Goal: Information Seeking & Learning: Learn about a topic

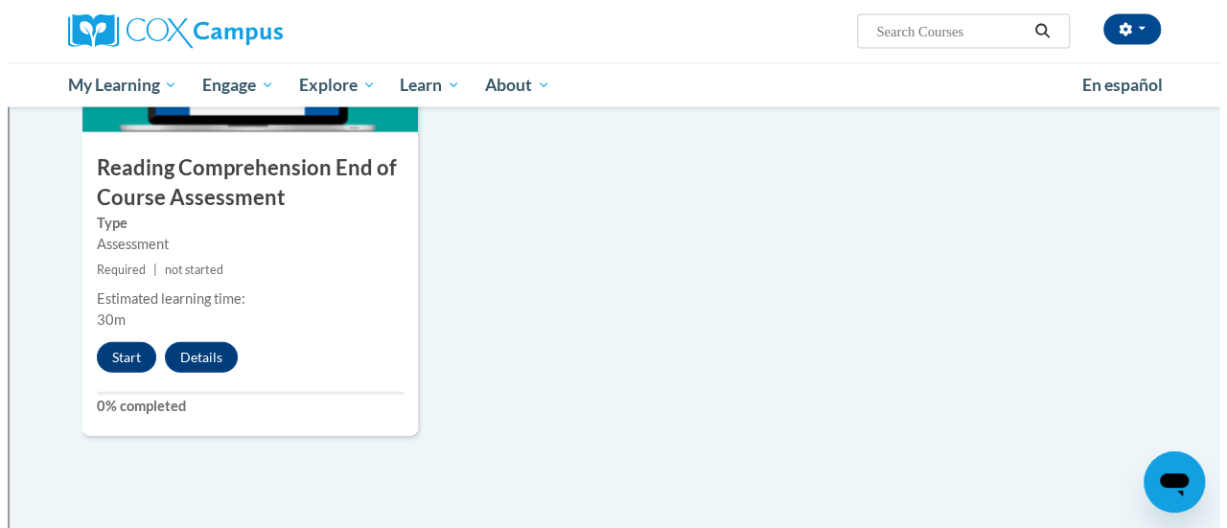
scroll to position [2179, 0]
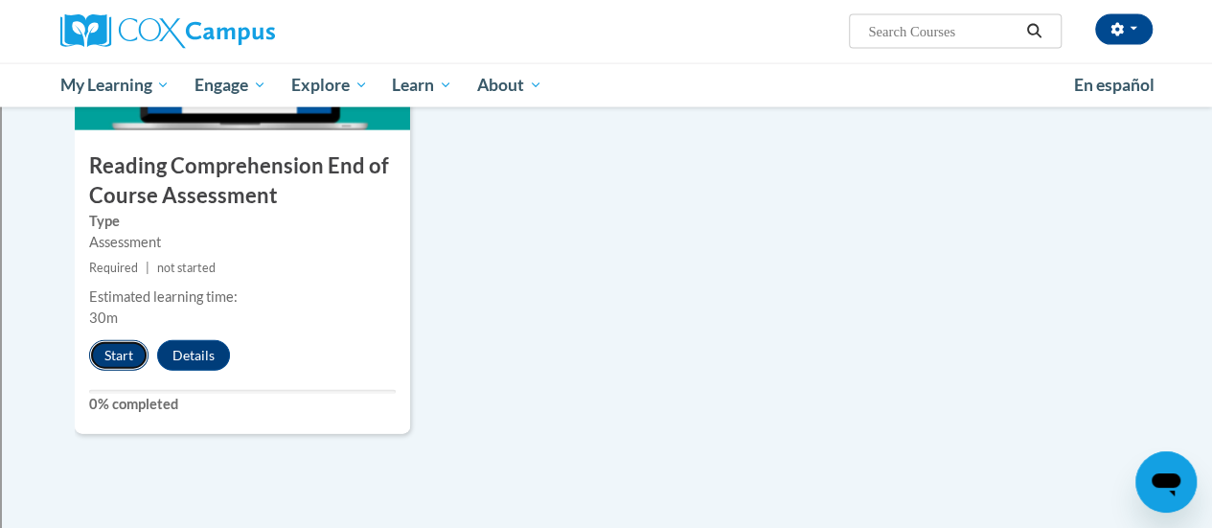
click at [136, 356] on button "Start" at bounding box center [118, 355] width 59 height 31
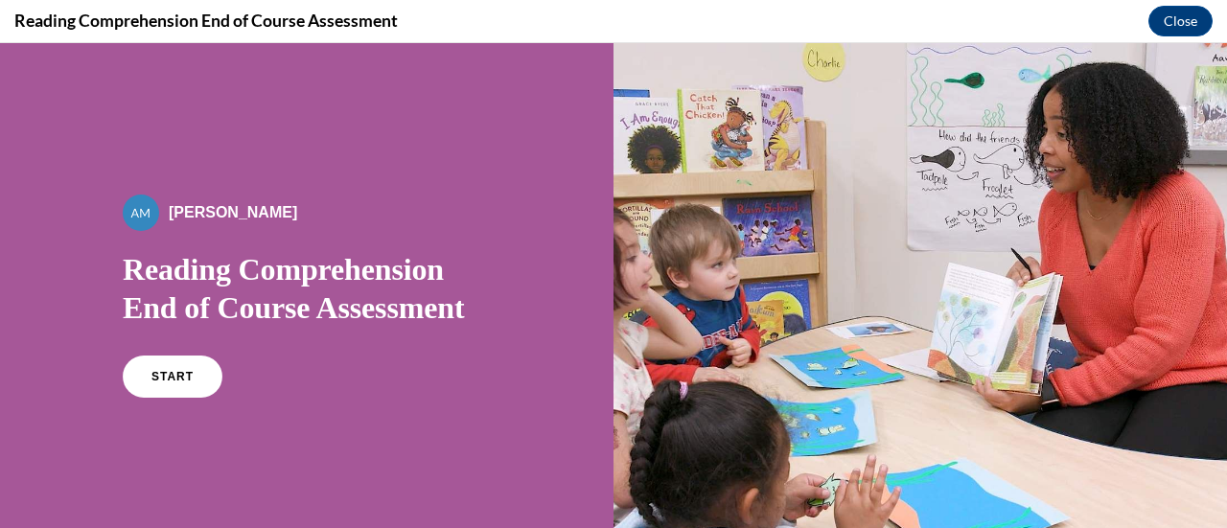
scroll to position [0, 0]
click at [192, 371] on link "START" at bounding box center [172, 377] width 104 height 44
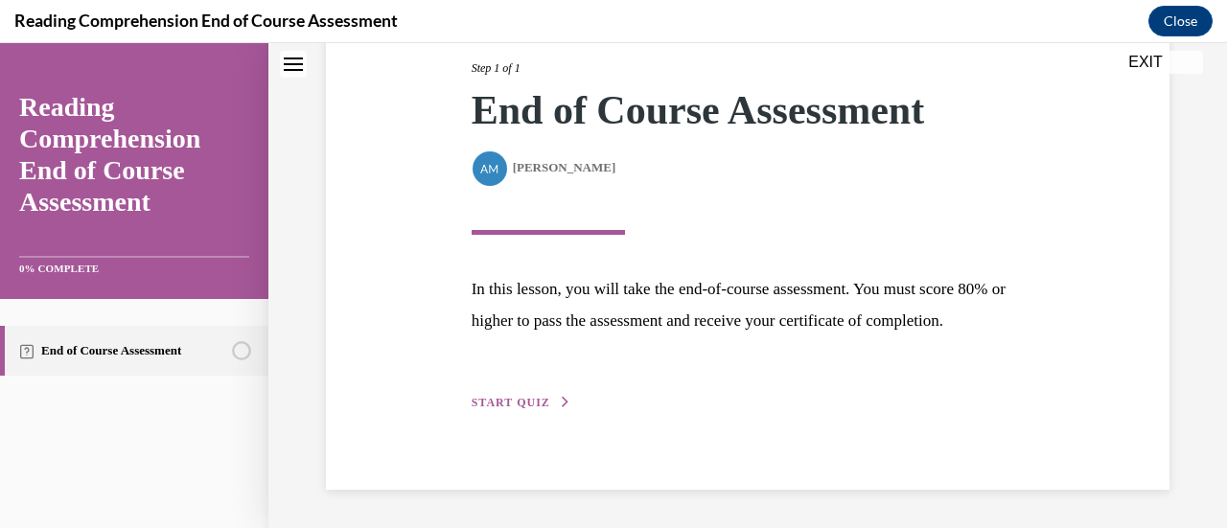
scroll to position [278, 0]
click at [528, 404] on span "START QUIZ" at bounding box center [511, 402] width 79 height 13
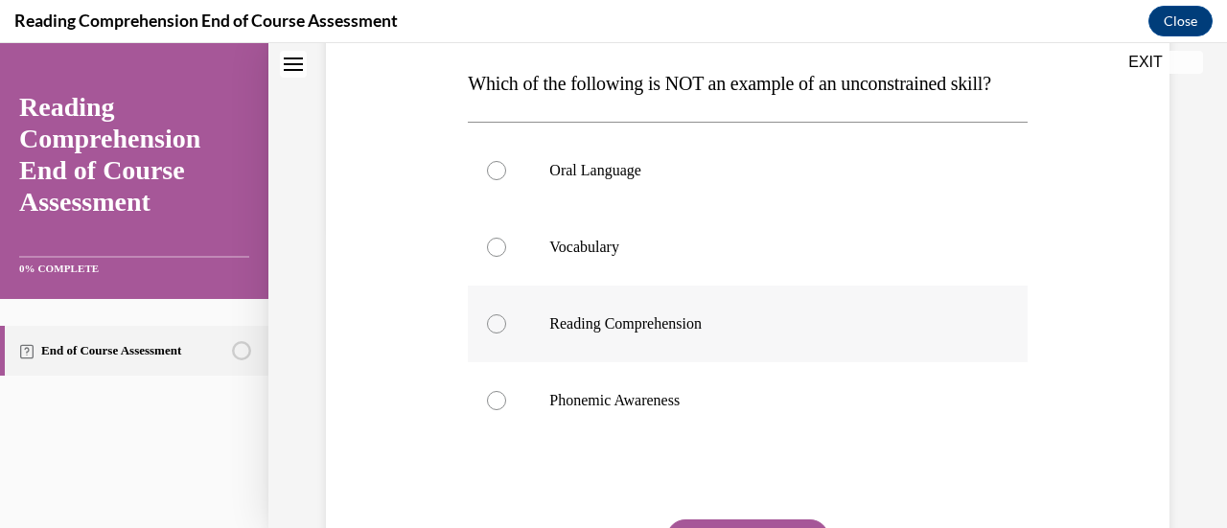
scroll to position [302, 0]
click at [487, 409] on div at bounding box center [496, 399] width 19 height 19
click at [487, 409] on input "Phonemic Awareness" at bounding box center [496, 399] width 19 height 19
radio input "true"
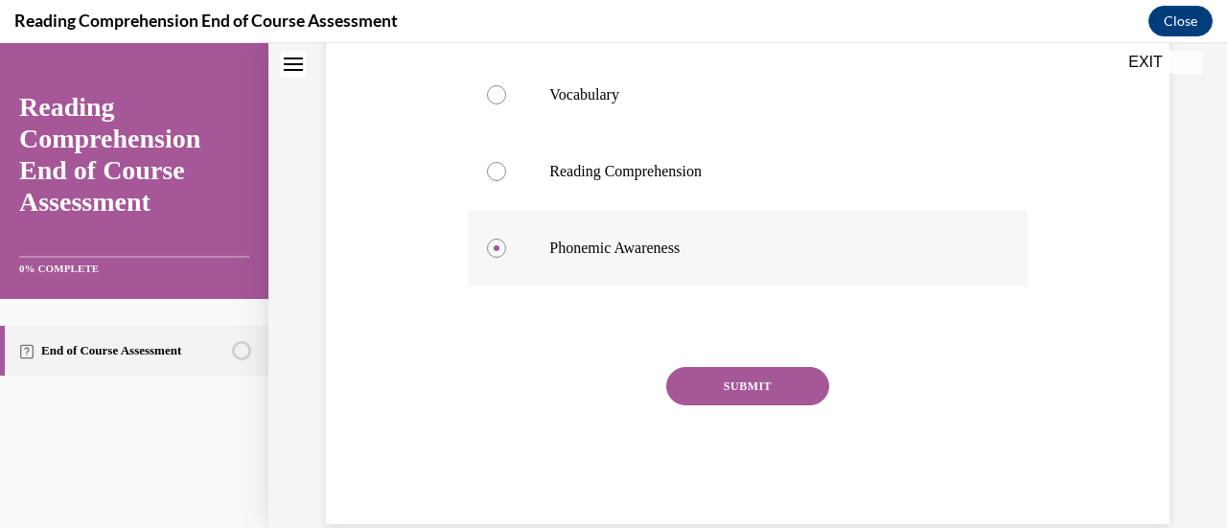
scroll to position [455, 0]
click at [721, 404] on button "SUBMIT" at bounding box center [747, 384] width 163 height 38
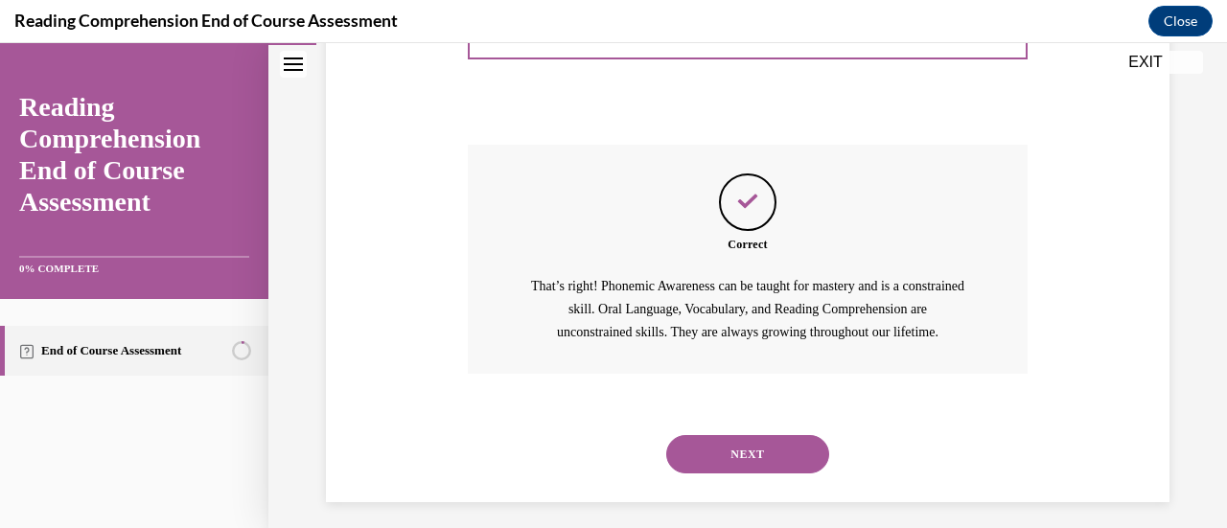
scroll to position [726, 0]
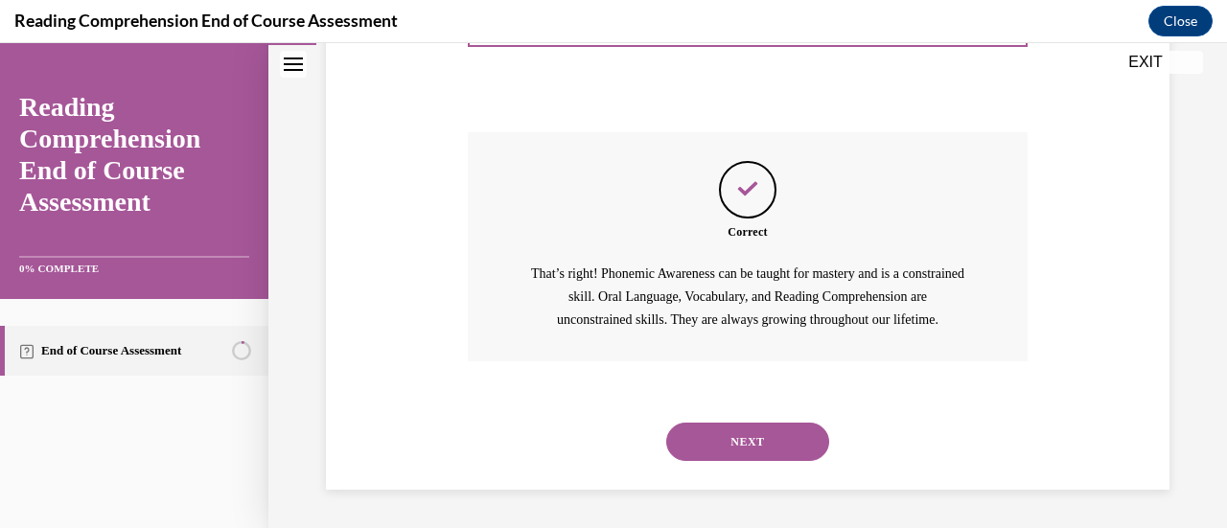
click at [728, 437] on button "NEXT" at bounding box center [747, 442] width 163 height 38
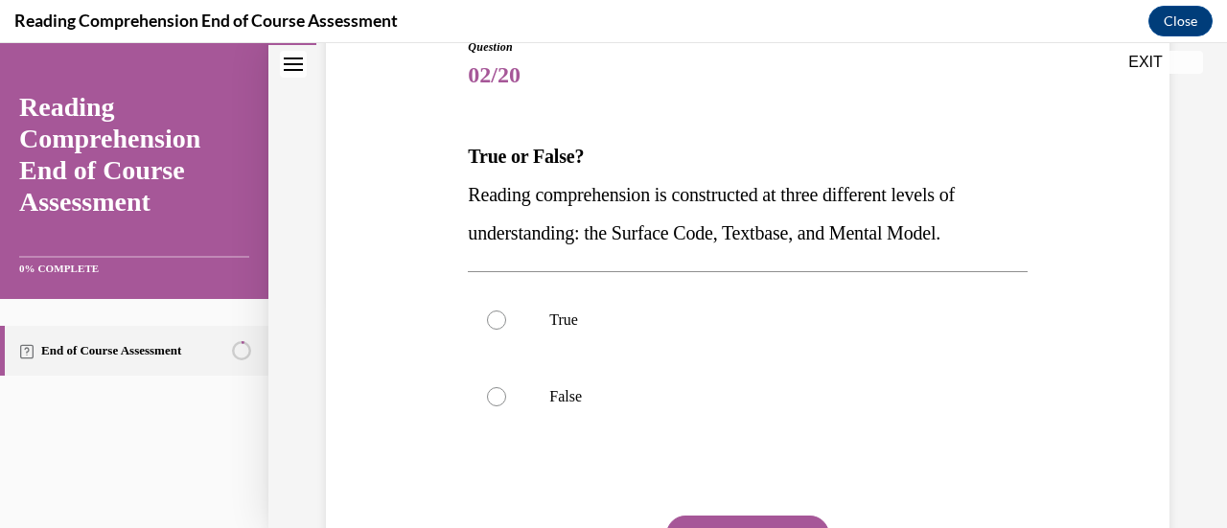
scroll to position [231, 0]
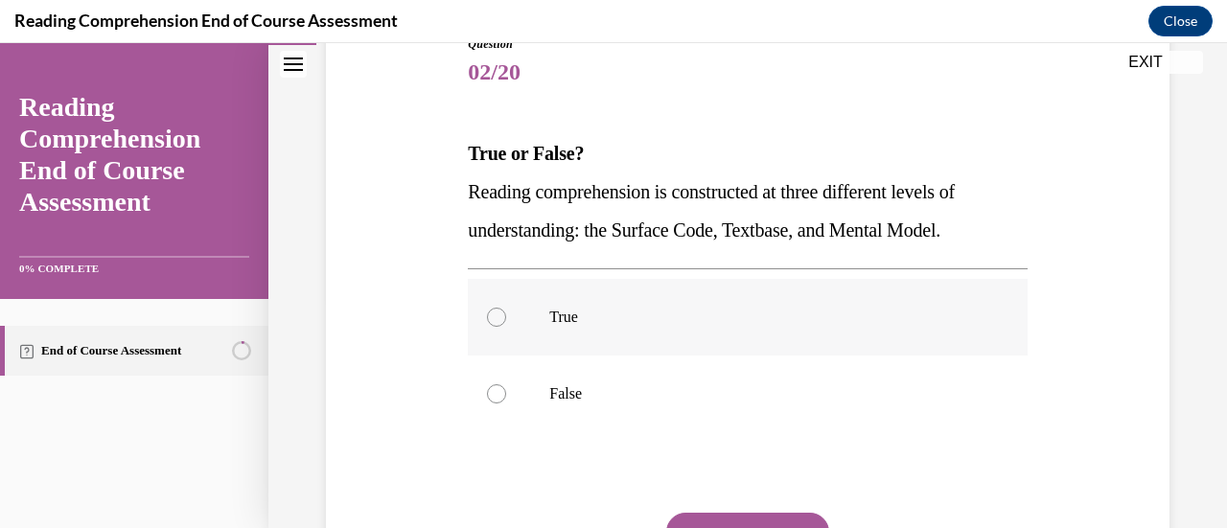
click at [491, 315] on div at bounding box center [496, 317] width 19 height 19
click at [491, 315] on input "True" at bounding box center [496, 317] width 19 height 19
radio input "true"
click at [707, 513] on button "SUBMIT" at bounding box center [747, 532] width 163 height 38
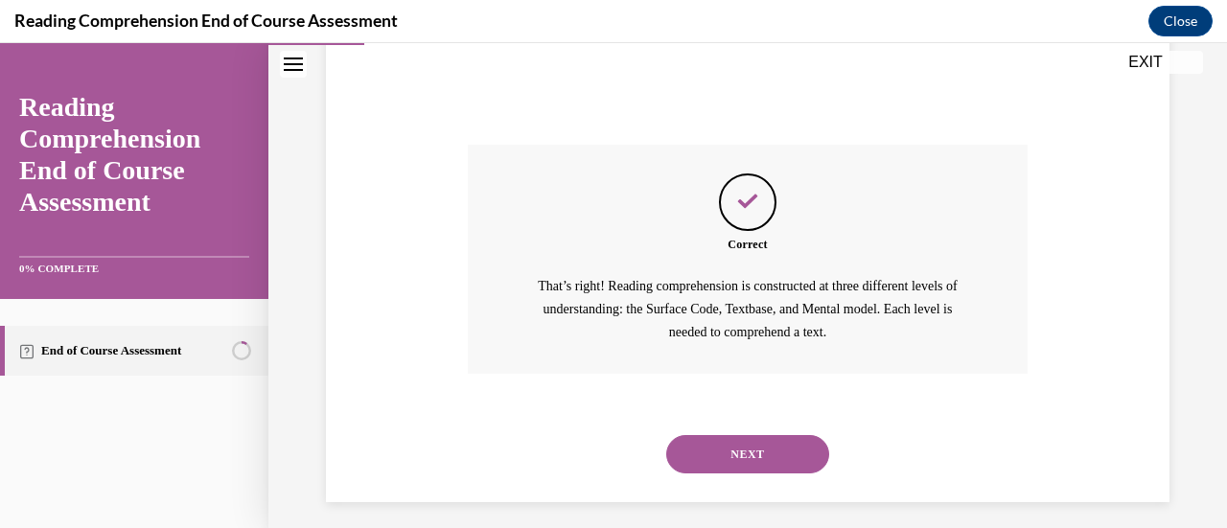
scroll to position [611, 0]
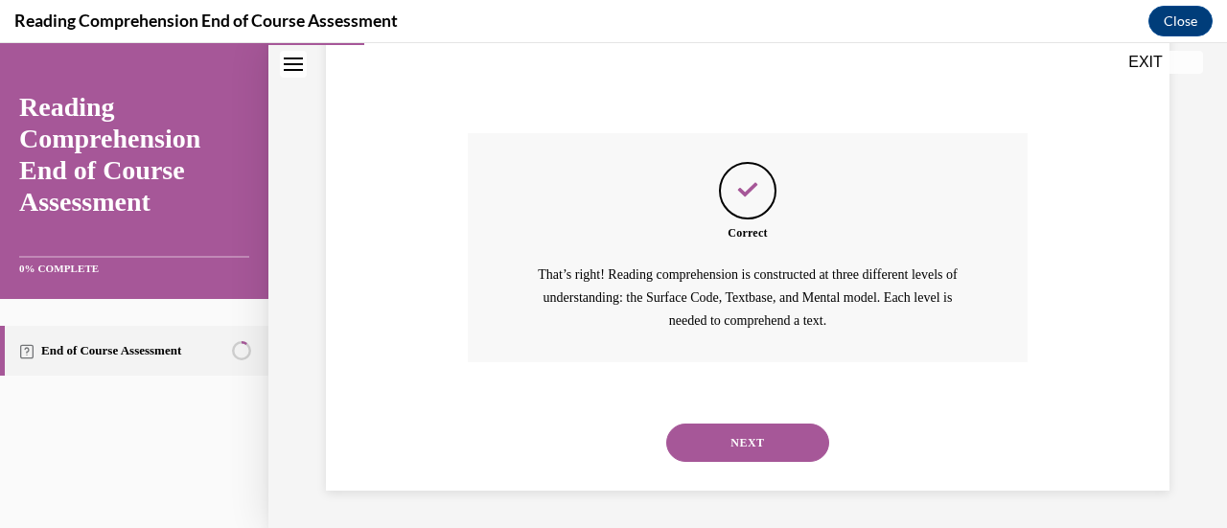
click at [723, 448] on button "NEXT" at bounding box center [747, 443] width 163 height 38
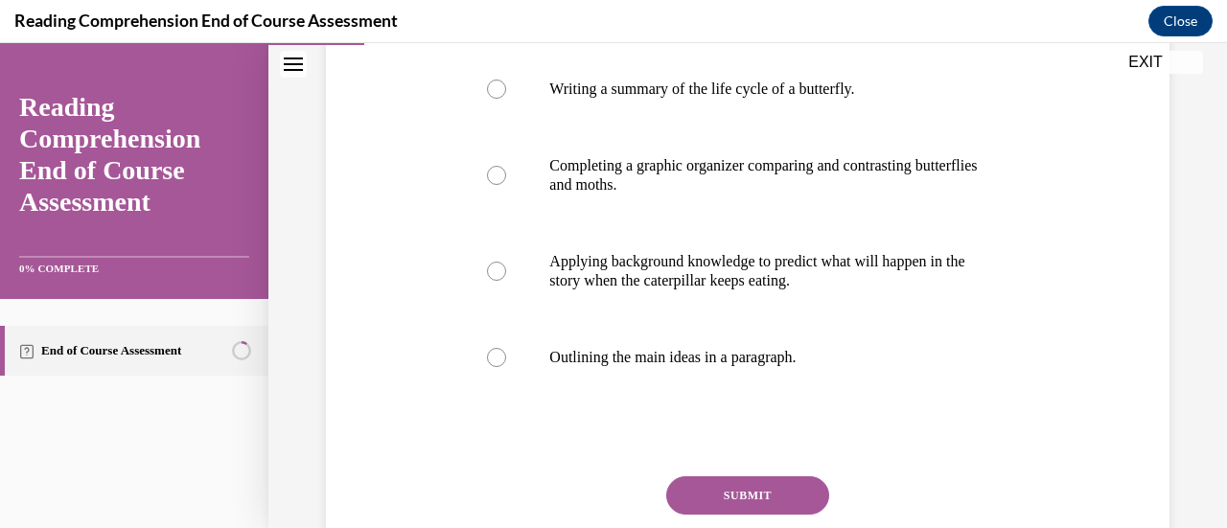
scroll to position [425, 0]
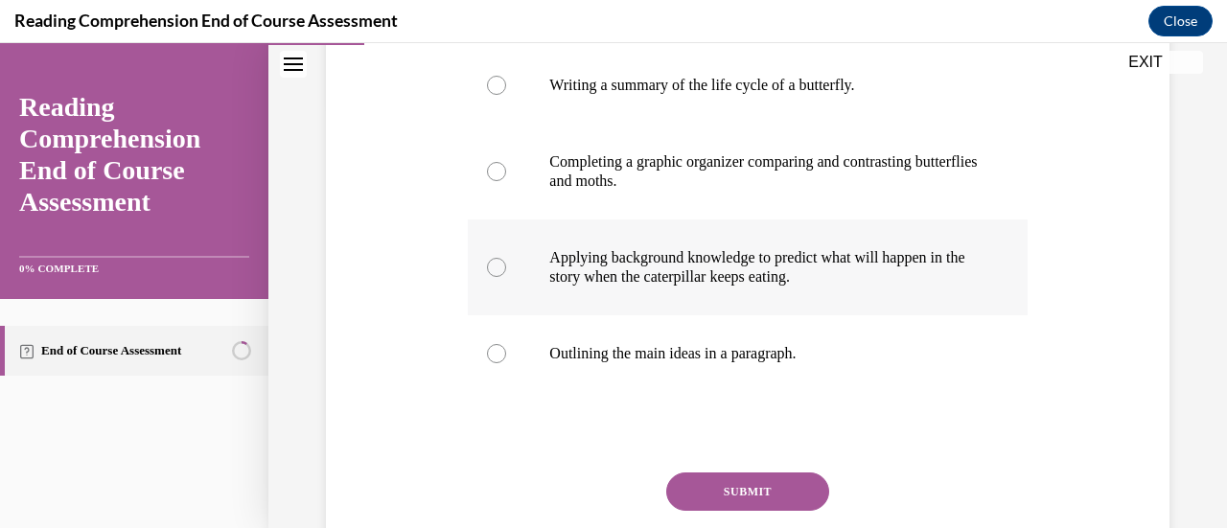
click at [503, 271] on label "Applying background knowledge to predict what will happen in the story when the…" at bounding box center [747, 267] width 559 height 96
click at [503, 271] on input "Applying background knowledge to predict what will happen in the story when the…" at bounding box center [496, 267] width 19 height 19
radio input "true"
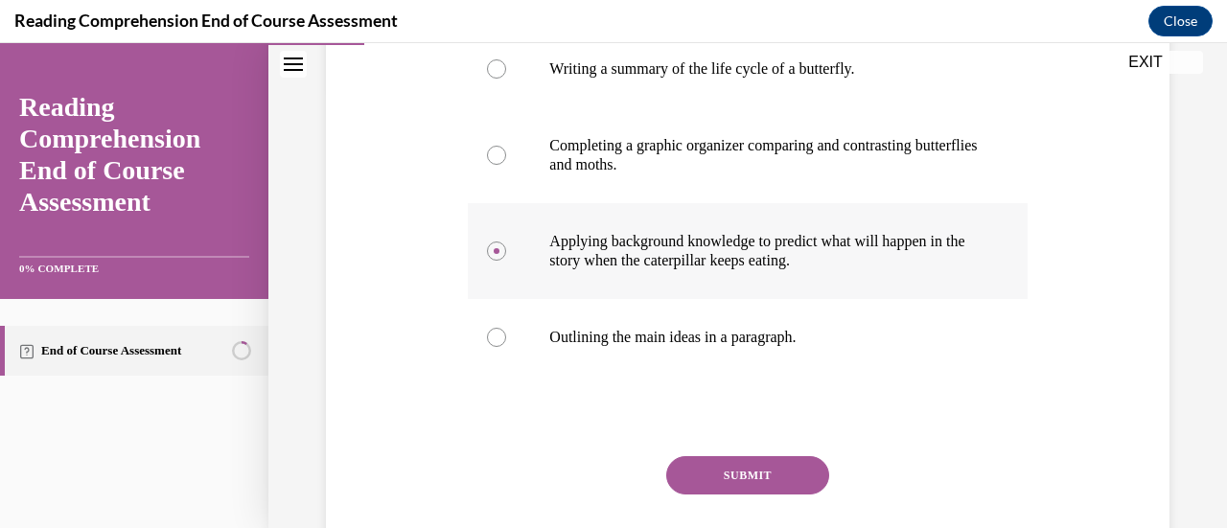
scroll to position [440, 0]
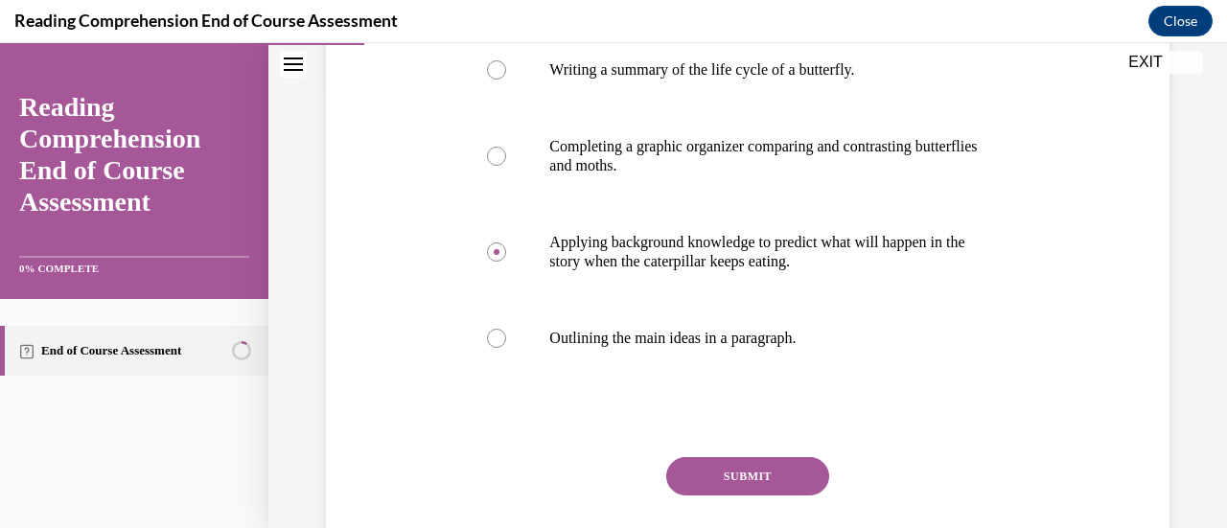
click at [803, 472] on button "SUBMIT" at bounding box center [747, 476] width 163 height 38
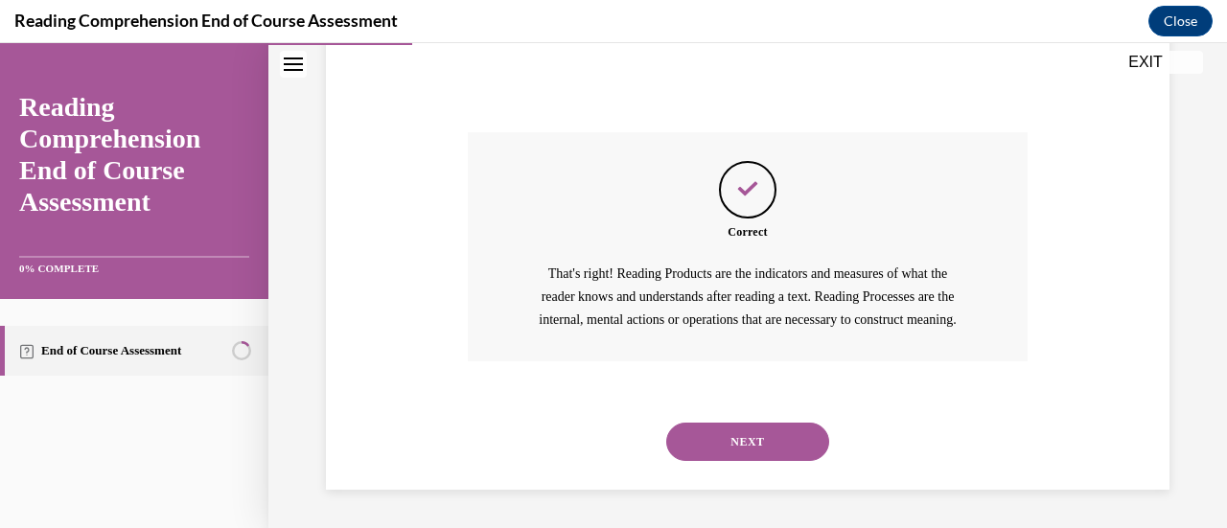
scroll to position [787, 0]
click at [774, 459] on button "NEXT" at bounding box center [747, 442] width 163 height 38
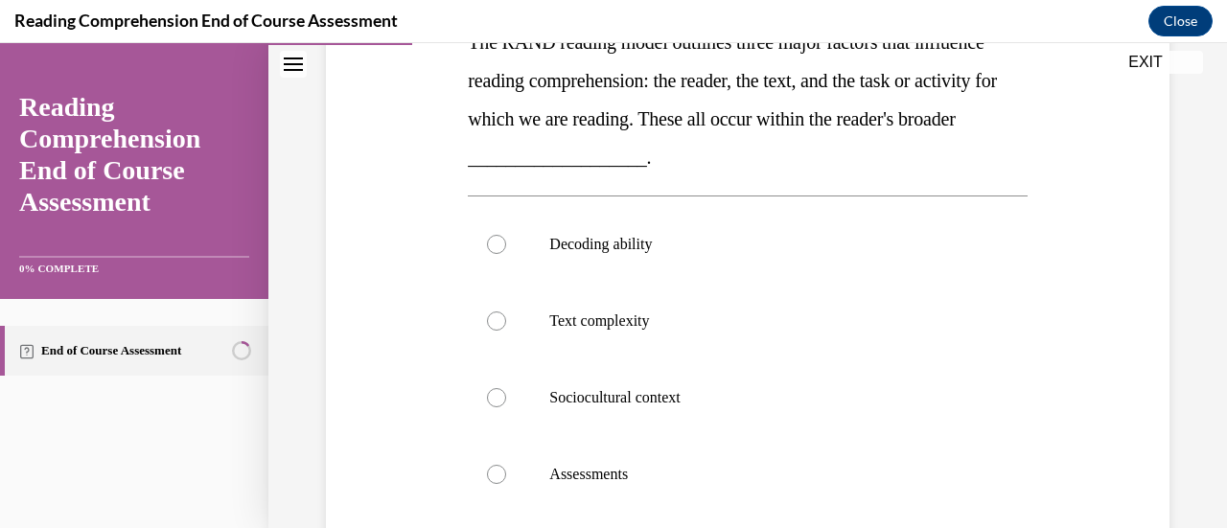
scroll to position [345, 0]
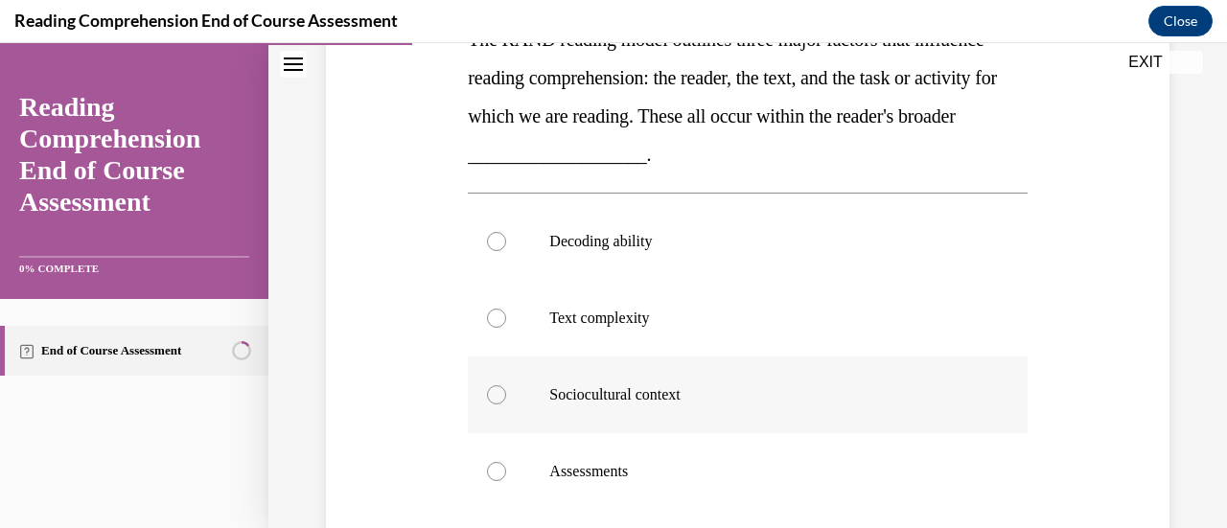
click at [487, 400] on div at bounding box center [496, 394] width 19 height 19
click at [487, 400] on input "Sociocultural context" at bounding box center [496, 394] width 19 height 19
radio input "true"
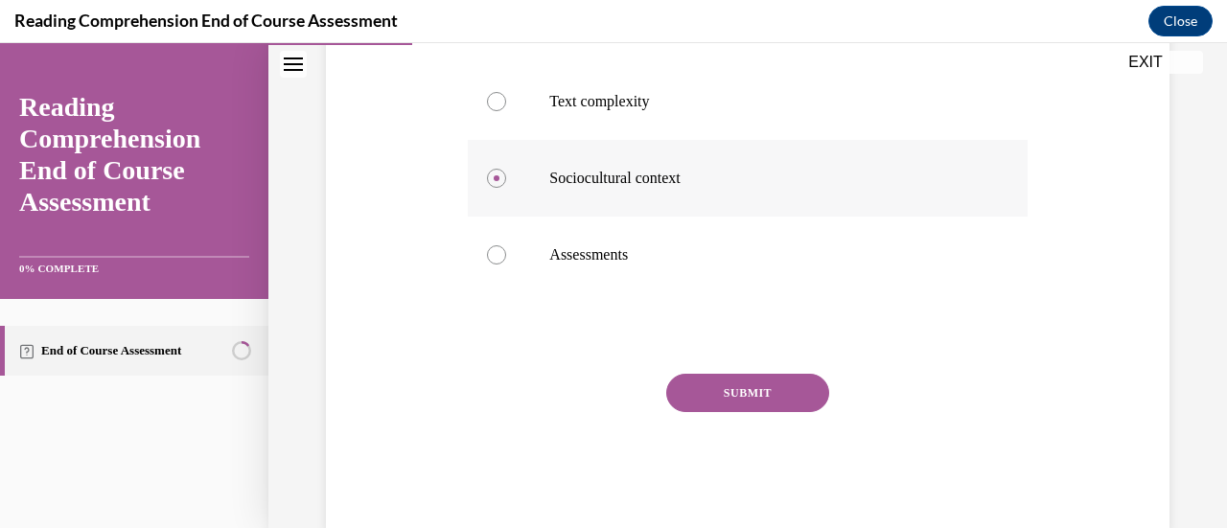
scroll to position [563, 0]
click at [767, 384] on button "SUBMIT" at bounding box center [747, 392] width 163 height 38
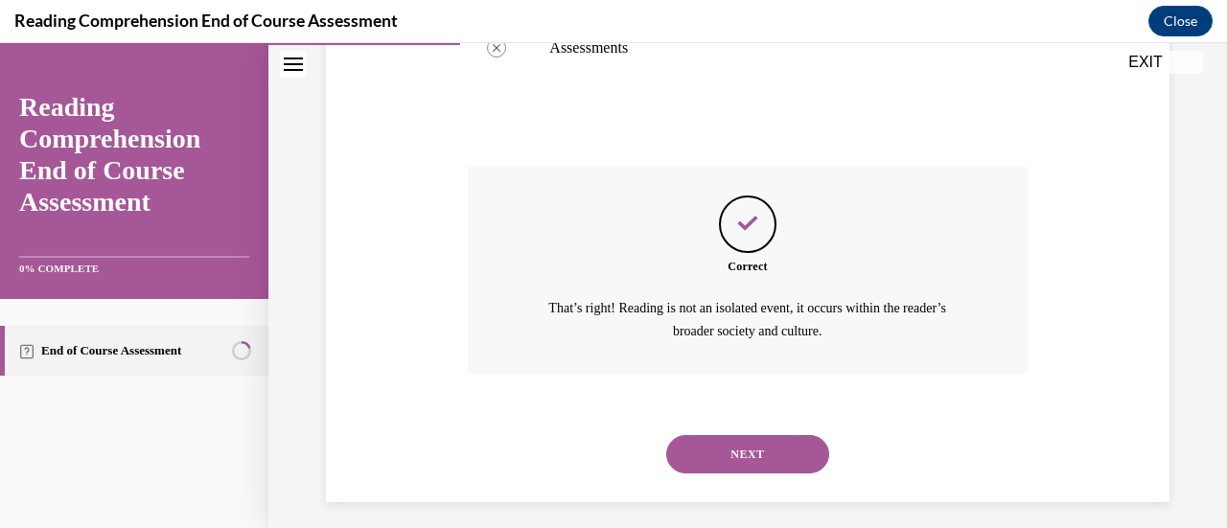
scroll to position [779, 0]
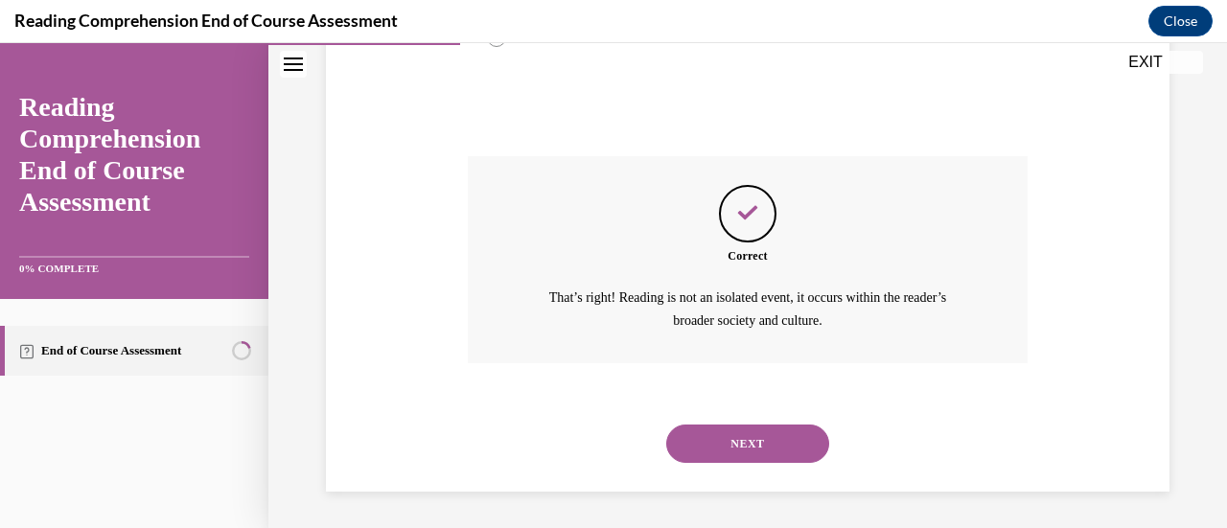
click at [762, 442] on button "NEXT" at bounding box center [747, 444] width 163 height 38
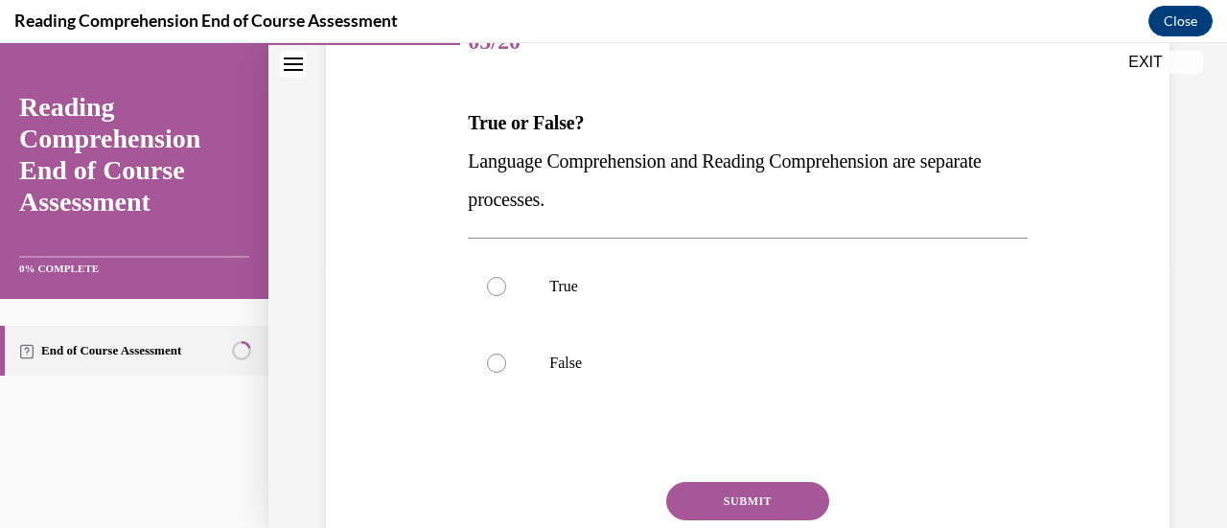
scroll to position [265, 0]
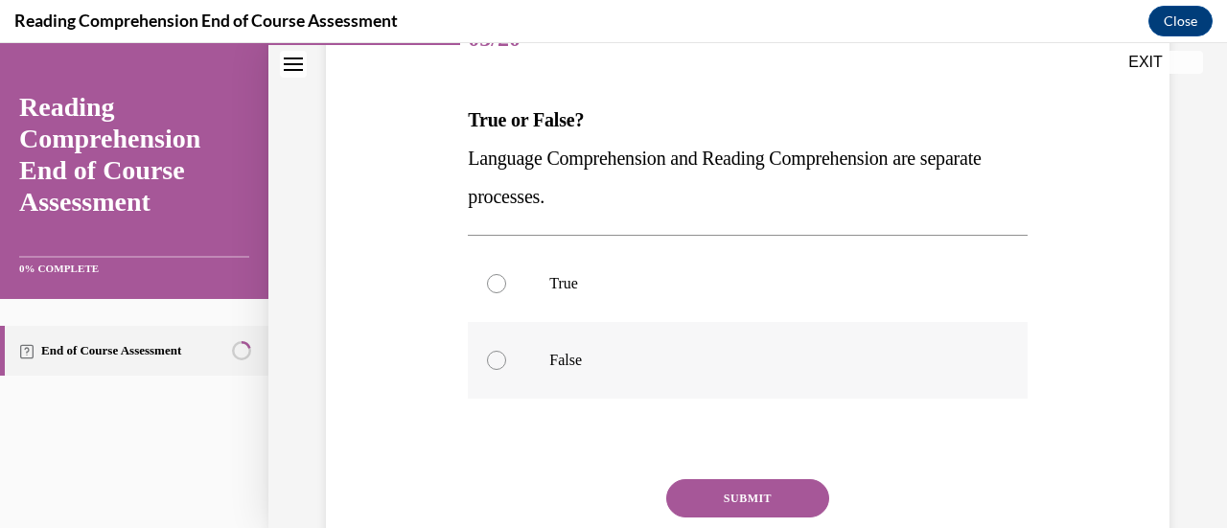
click at [483, 362] on label "False" at bounding box center [747, 360] width 559 height 77
click at [487, 362] on input "False" at bounding box center [496, 360] width 19 height 19
radio input "true"
click at [725, 504] on button "SUBMIT" at bounding box center [747, 498] width 163 height 38
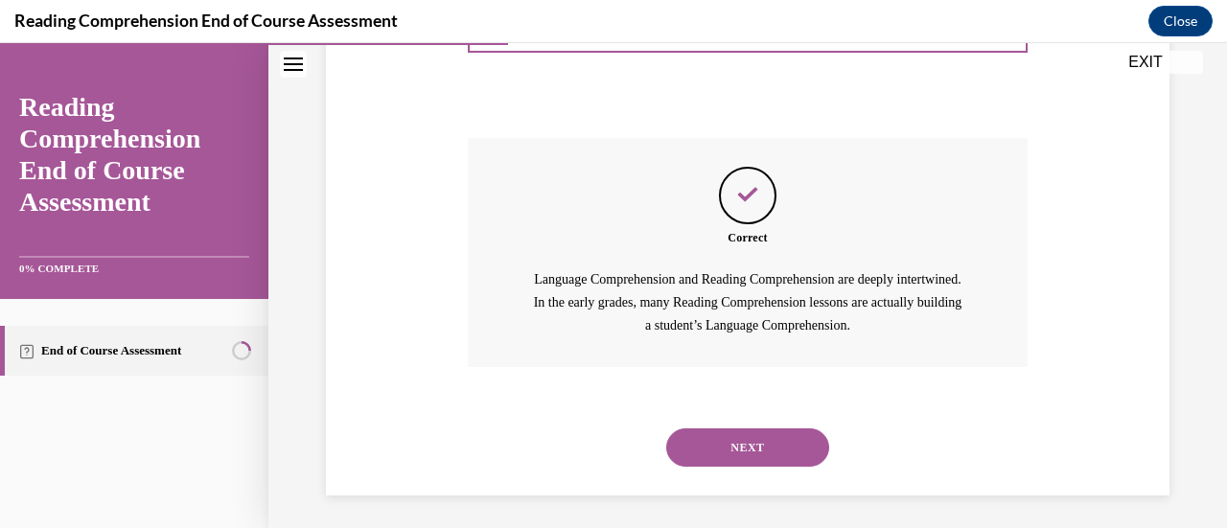
scroll to position [611, 0]
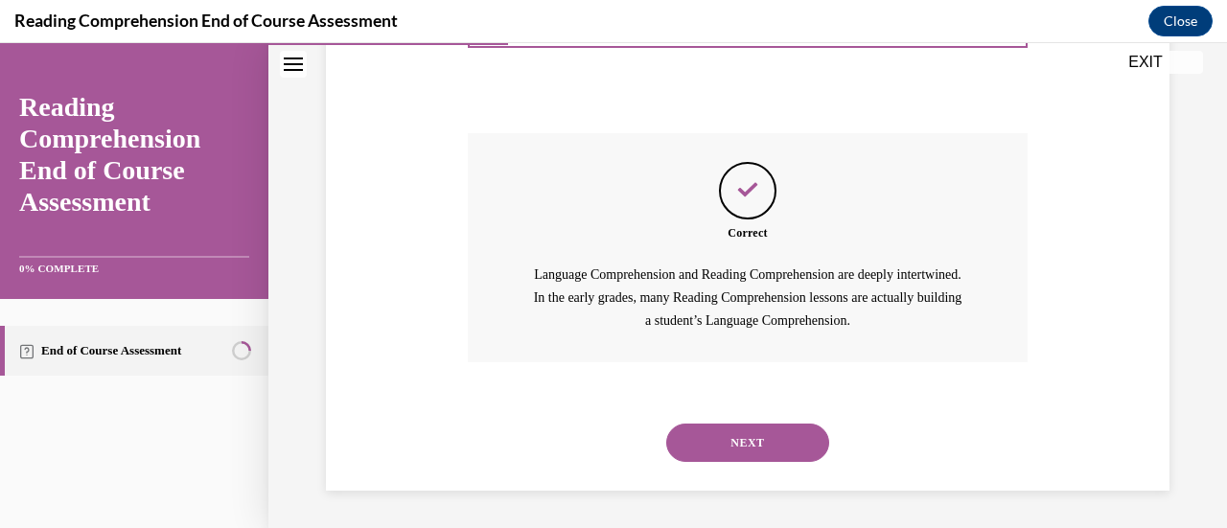
click at [705, 445] on button "NEXT" at bounding box center [747, 443] width 163 height 38
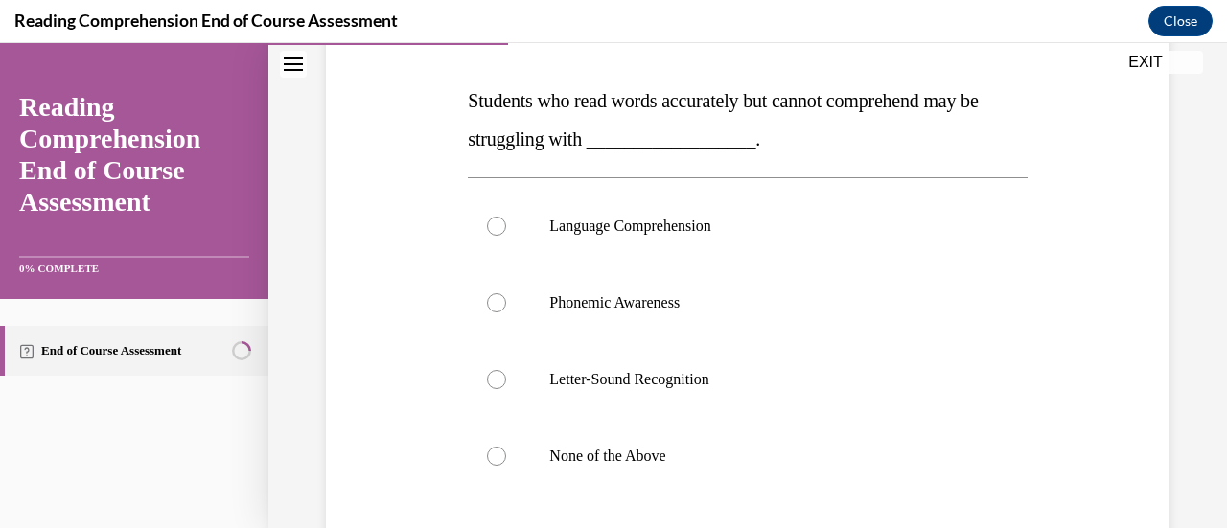
scroll to position [284, 0]
click at [493, 220] on div at bounding box center [496, 226] width 19 height 19
click at [493, 220] on input "Language Comprehension" at bounding box center [496, 226] width 19 height 19
radio input "true"
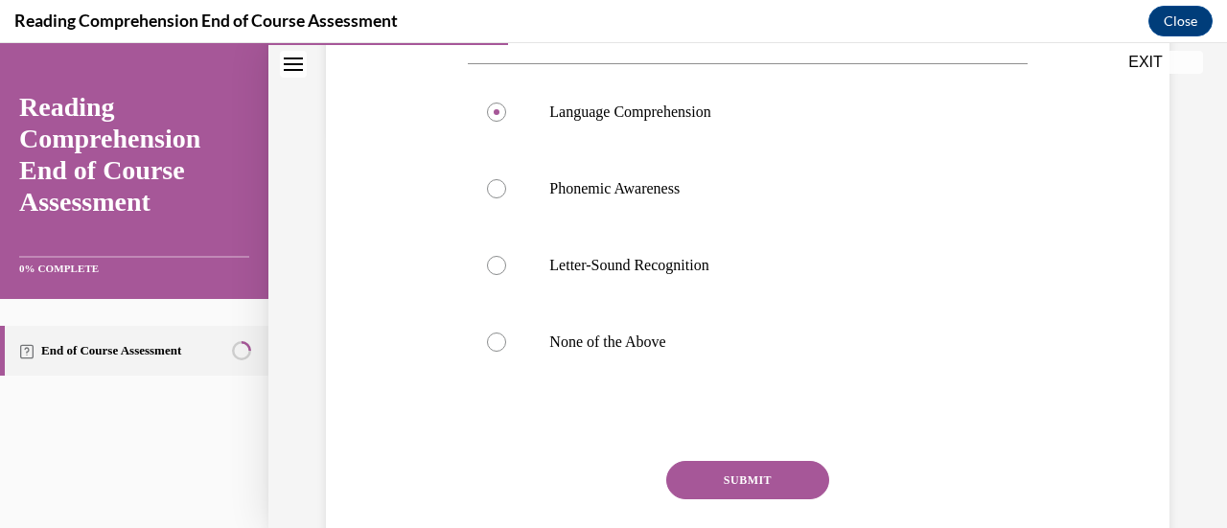
scroll to position [381, 0]
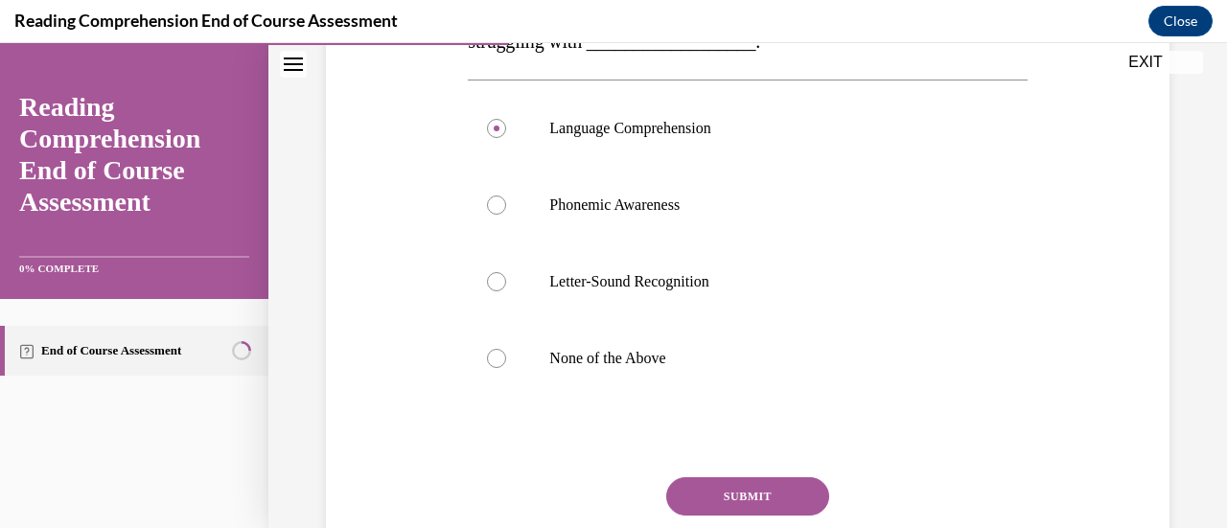
click at [728, 486] on button "SUBMIT" at bounding box center [747, 496] width 163 height 38
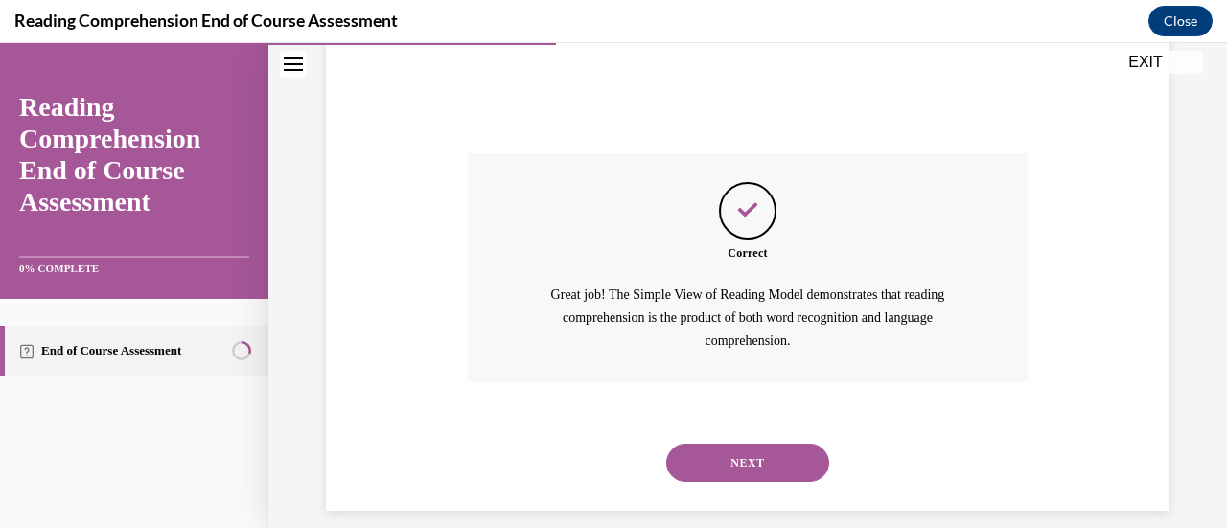
scroll to position [726, 0]
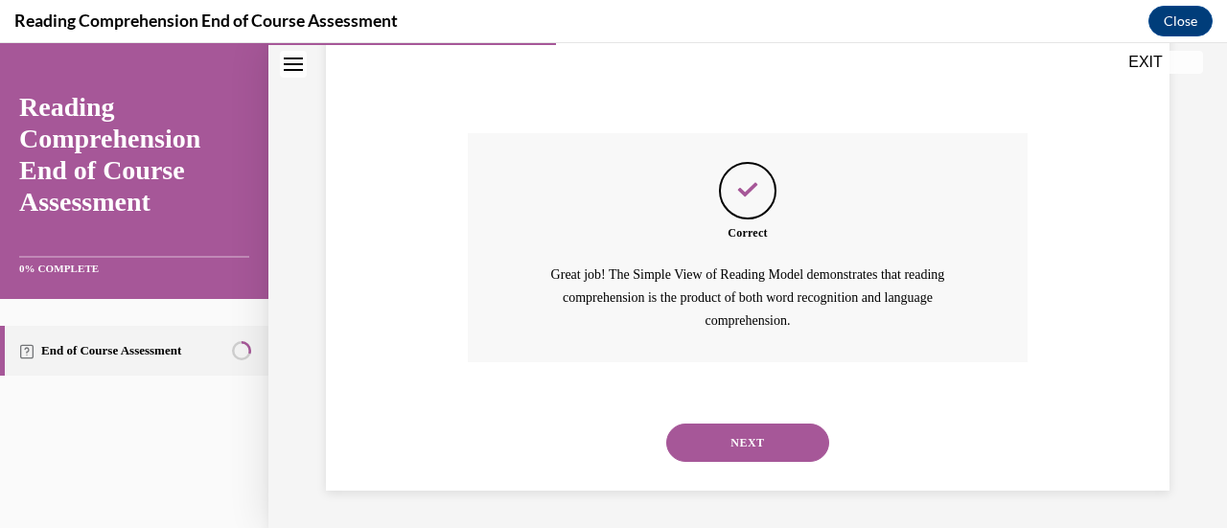
click at [739, 452] on button "NEXT" at bounding box center [747, 443] width 163 height 38
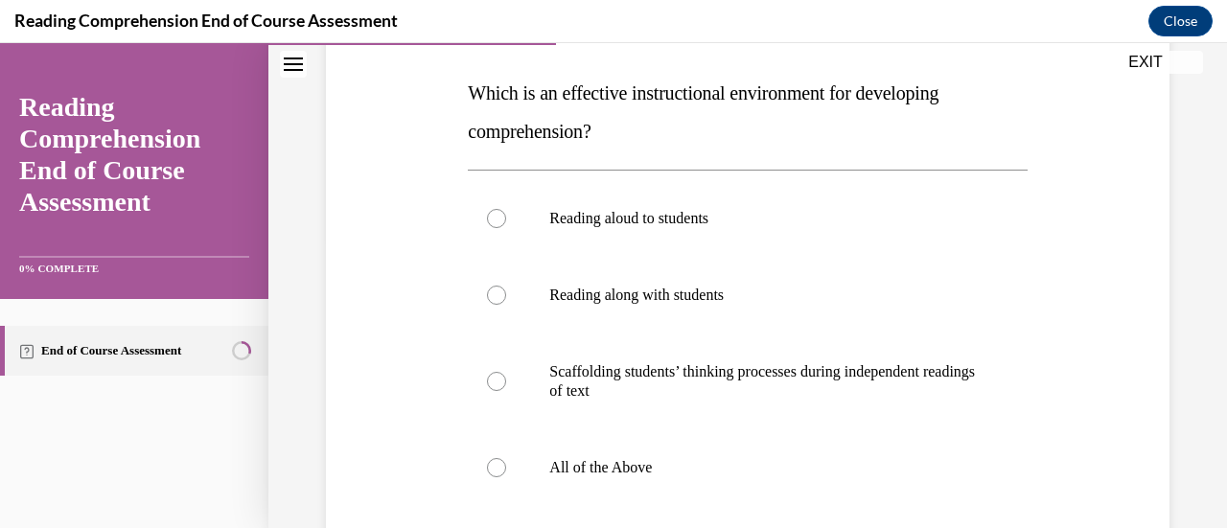
scroll to position [302, 0]
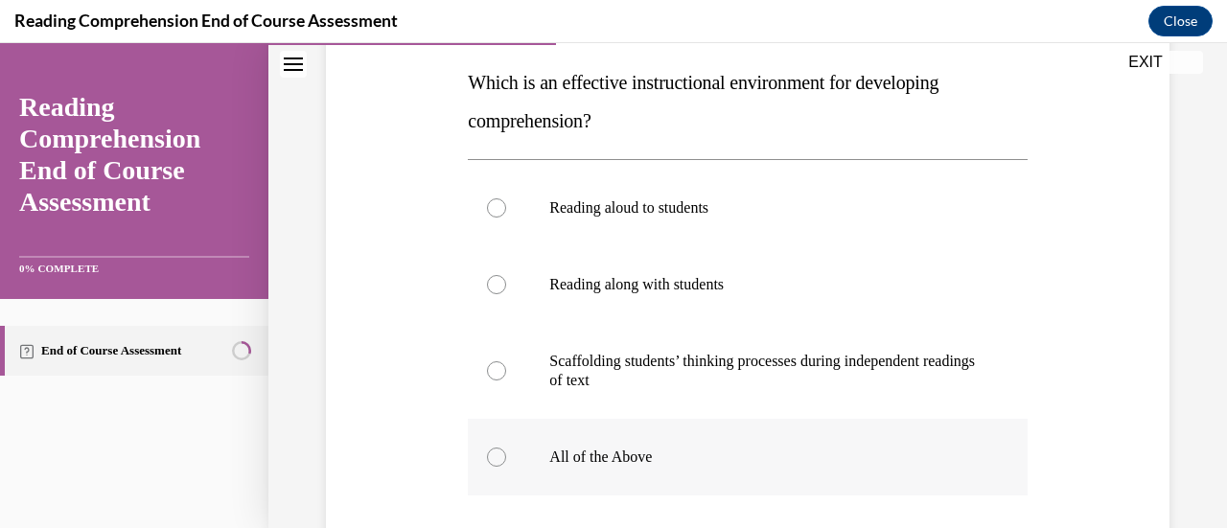
click at [497, 453] on div at bounding box center [496, 457] width 19 height 19
click at [497, 453] on input "All of the Above" at bounding box center [496, 457] width 19 height 19
radio input "true"
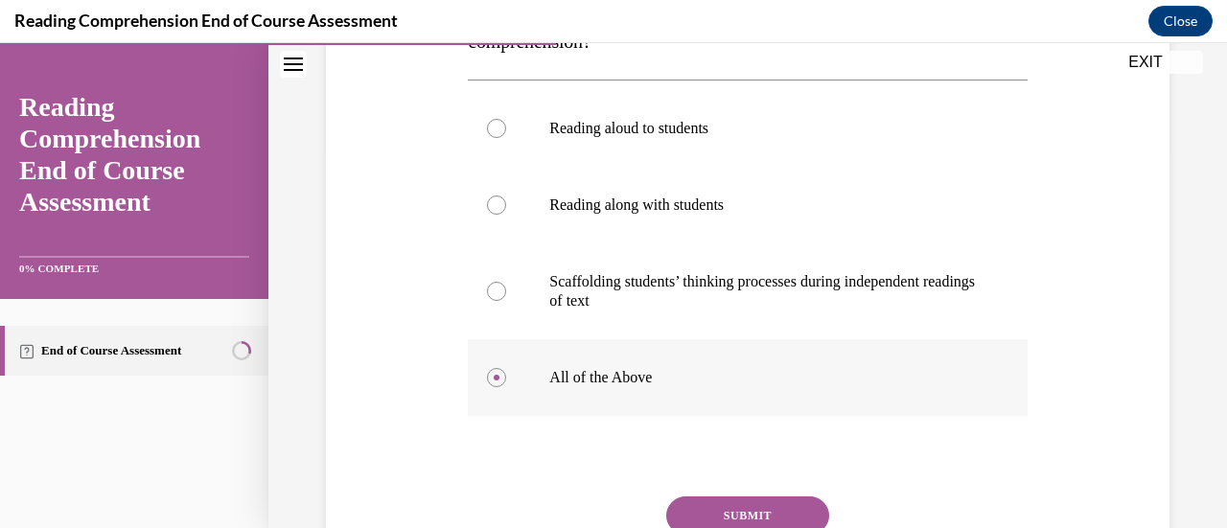
scroll to position [387, 0]
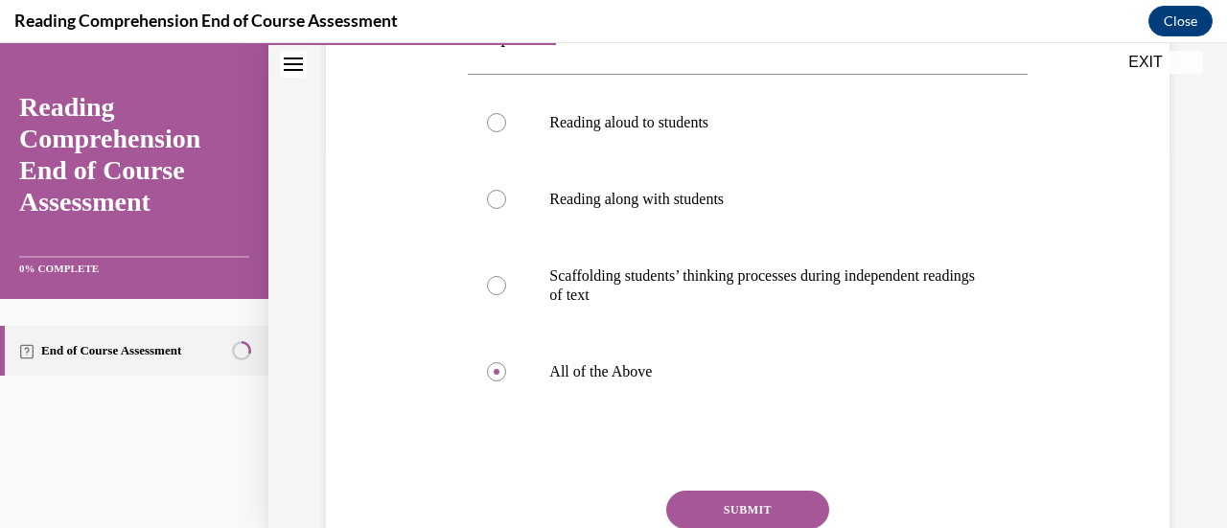
click at [726, 497] on button "SUBMIT" at bounding box center [747, 510] width 163 height 38
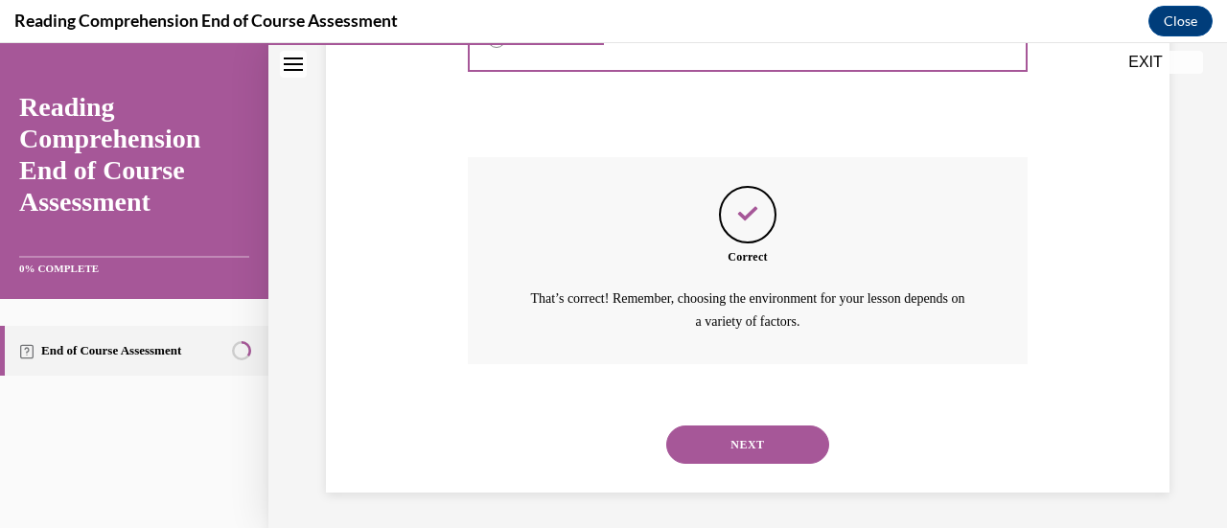
scroll to position [722, 0]
click at [738, 446] on button "NEXT" at bounding box center [747, 444] width 163 height 38
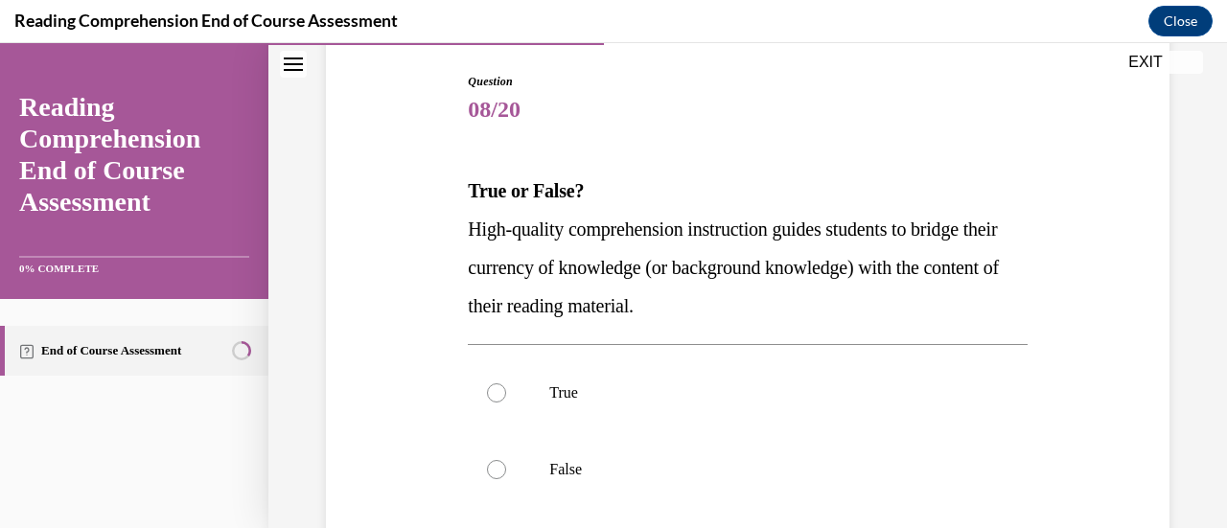
scroll to position [196, 0]
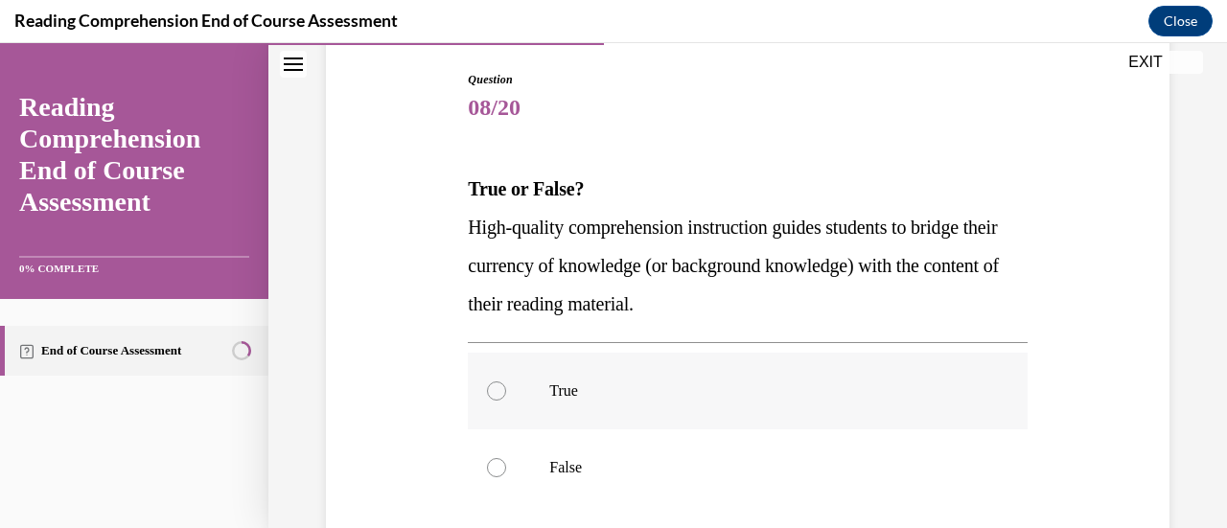
click at [495, 388] on div at bounding box center [496, 390] width 19 height 19
click at [495, 388] on input "True" at bounding box center [496, 390] width 19 height 19
radio input "true"
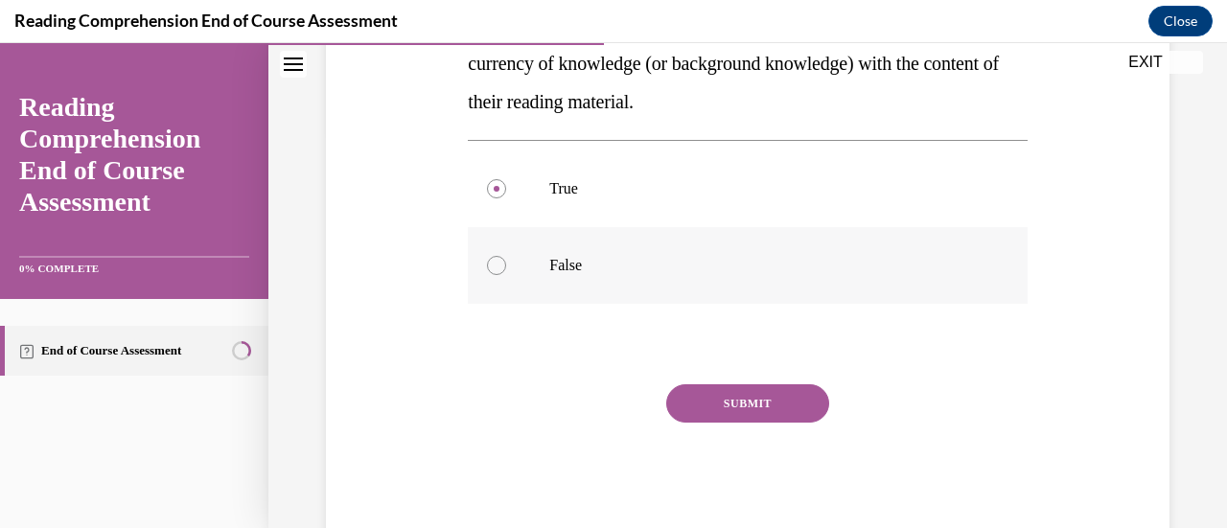
scroll to position [399, 0]
click at [725, 411] on button "SUBMIT" at bounding box center [747, 402] width 163 height 38
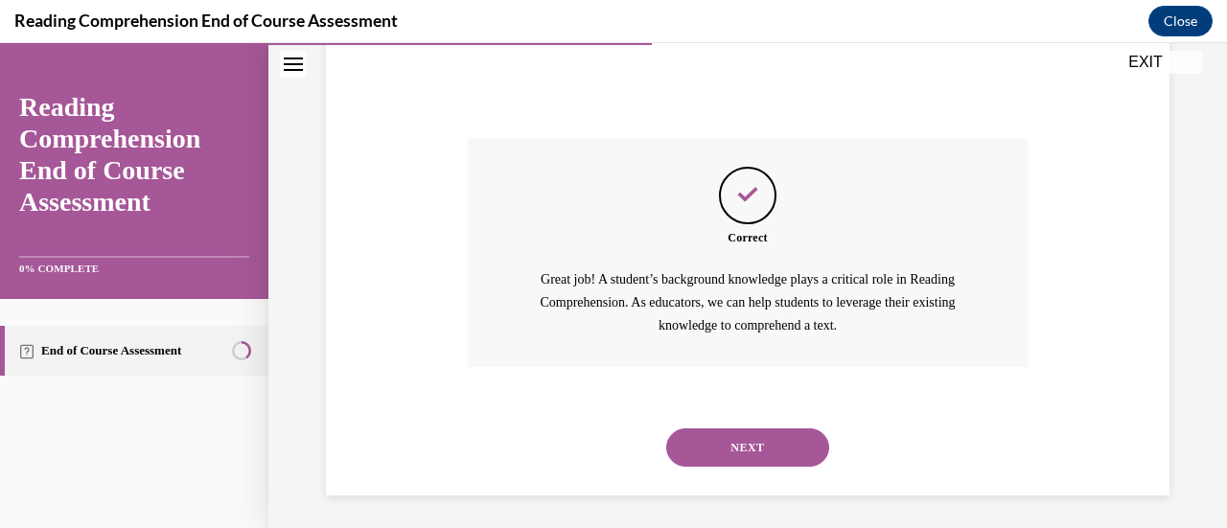
scroll to position [649, 0]
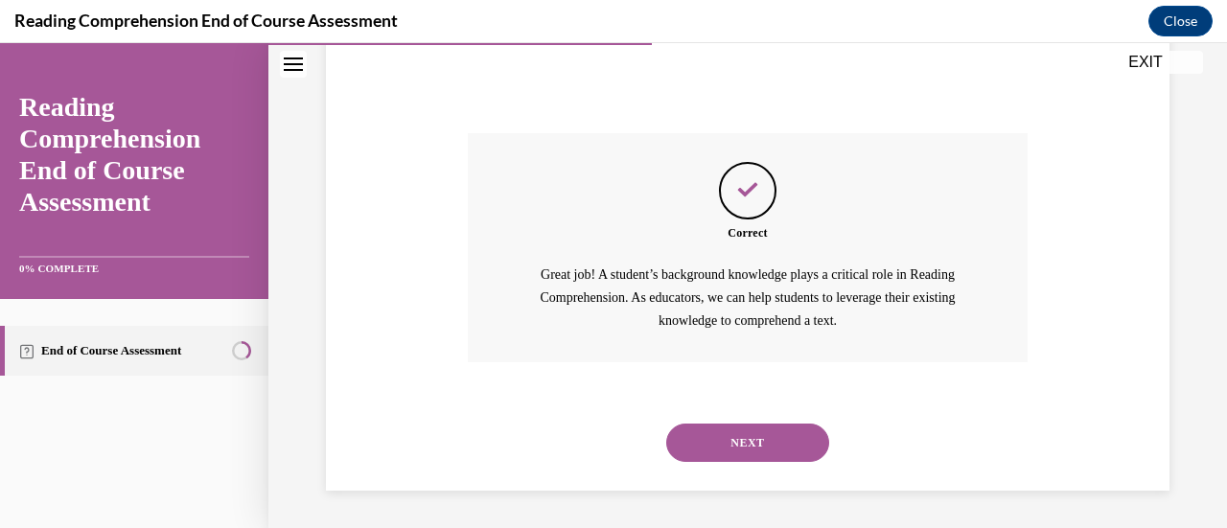
click at [734, 436] on button "NEXT" at bounding box center [747, 443] width 163 height 38
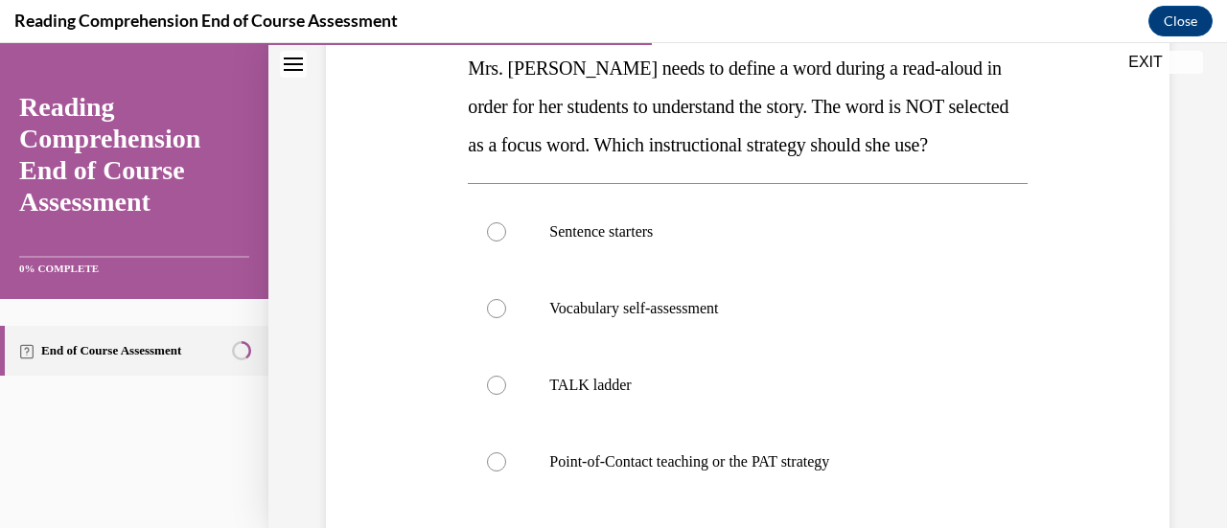
scroll to position [326, 0]
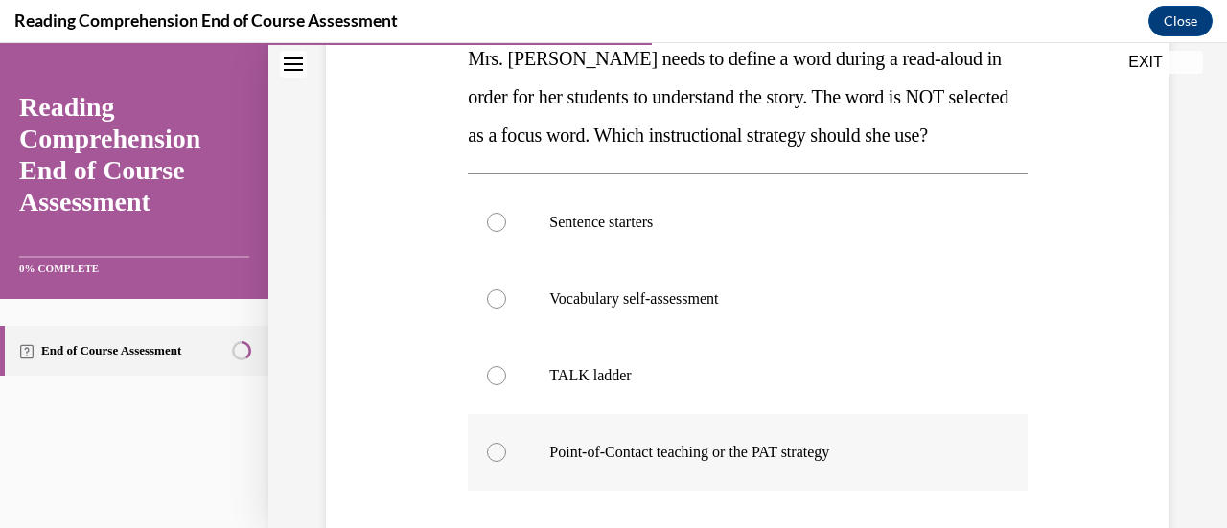
click at [569, 456] on p "Point-of-Contact teaching or the PAT strategy" at bounding box center [763, 452] width 429 height 19
click at [506, 456] on input "Point-of-Contact teaching or the PAT strategy" at bounding box center [496, 452] width 19 height 19
radio input "true"
click at [496, 456] on div at bounding box center [496, 452] width 19 height 19
click at [496, 456] on input "Point-of-Contact teaching or the PAT strategy" at bounding box center [496, 452] width 19 height 19
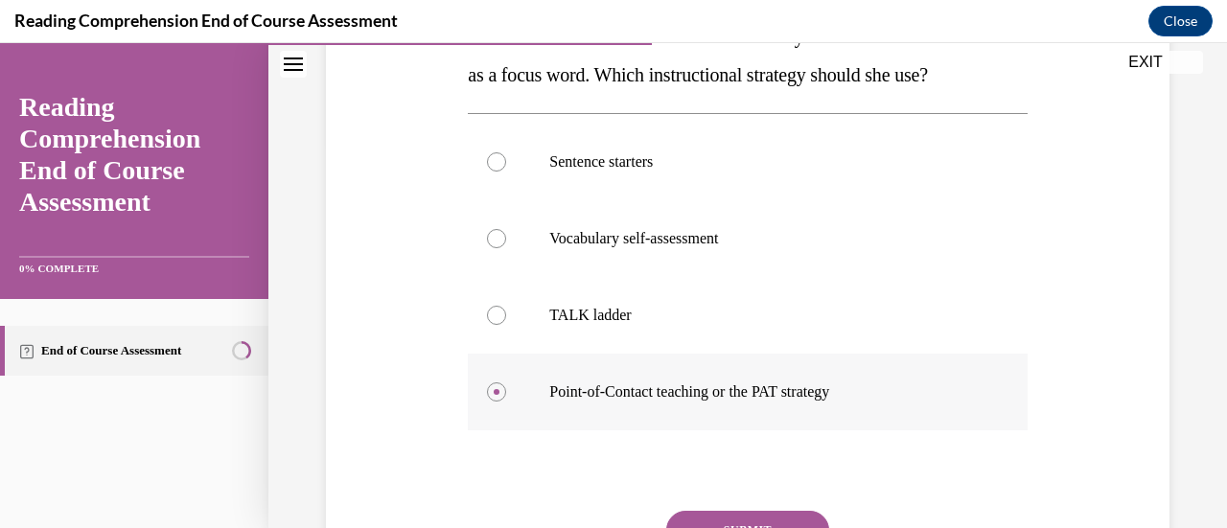
scroll to position [404, 0]
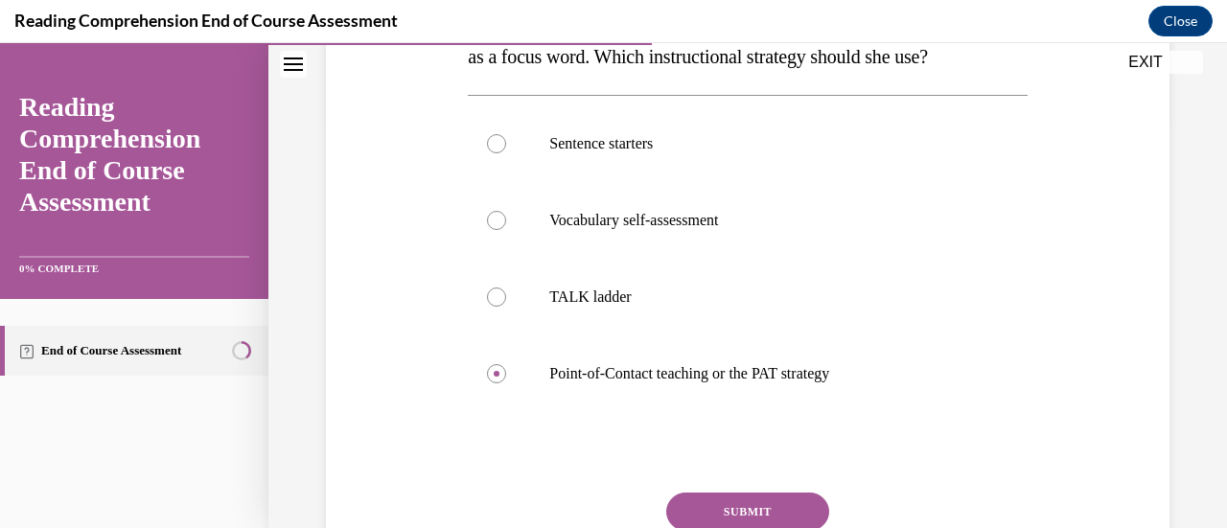
click at [713, 521] on button "SUBMIT" at bounding box center [747, 512] width 163 height 38
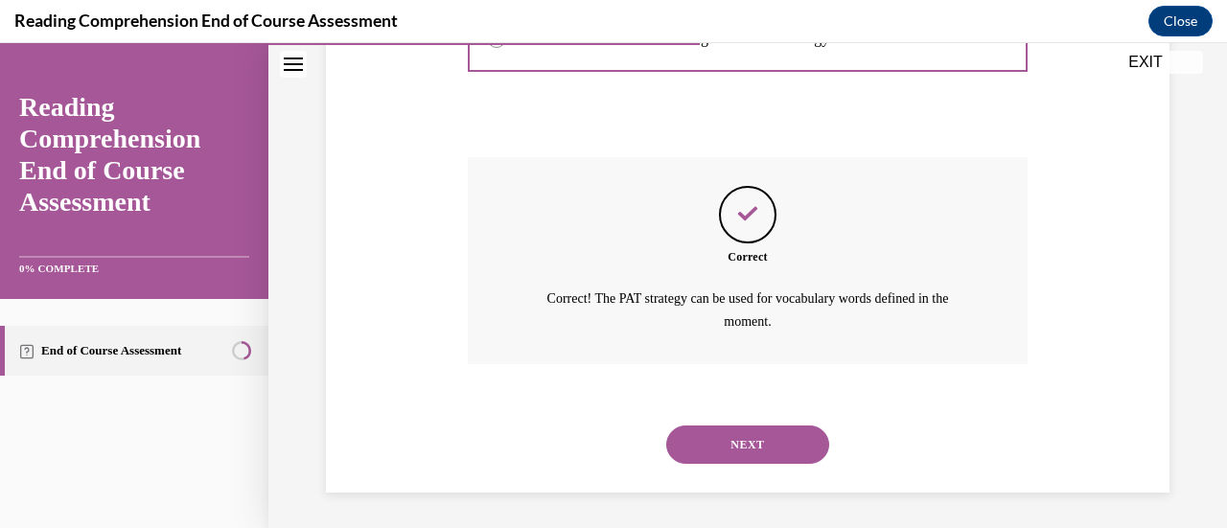
scroll to position [741, 0]
click at [755, 442] on button "NEXT" at bounding box center [747, 444] width 163 height 38
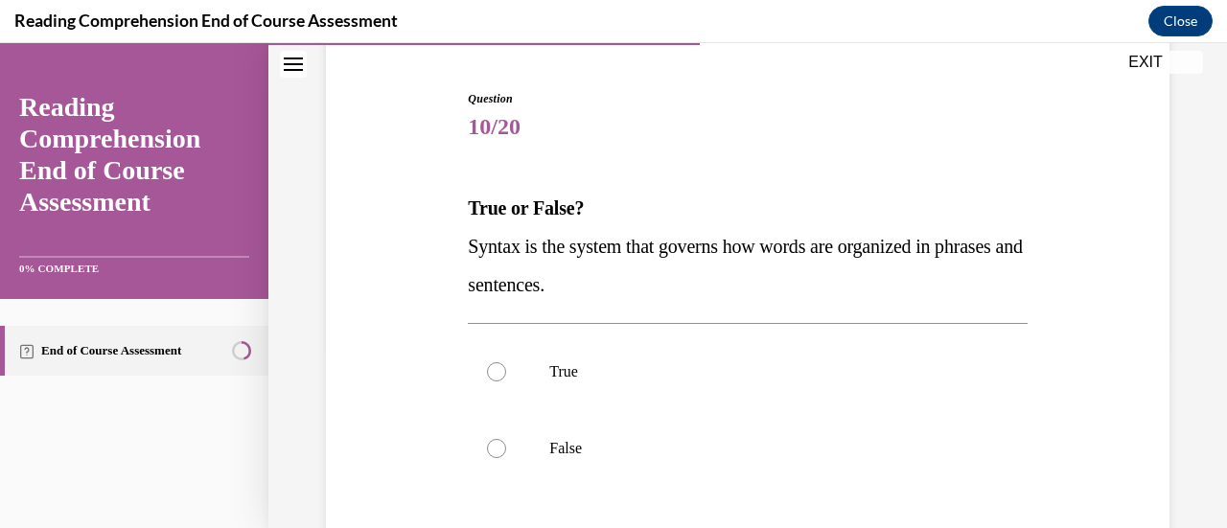
scroll to position [177, 0]
click at [496, 362] on div at bounding box center [496, 370] width 19 height 19
click at [496, 362] on input "True" at bounding box center [496, 370] width 19 height 19
radio input "true"
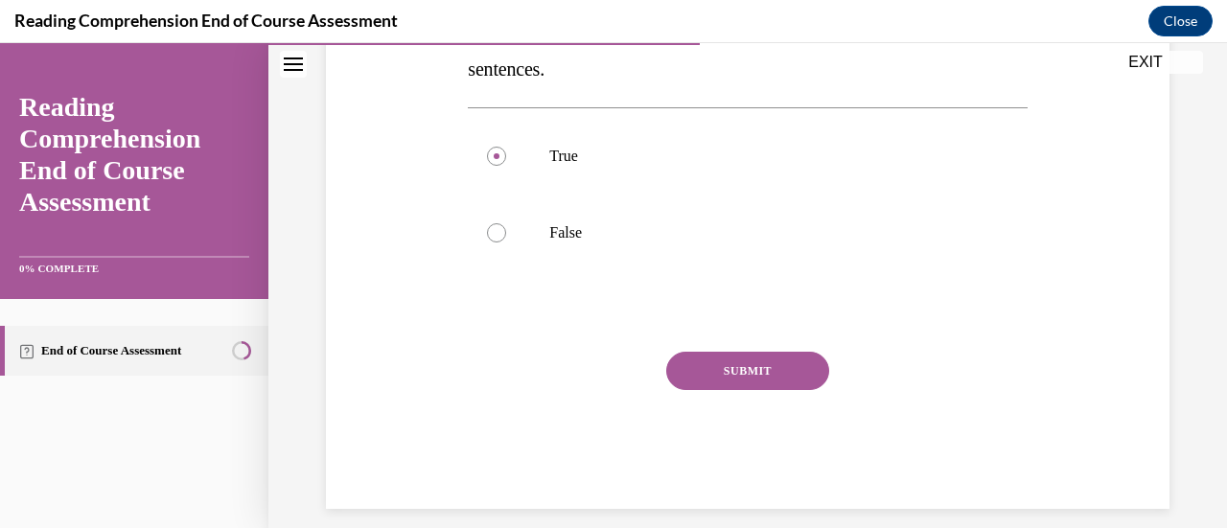
scroll to position [395, 0]
click at [755, 365] on button "SUBMIT" at bounding box center [747, 368] width 163 height 38
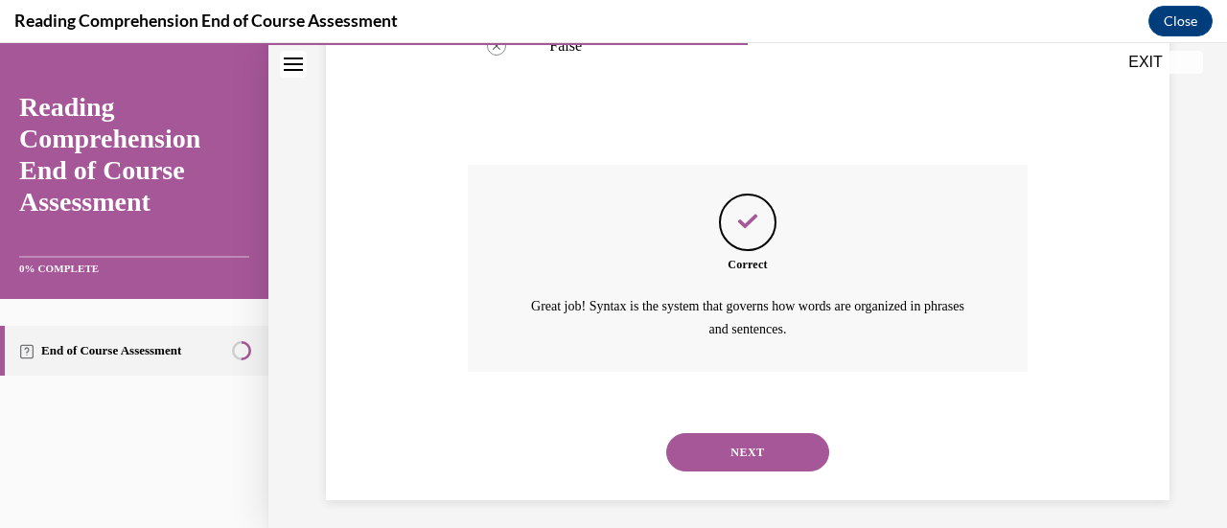
scroll to position [588, 0]
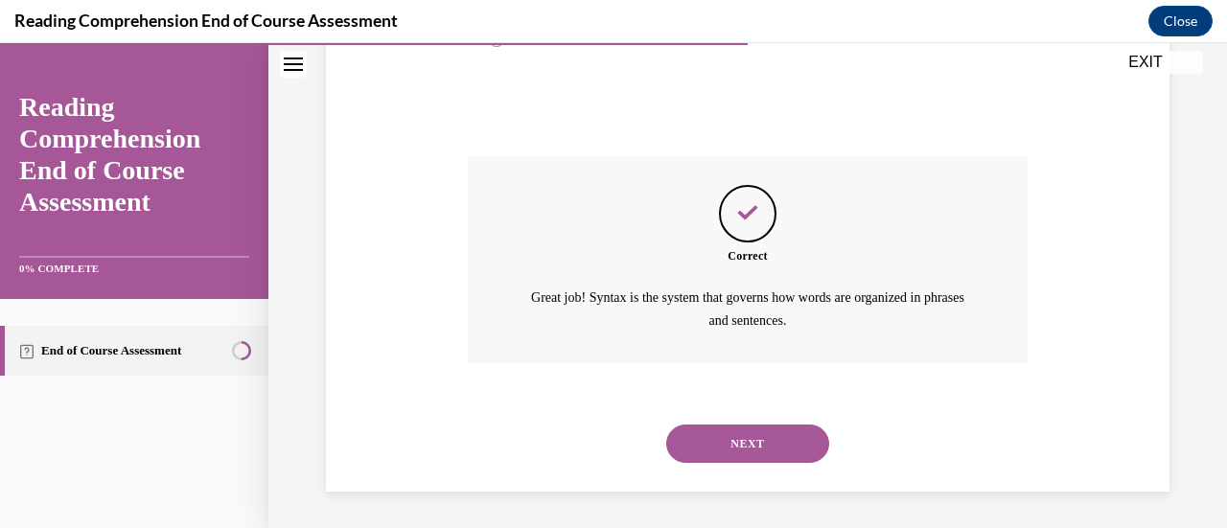
click at [754, 432] on button "NEXT" at bounding box center [747, 444] width 163 height 38
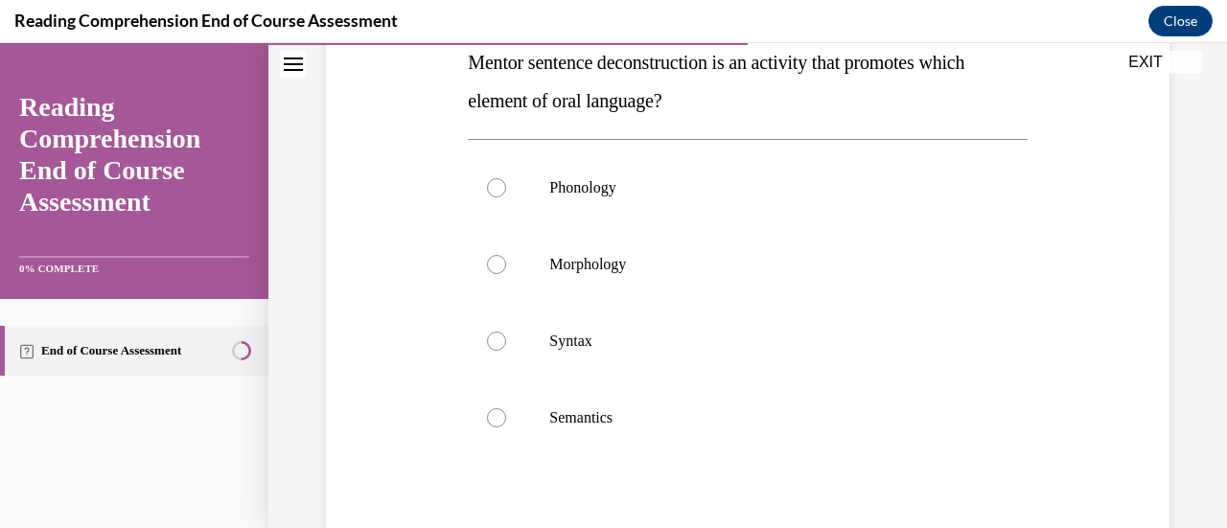
scroll to position [320, 0]
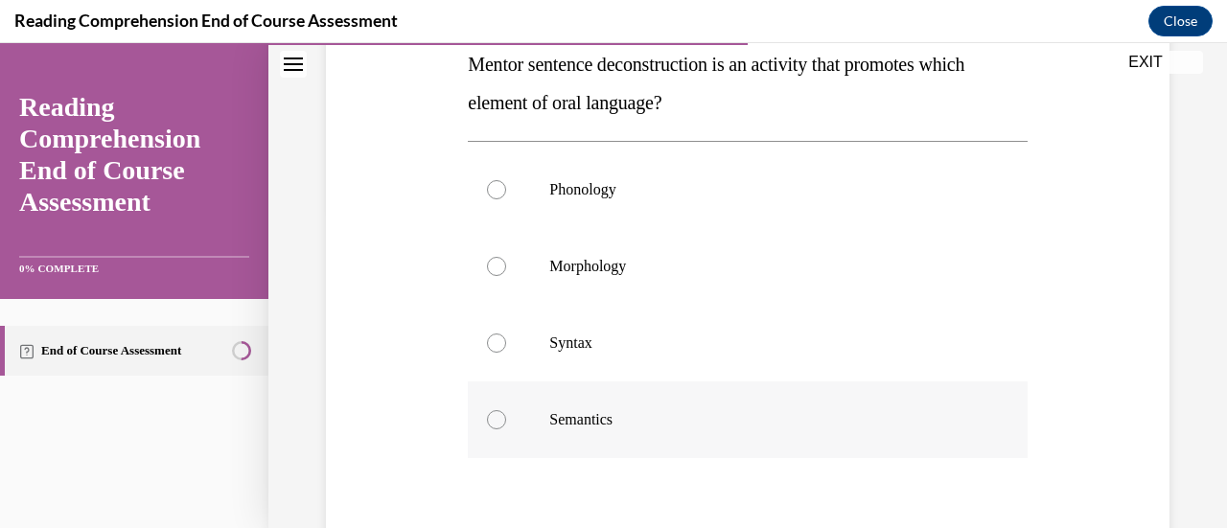
click at [504, 423] on label "Semantics" at bounding box center [747, 419] width 559 height 77
click at [504, 423] on input "Semantics" at bounding box center [496, 419] width 19 height 19
radio input "true"
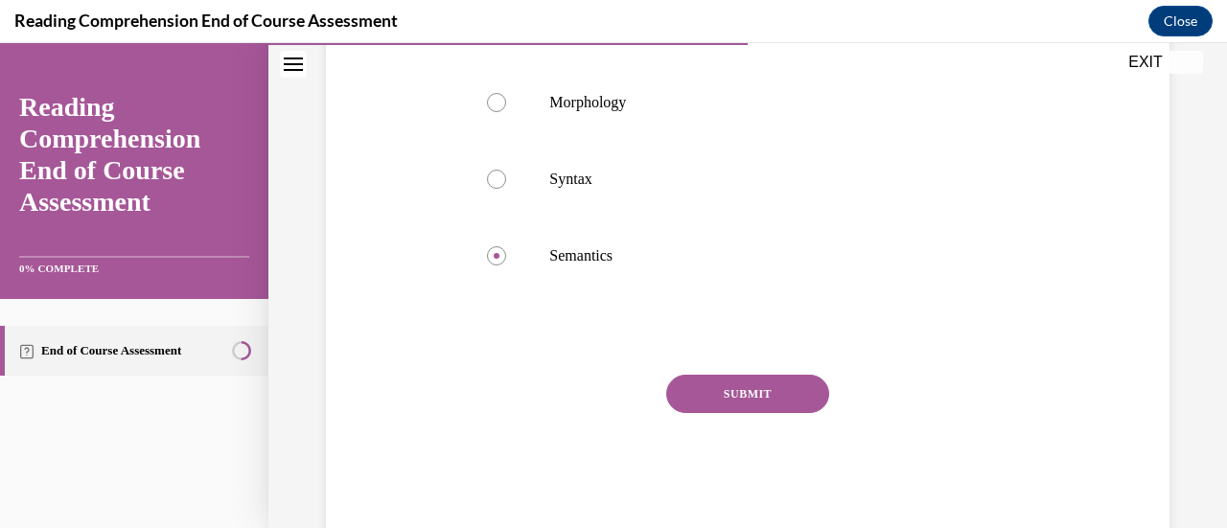
scroll to position [485, 0]
click at [696, 396] on button "SUBMIT" at bounding box center [747, 393] width 163 height 38
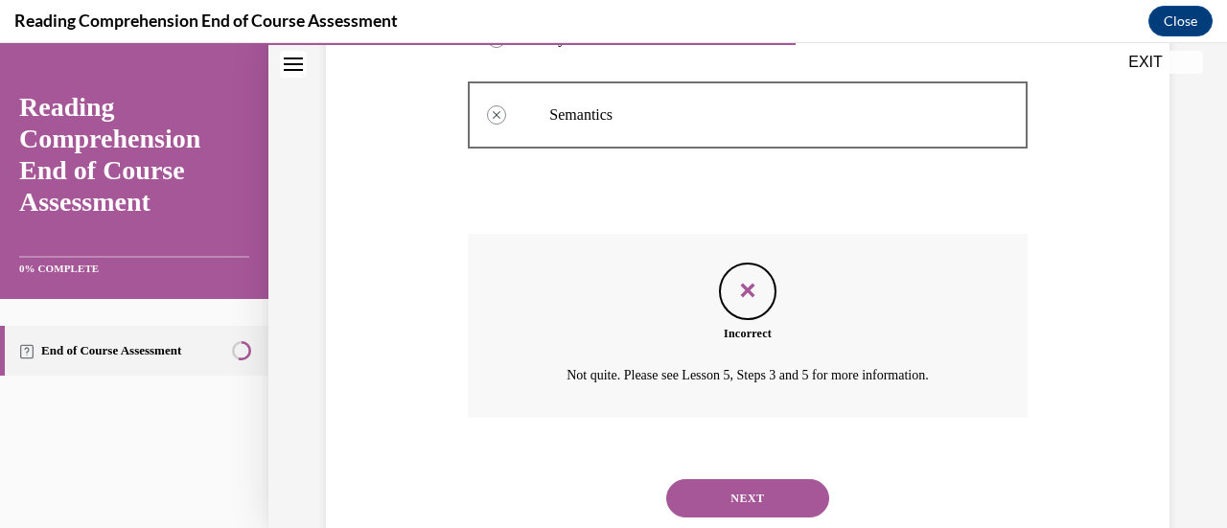
scroll to position [680, 0]
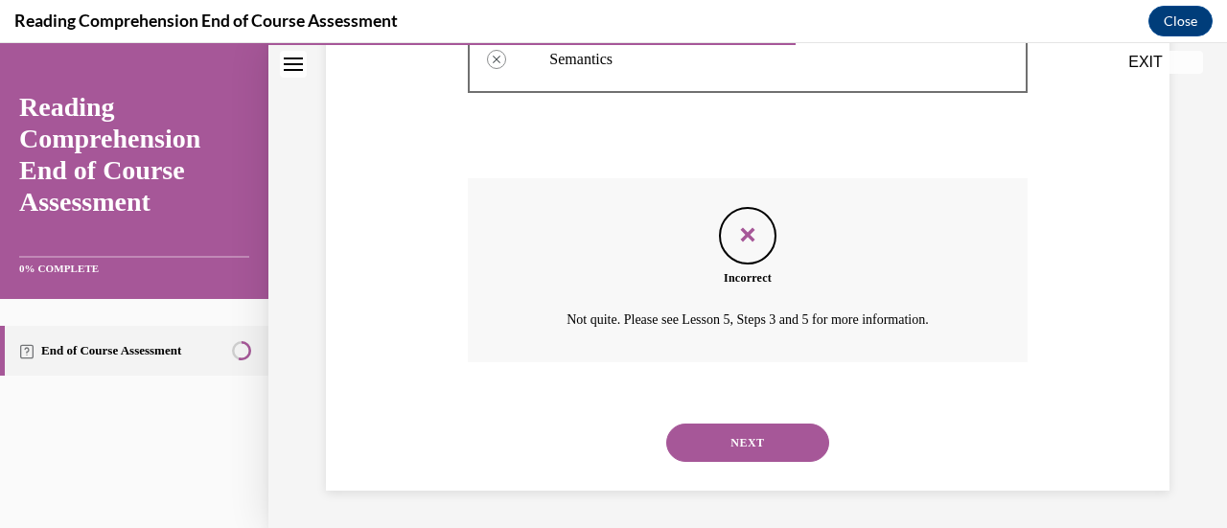
click at [726, 449] on button "NEXT" at bounding box center [747, 443] width 163 height 38
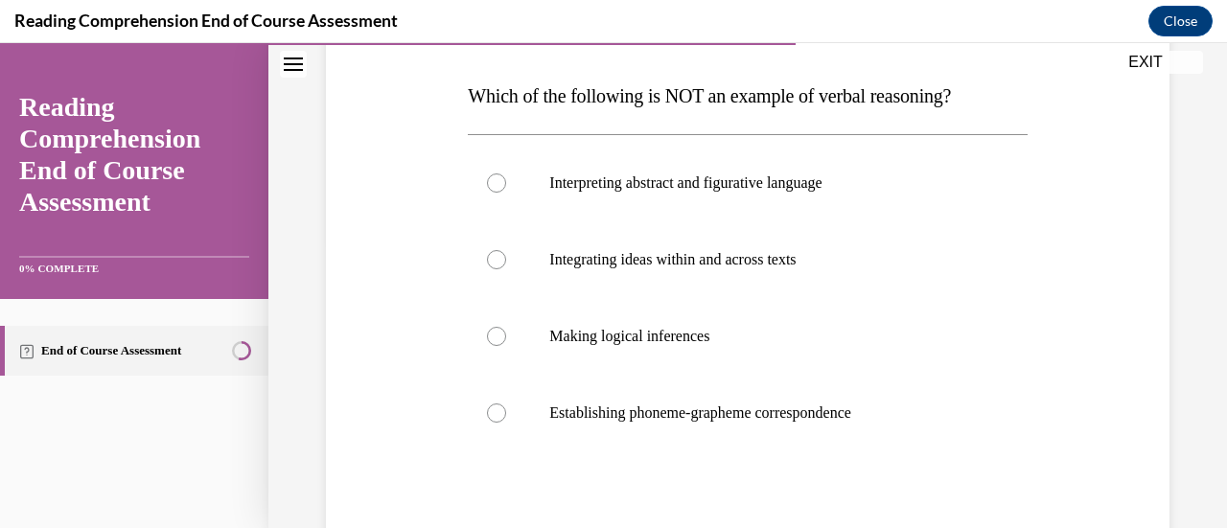
scroll to position [289, 0]
click at [493, 409] on div at bounding box center [496, 412] width 19 height 19
click at [493, 409] on input "Establishing phoneme-grapheme correspondence" at bounding box center [496, 412] width 19 height 19
radio input "true"
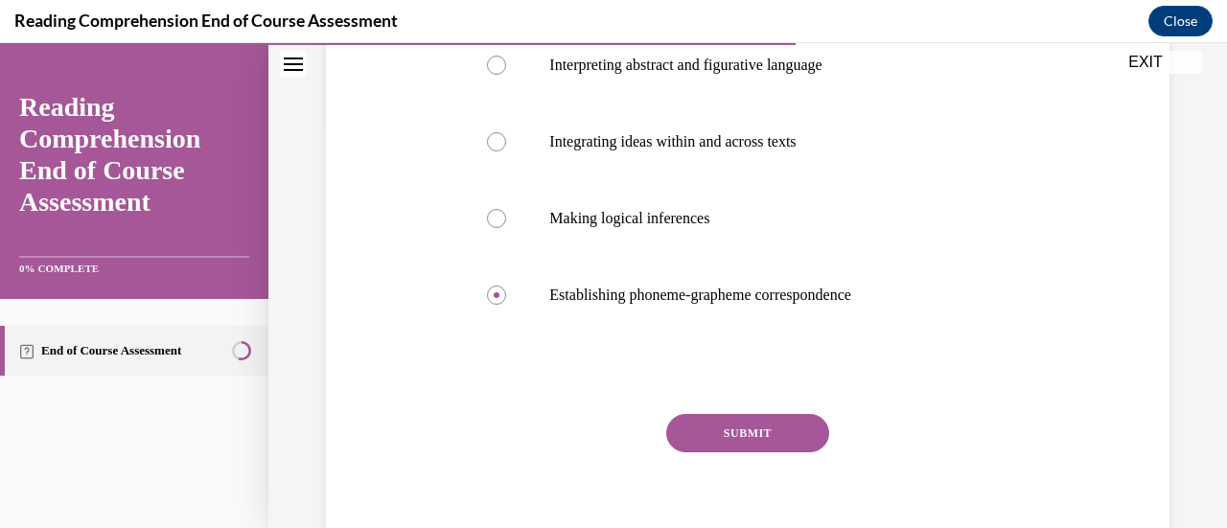
scroll to position [406, 0]
click at [682, 433] on button "SUBMIT" at bounding box center [747, 433] width 163 height 38
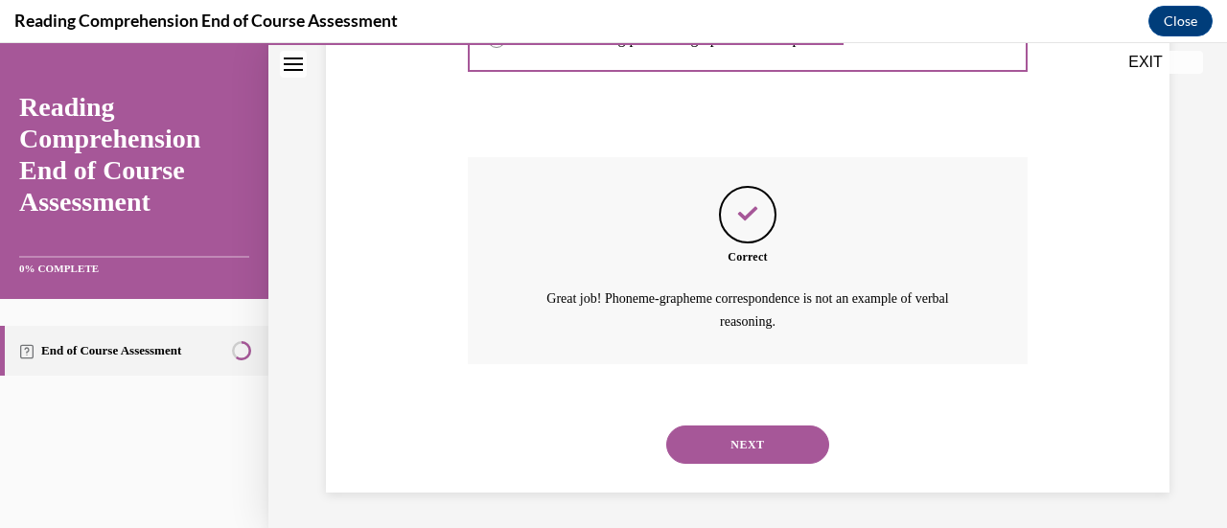
scroll to position [664, 0]
click at [682, 433] on button "NEXT" at bounding box center [747, 444] width 163 height 38
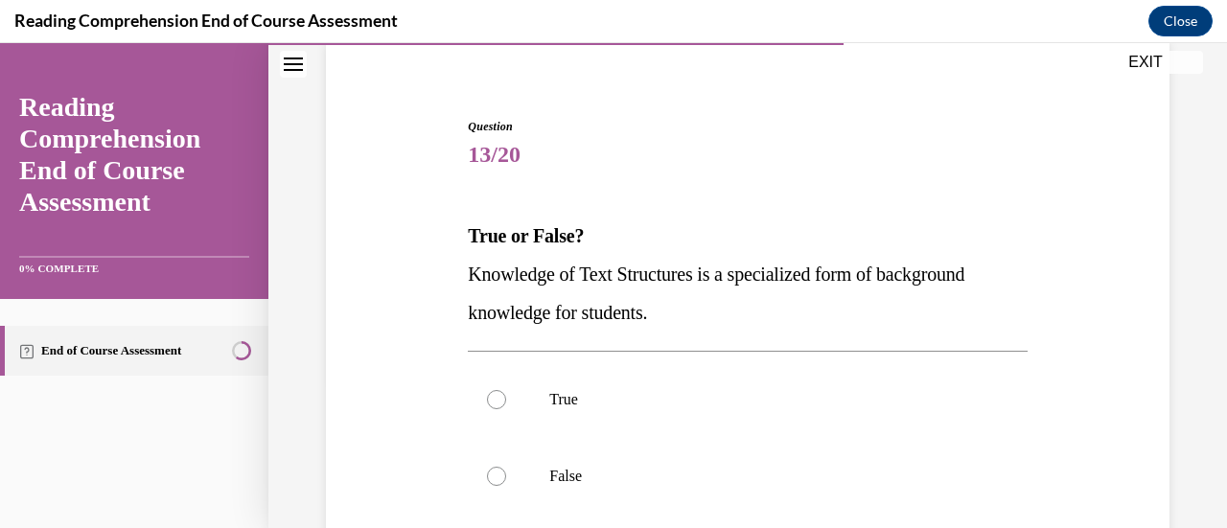
scroll to position [150, 0]
click at [1037, 314] on div "Question 13/20 True or False? Knowledge of Text Structures is a specialized for…" at bounding box center [747, 405] width 853 height 692
click at [494, 478] on div at bounding box center [496, 475] width 19 height 19
click at [494, 478] on input "False" at bounding box center [496, 475] width 19 height 19
radio input "true"
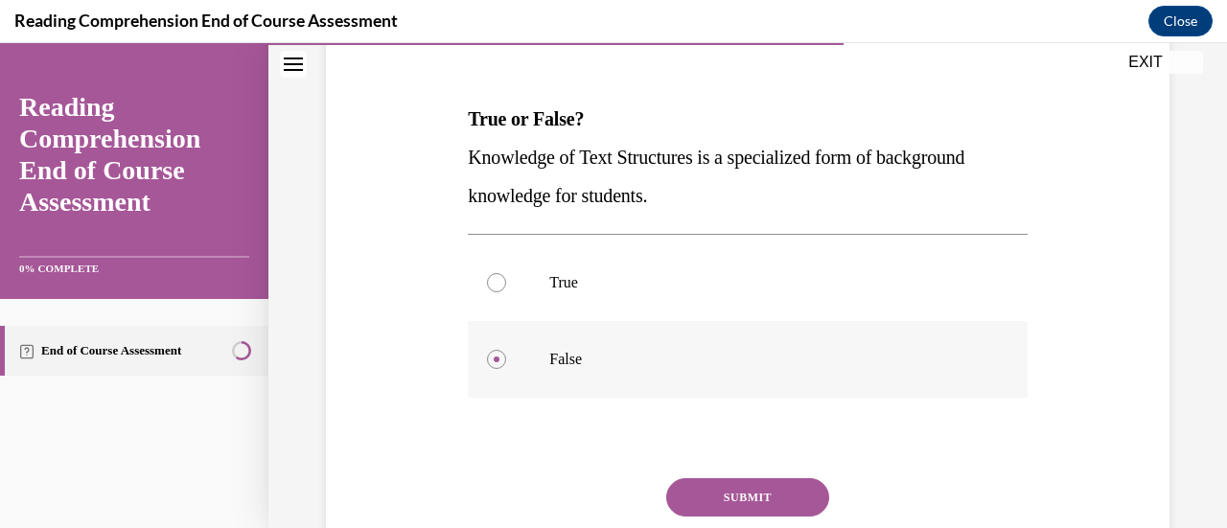
scroll to position [270, 0]
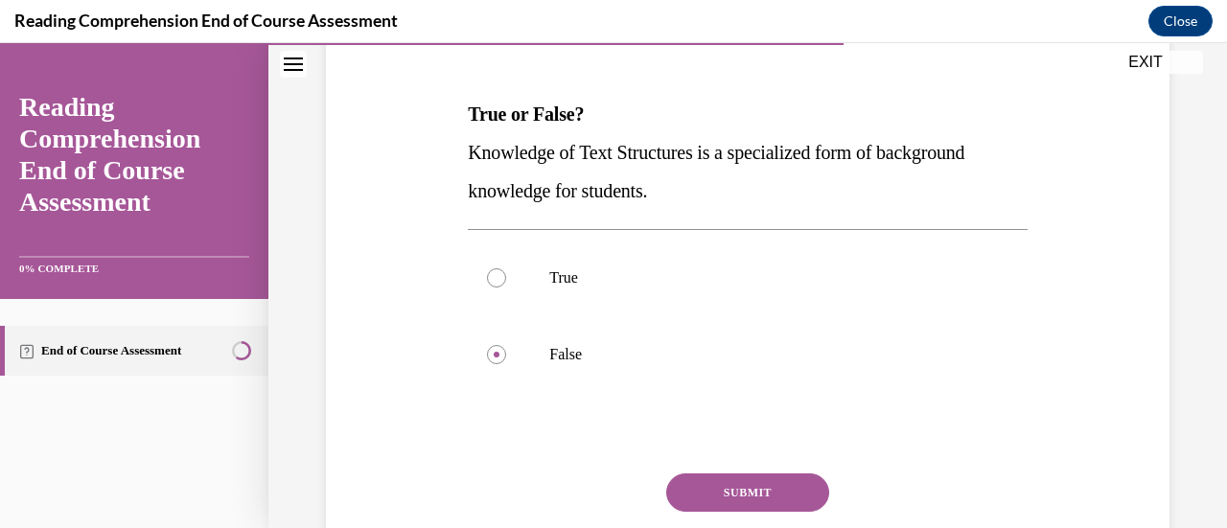
click at [698, 483] on button "SUBMIT" at bounding box center [747, 492] width 163 height 38
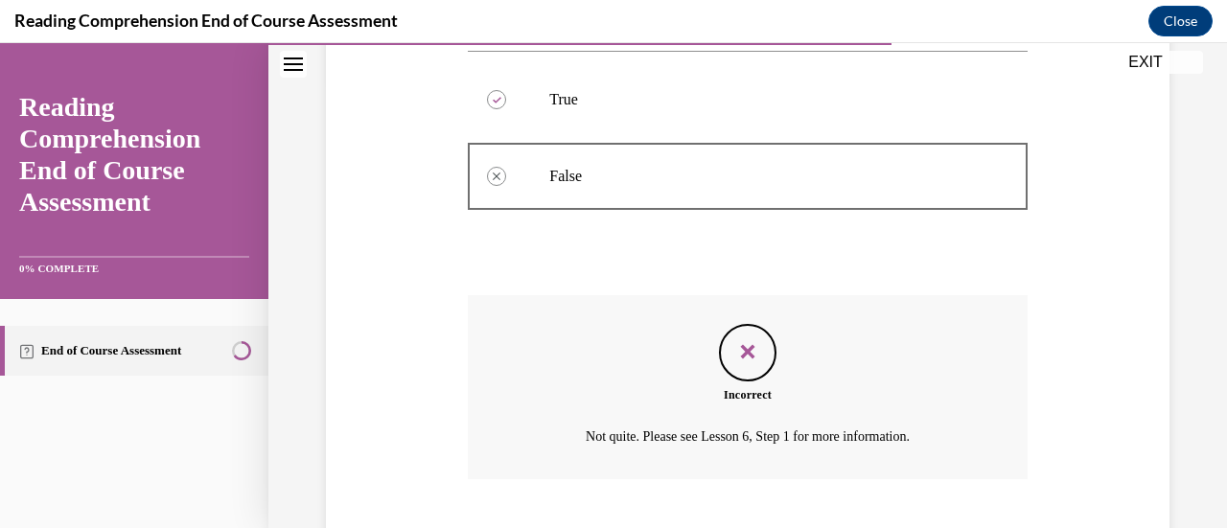
scroll to position [565, 0]
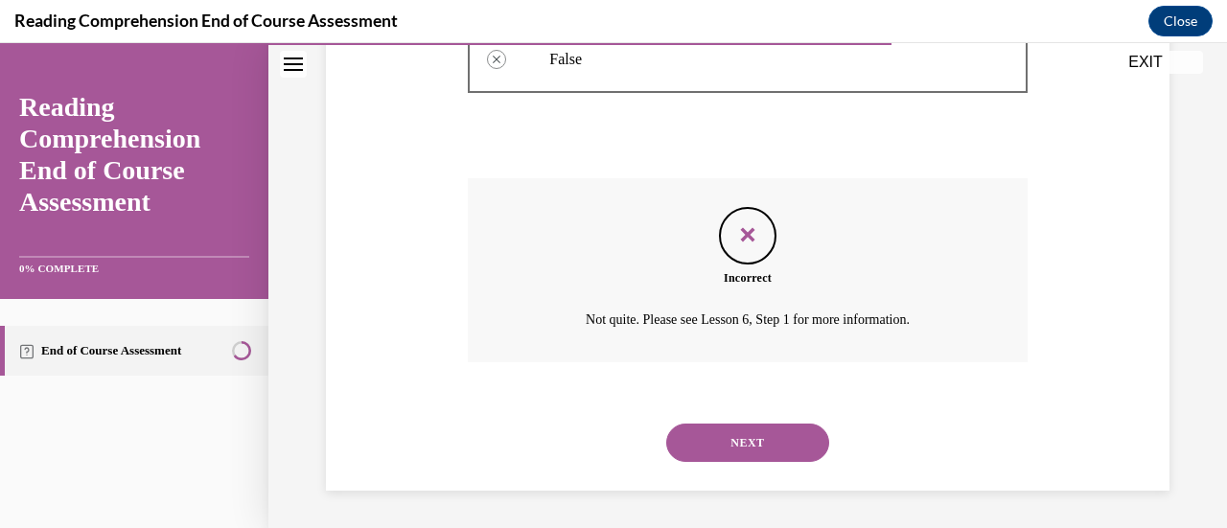
click at [726, 432] on button "NEXT" at bounding box center [747, 443] width 163 height 38
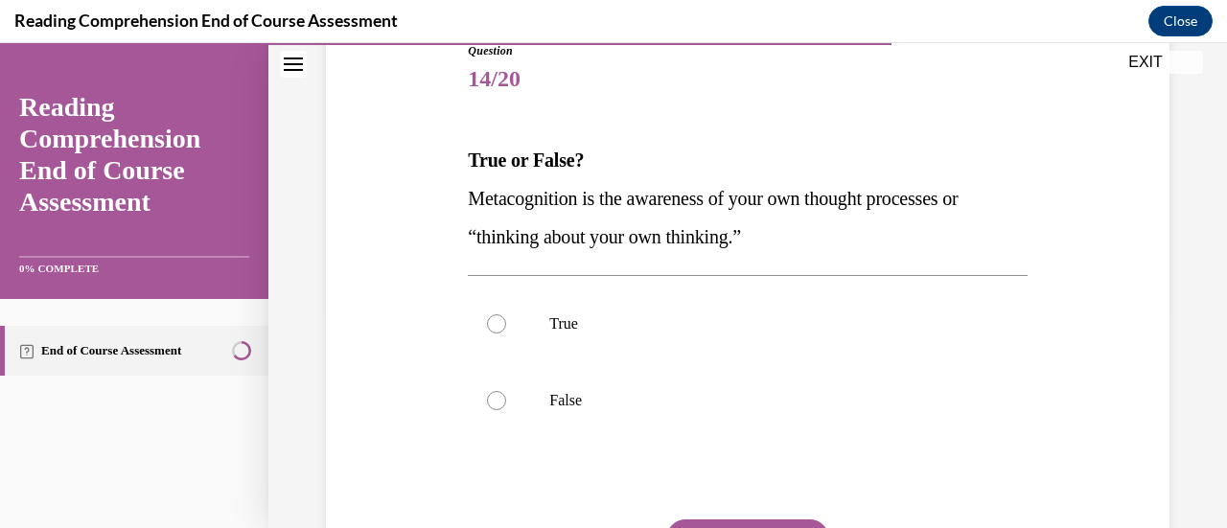
scroll to position [225, 0]
click at [509, 323] on label "True" at bounding box center [747, 323] width 559 height 77
click at [506, 323] on input "True" at bounding box center [496, 322] width 19 height 19
radio input "true"
click at [751, 520] on button "SUBMIT" at bounding box center [747, 538] width 163 height 38
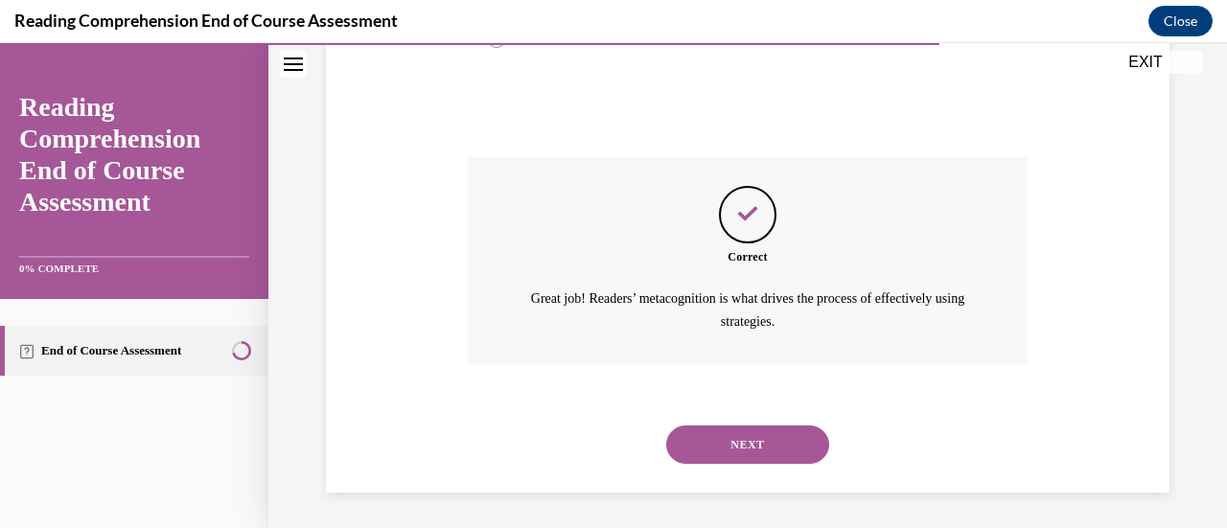
scroll to position [588, 0]
click at [763, 431] on button "NEXT" at bounding box center [747, 444] width 163 height 38
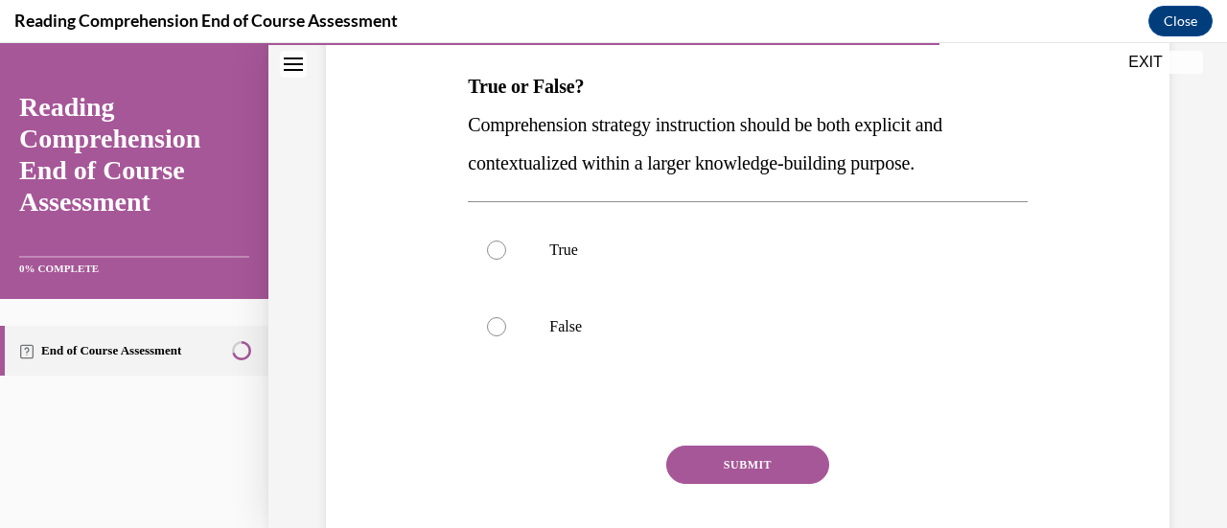
scroll to position [299, 0]
click at [498, 246] on div at bounding box center [496, 249] width 19 height 19
click at [498, 246] on input "True" at bounding box center [496, 249] width 19 height 19
radio input "true"
click at [708, 476] on button "SUBMIT" at bounding box center [747, 464] width 163 height 38
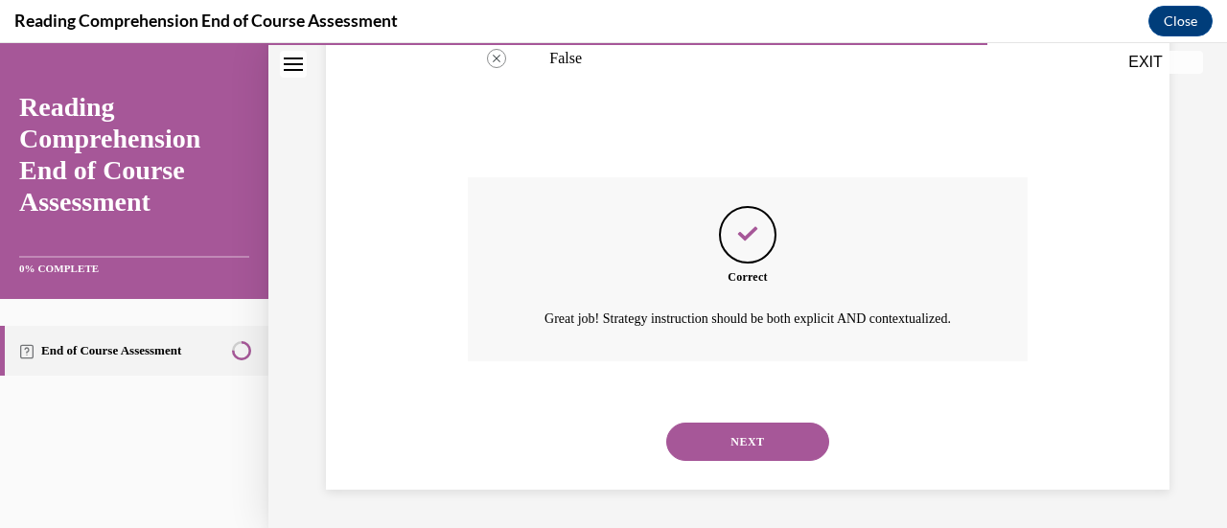
scroll to position [588, 0]
click at [715, 433] on button "NEXT" at bounding box center [747, 442] width 163 height 38
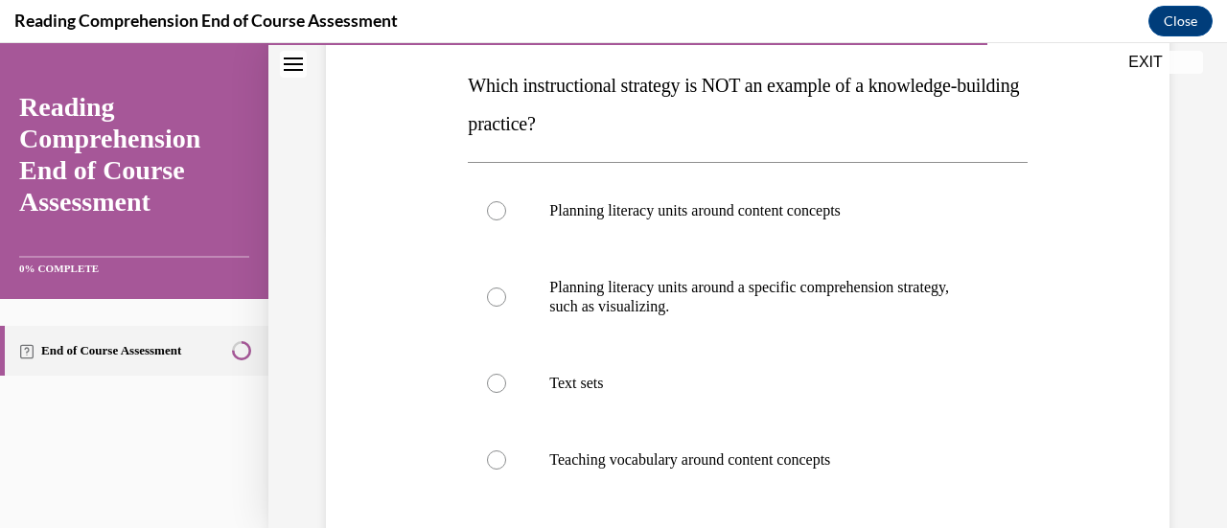
scroll to position [300, 0]
click at [485, 303] on label "Planning literacy units around a specific comprehension strategy, such as visua…" at bounding box center [747, 296] width 559 height 96
click at [487, 303] on input "Planning literacy units around a specific comprehension strategy, such as visua…" at bounding box center [496, 296] width 19 height 19
radio input "true"
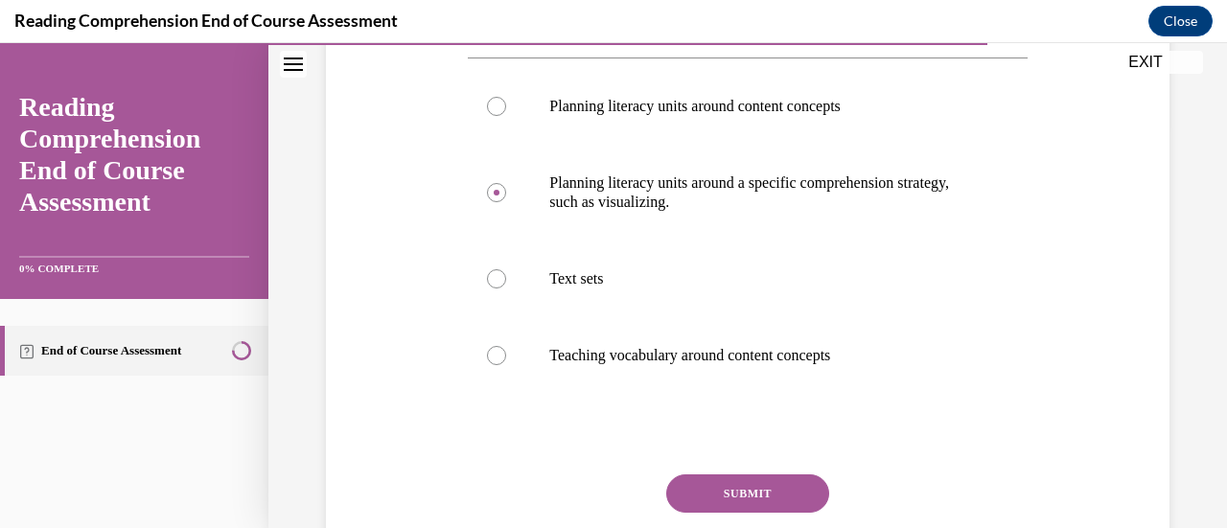
scroll to position [401, 0]
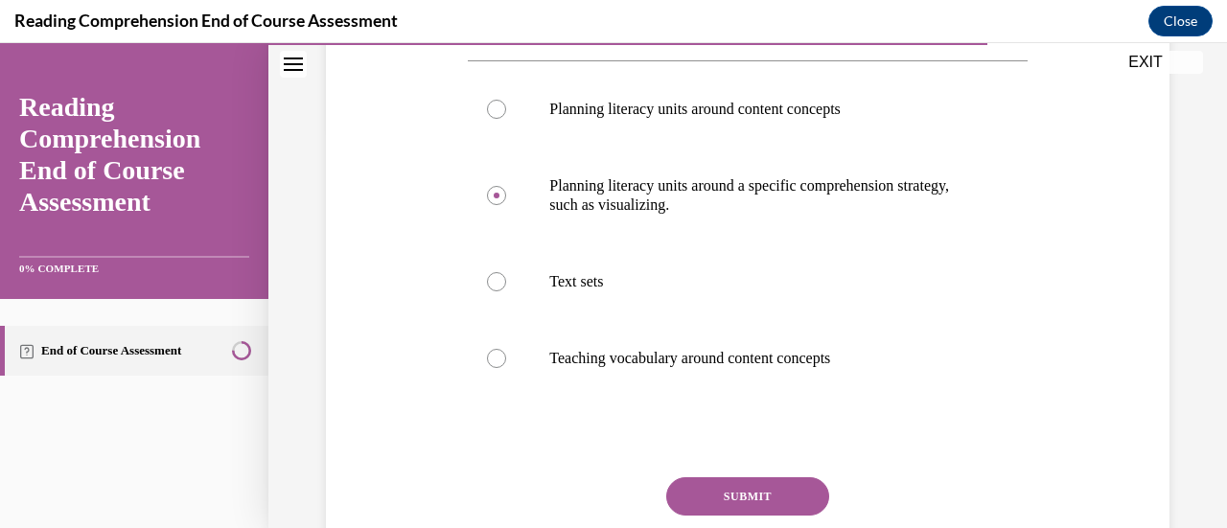
click at [734, 509] on button "SUBMIT" at bounding box center [747, 496] width 163 height 38
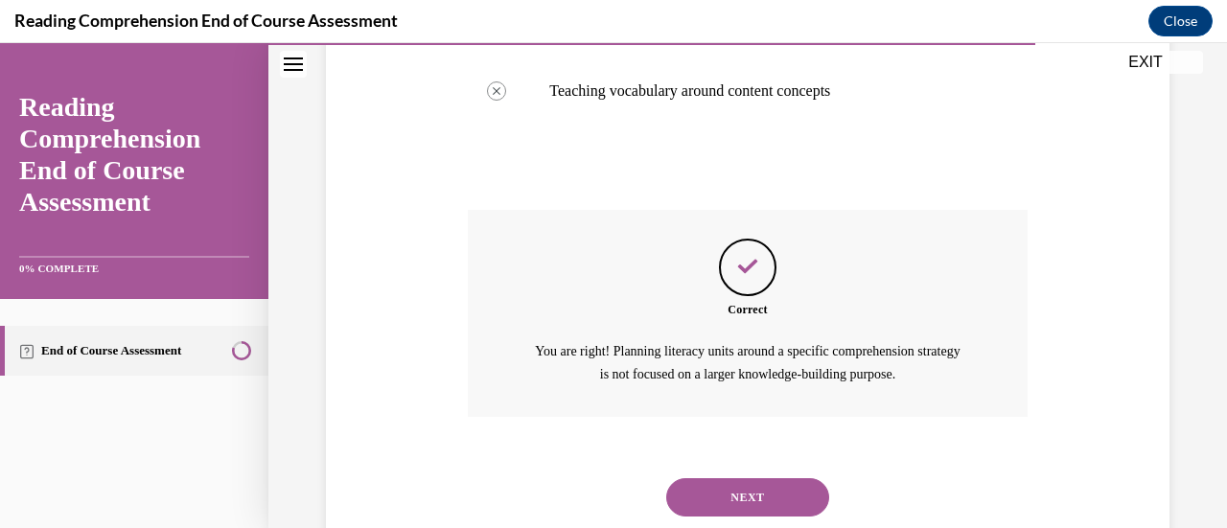
scroll to position [667, 0]
click at [726, 490] on button "NEXT" at bounding box center [747, 498] width 163 height 38
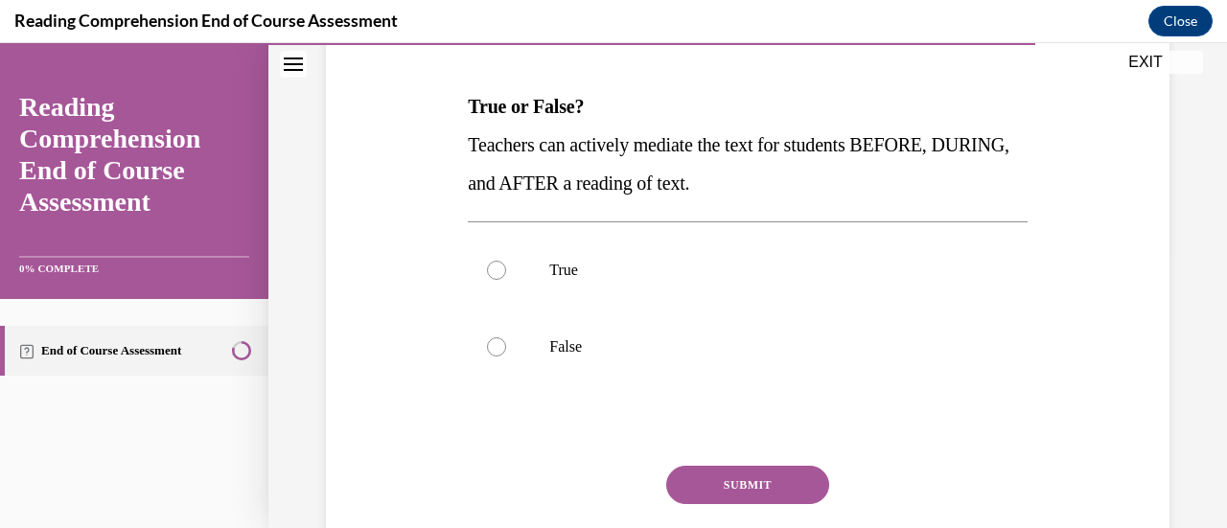
scroll to position [279, 0]
click at [496, 275] on div at bounding box center [496, 269] width 19 height 19
click at [496, 275] on input "True" at bounding box center [496, 269] width 19 height 19
radio input "true"
click at [703, 490] on button "SUBMIT" at bounding box center [747, 484] width 163 height 38
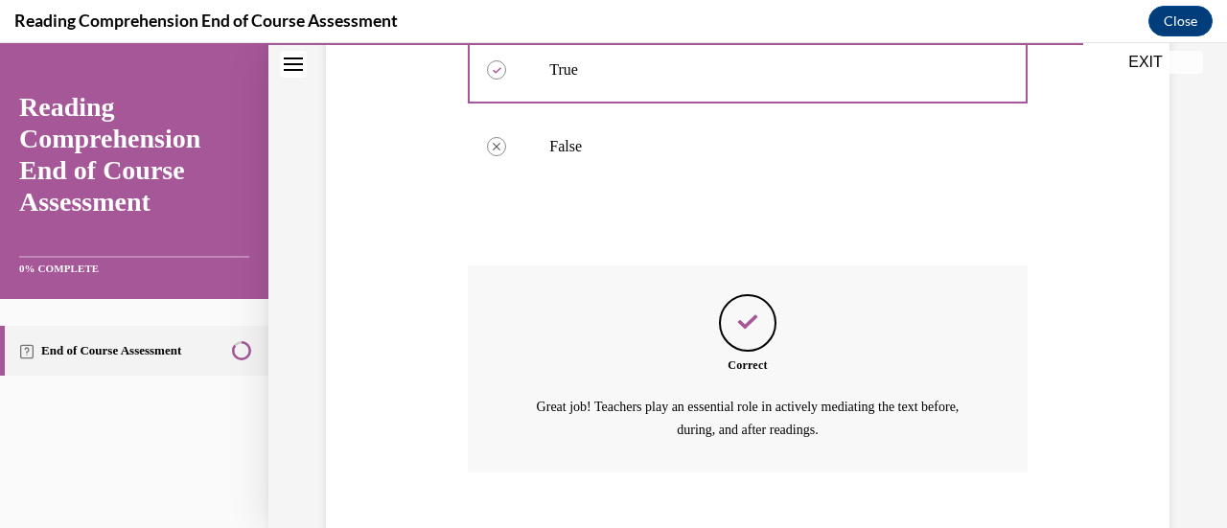
scroll to position [588, 0]
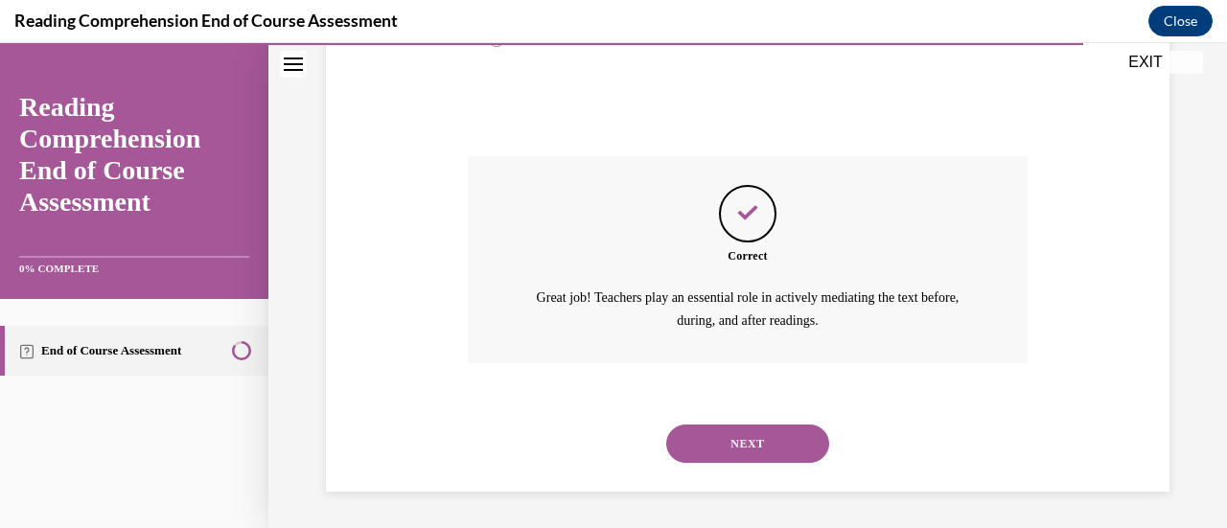
click at [721, 450] on button "NEXT" at bounding box center [747, 444] width 163 height 38
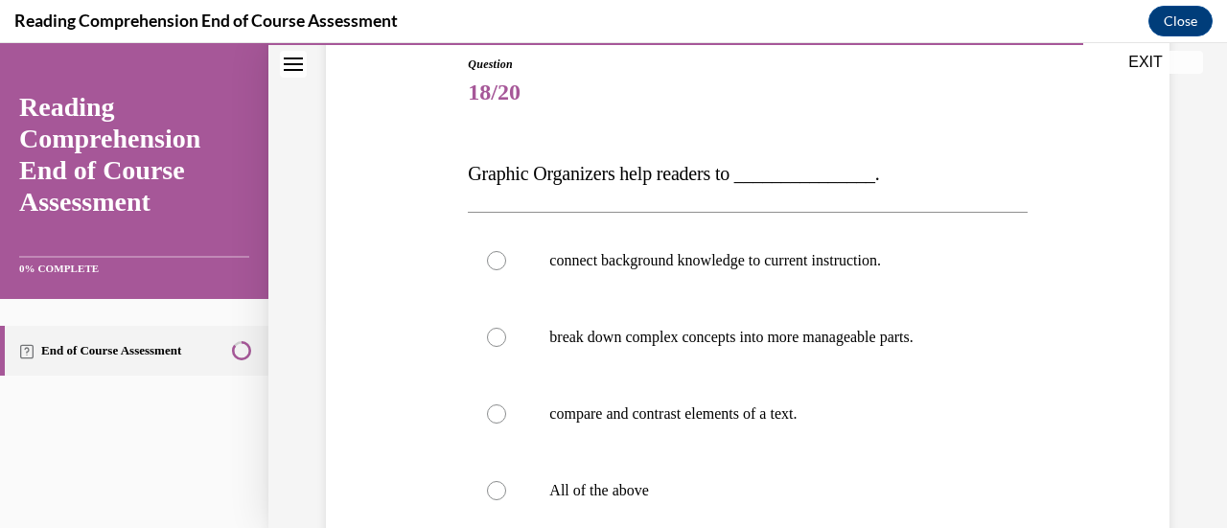
scroll to position [212, 0]
click at [489, 492] on div at bounding box center [496, 489] width 19 height 19
click at [489, 492] on input "All of the above" at bounding box center [496, 489] width 19 height 19
radio input "true"
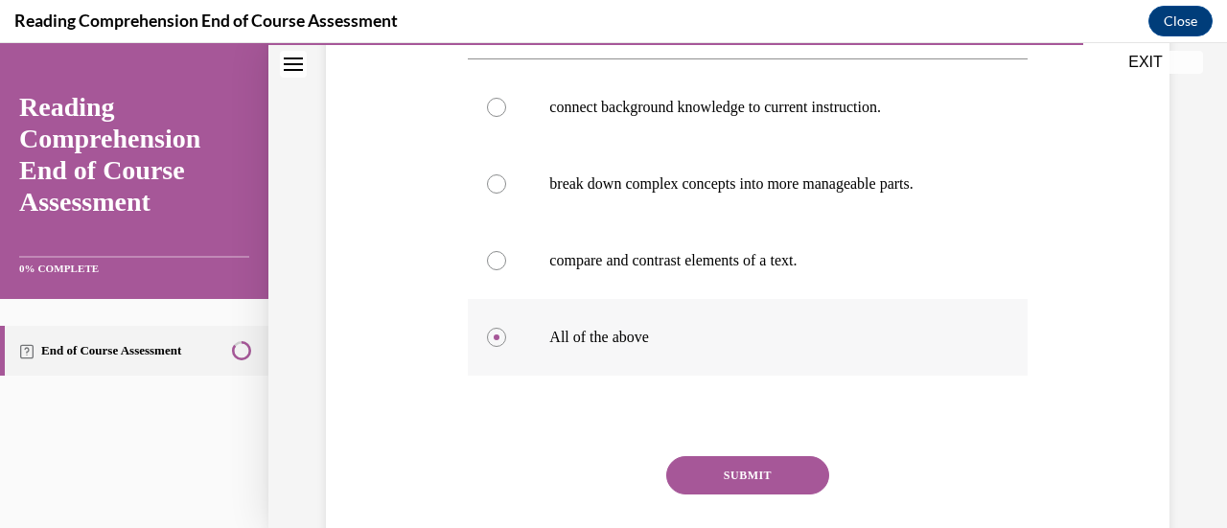
click at [743, 474] on button "SUBMIT" at bounding box center [747, 475] width 163 height 38
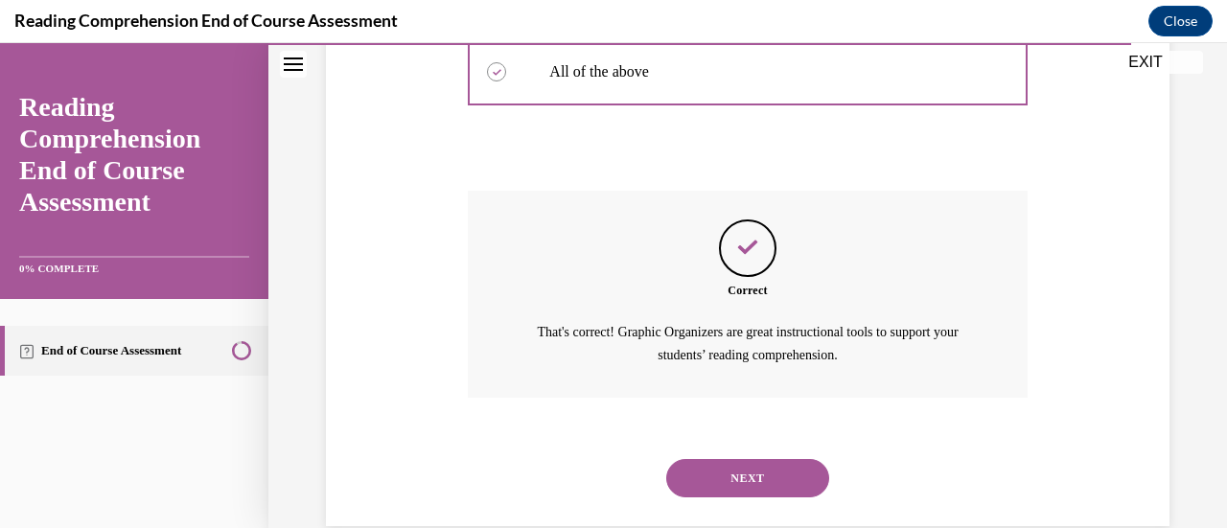
scroll to position [664, 0]
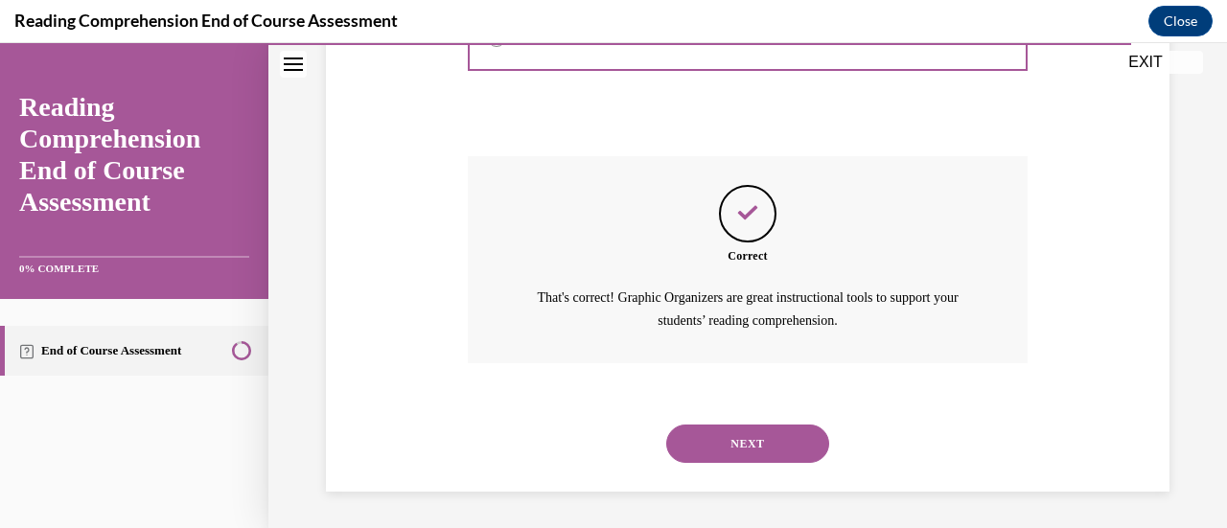
click at [748, 429] on button "NEXT" at bounding box center [747, 444] width 163 height 38
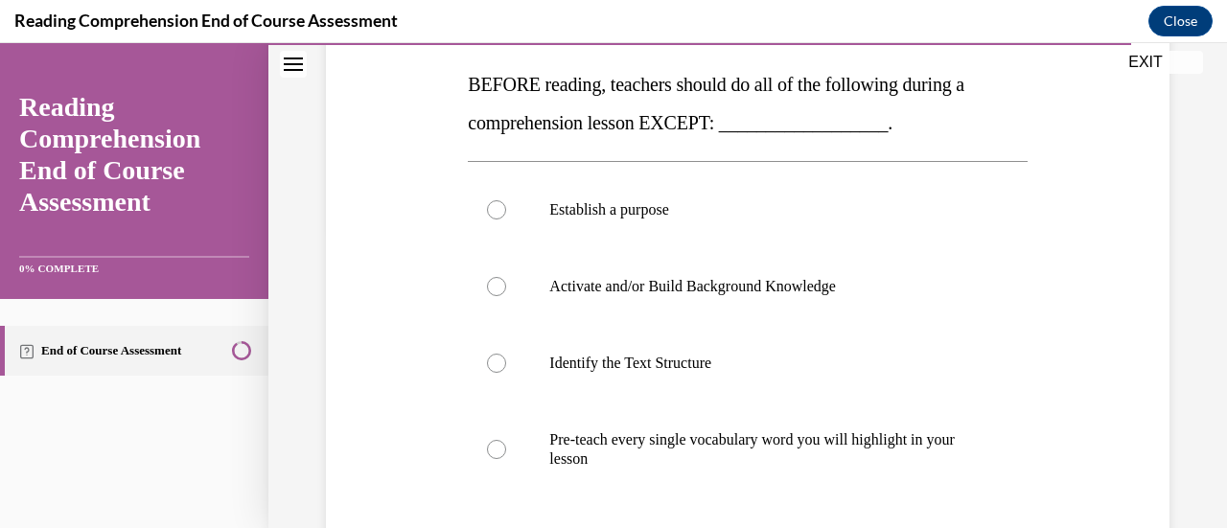
scroll to position [302, 0]
click at [497, 455] on div at bounding box center [496, 447] width 19 height 19
click at [497, 455] on input "Pre-teach every single vocabulary word you will highlight in your lesson" at bounding box center [496, 447] width 19 height 19
radio input "true"
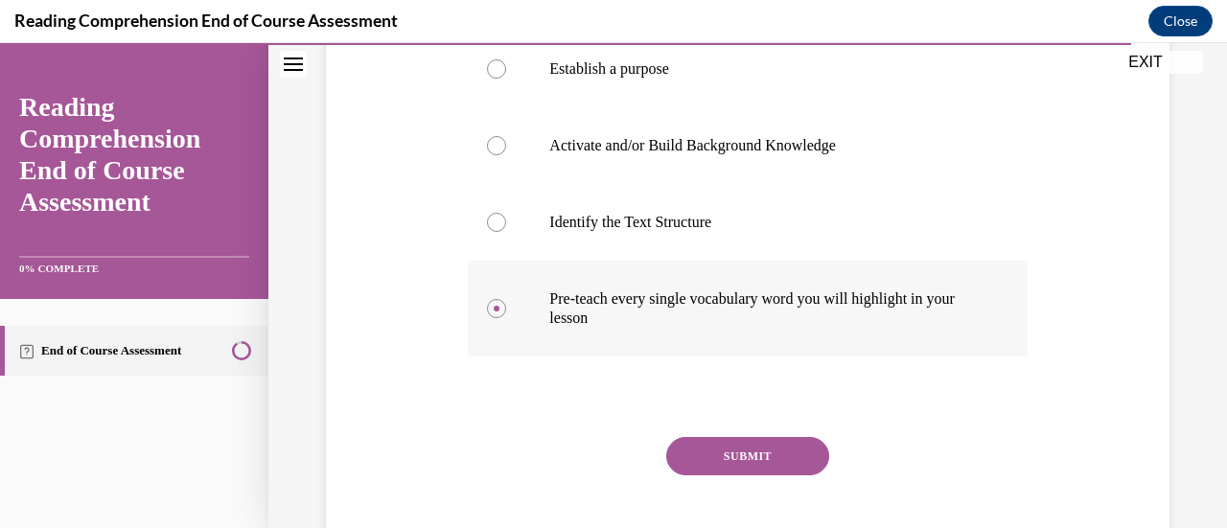
scroll to position [446, 0]
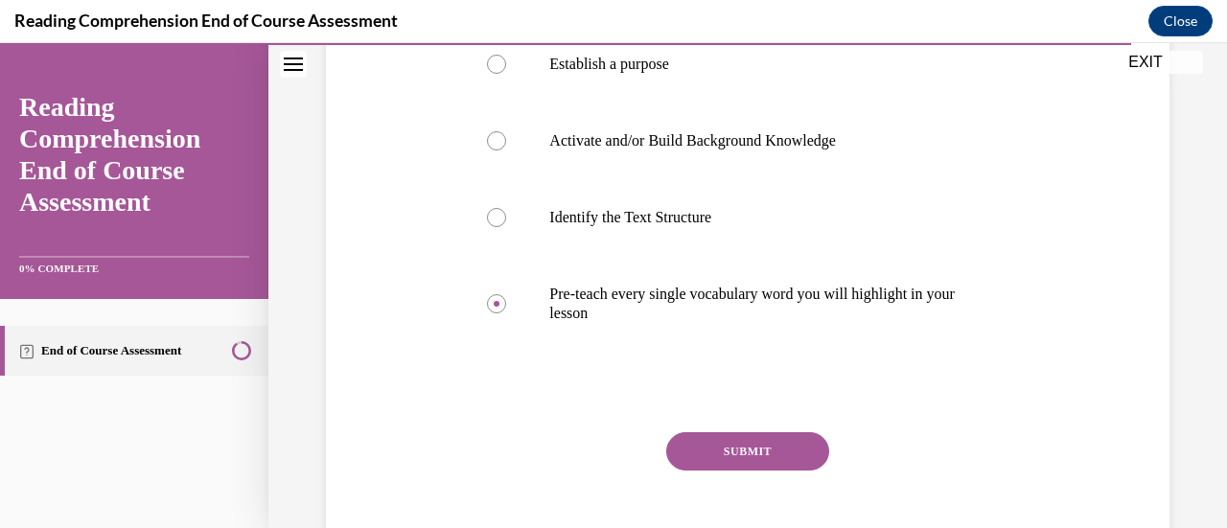
click at [695, 463] on button "SUBMIT" at bounding box center [747, 451] width 163 height 38
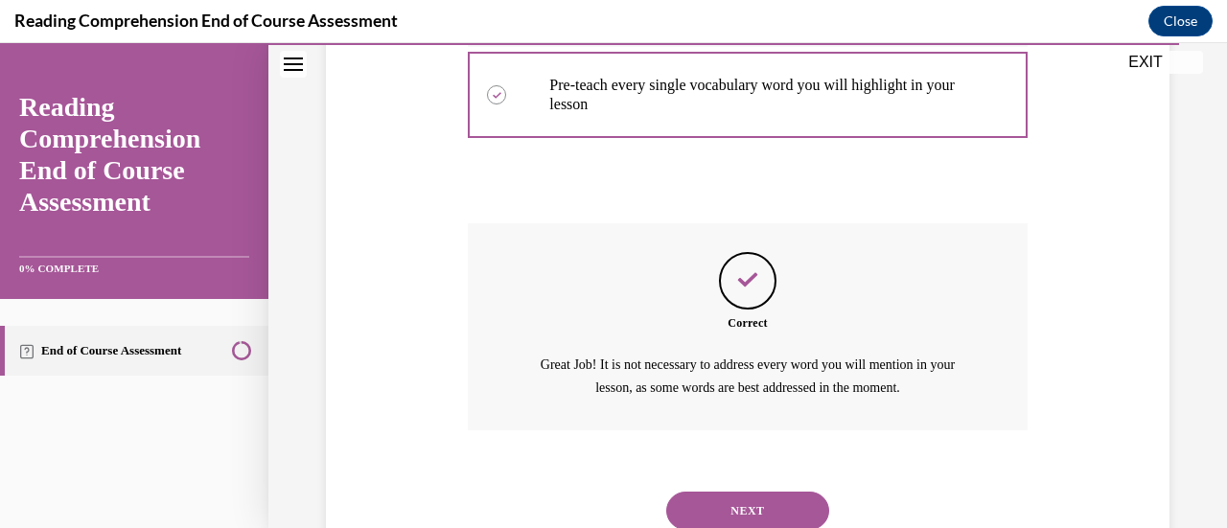
scroll to position [722, 0]
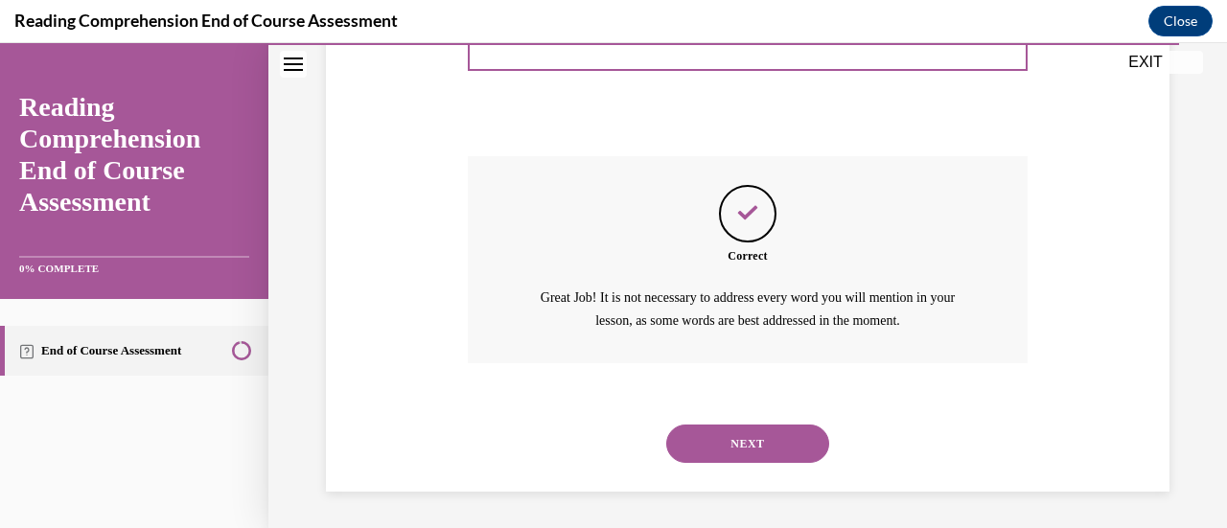
click at [700, 428] on button "NEXT" at bounding box center [747, 444] width 163 height 38
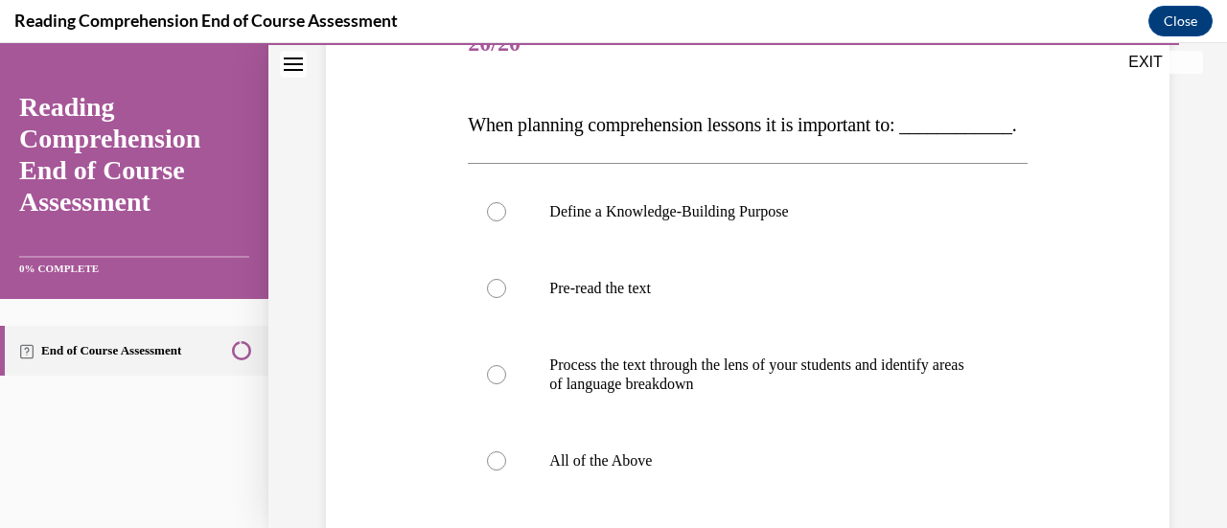
scroll to position [261, 0]
click at [498, 220] on div at bounding box center [496, 210] width 19 height 19
click at [498, 220] on input "Define a Knowledge-Building Purpose" at bounding box center [496, 210] width 19 height 19
radio input "true"
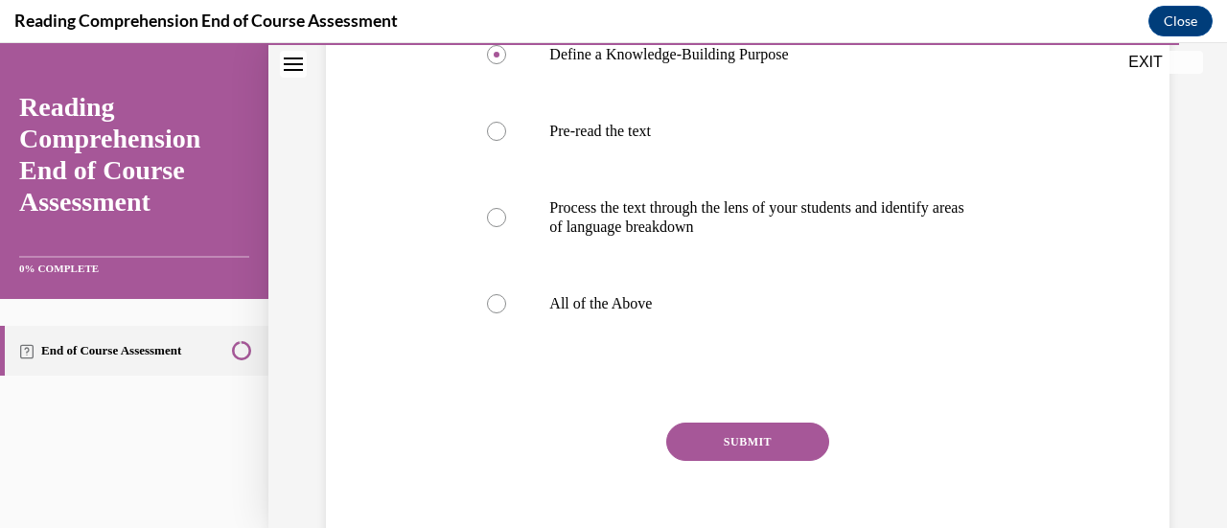
scroll to position [418, 0]
click at [690, 460] on button "SUBMIT" at bounding box center [747, 441] width 163 height 38
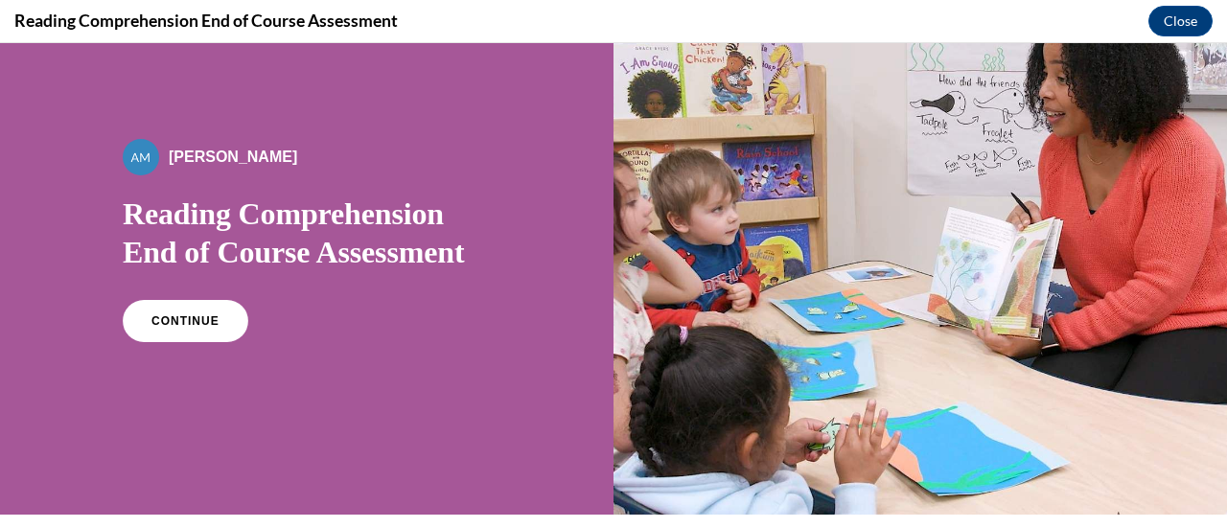
scroll to position [57, 0]
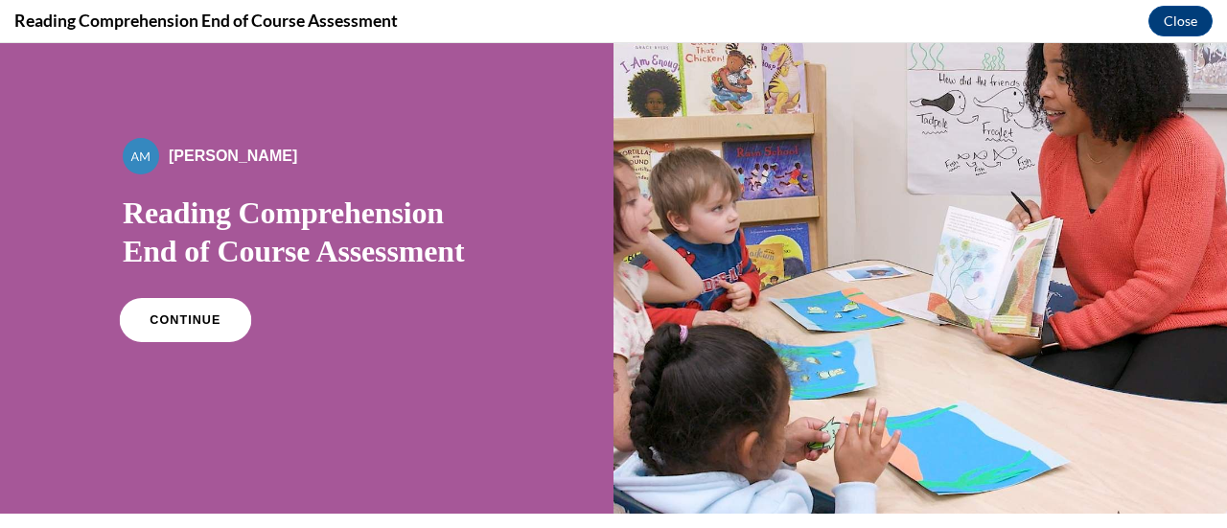
click at [196, 332] on link "CONTINUE" at bounding box center [185, 320] width 131 height 44
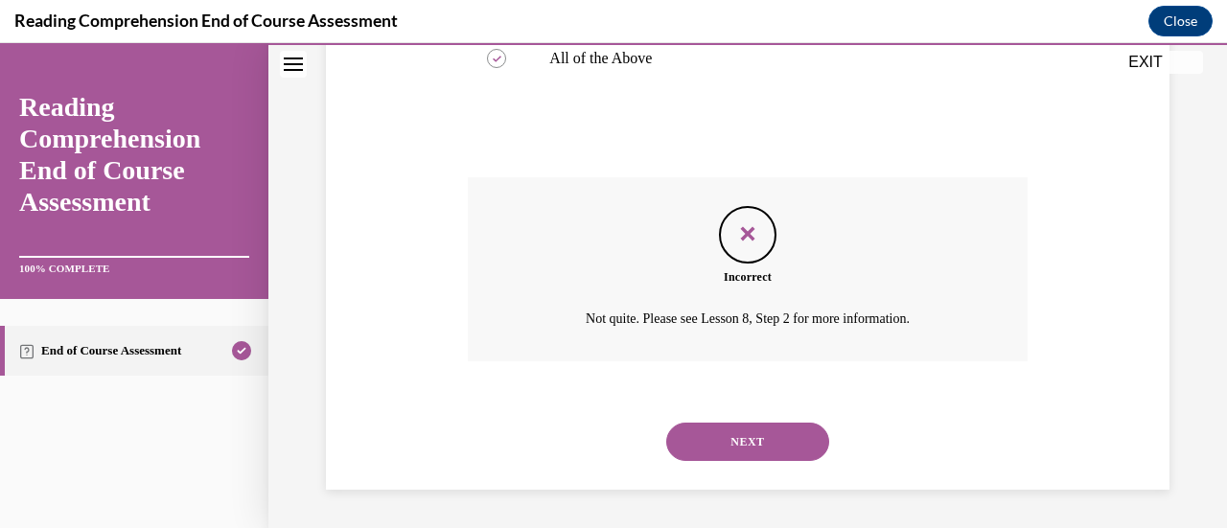
scroll to position [700, 0]
click at [142, 190] on link "Reading Comprehension End of Course Assessment" at bounding box center [134, 154] width 230 height 127
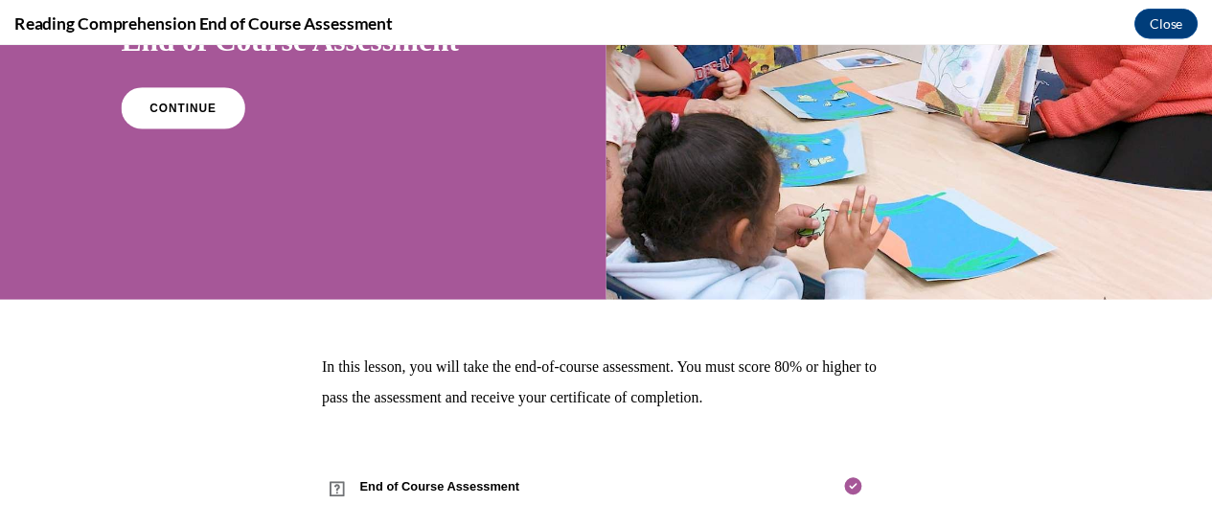
scroll to position [0, 0]
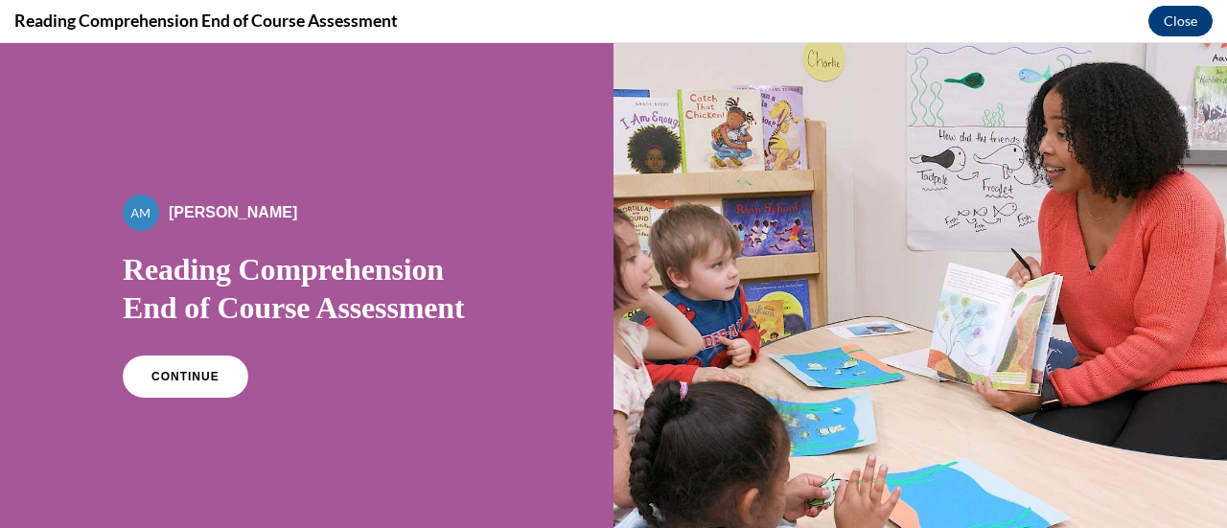
click at [1187, 15] on button "Close" at bounding box center [1180, 21] width 64 height 31
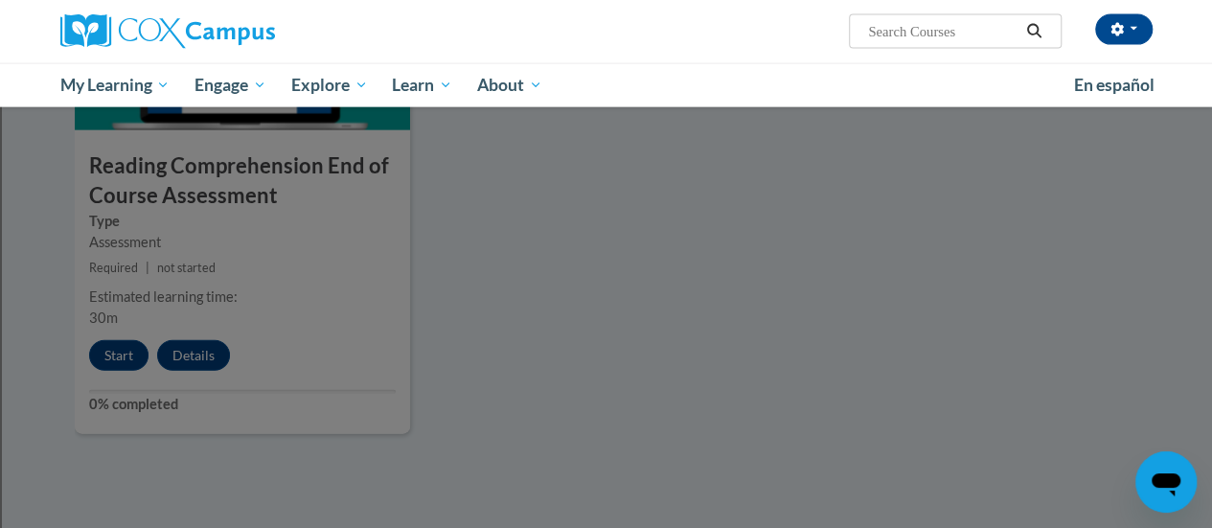
click at [127, 356] on div at bounding box center [606, 264] width 1212 height 528
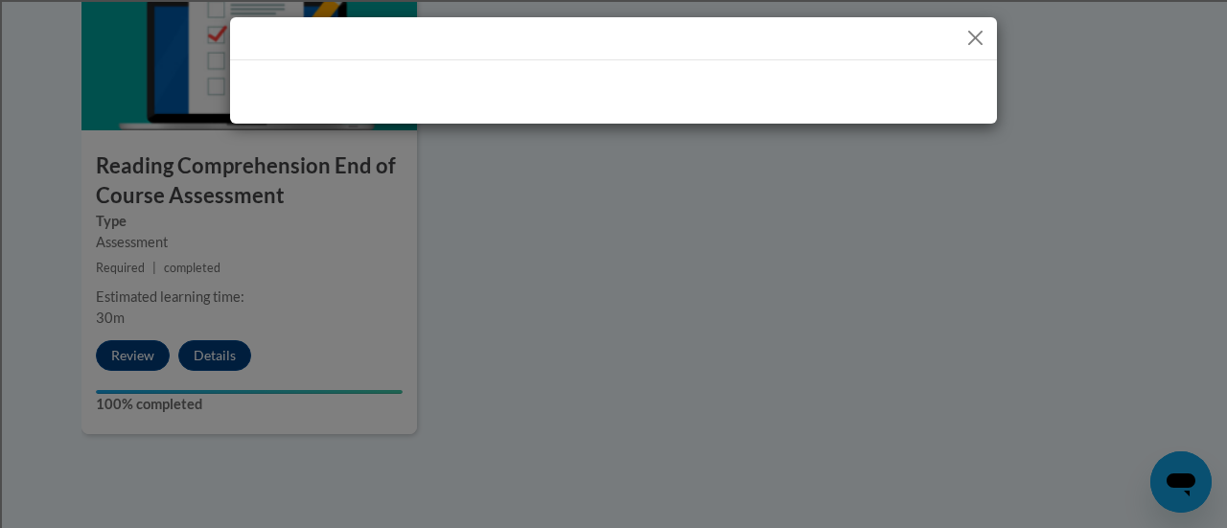
click at [127, 356] on div at bounding box center [613, 264] width 1227 height 528
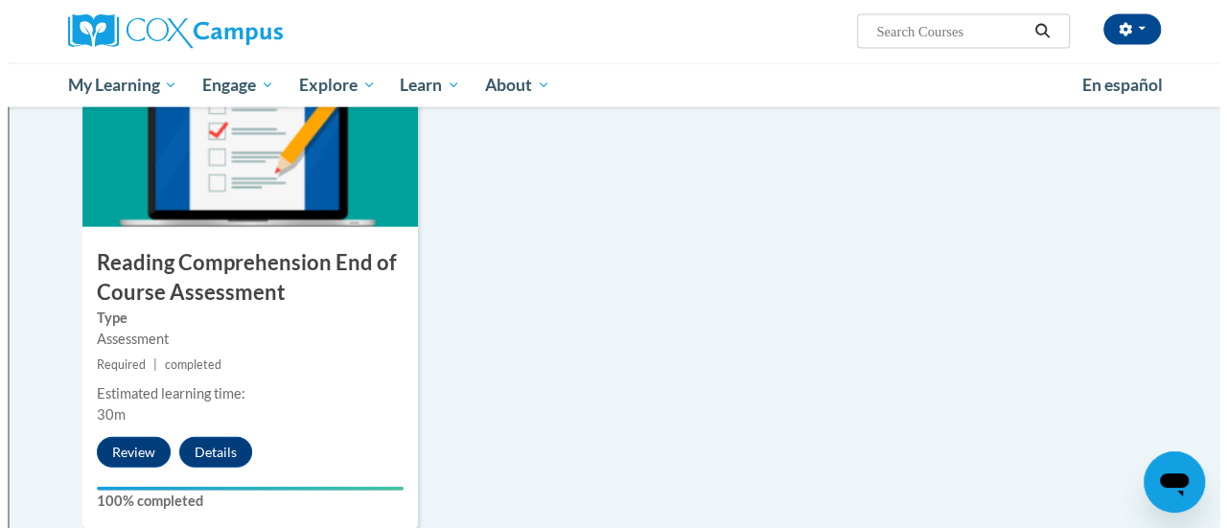
scroll to position [2083, 0]
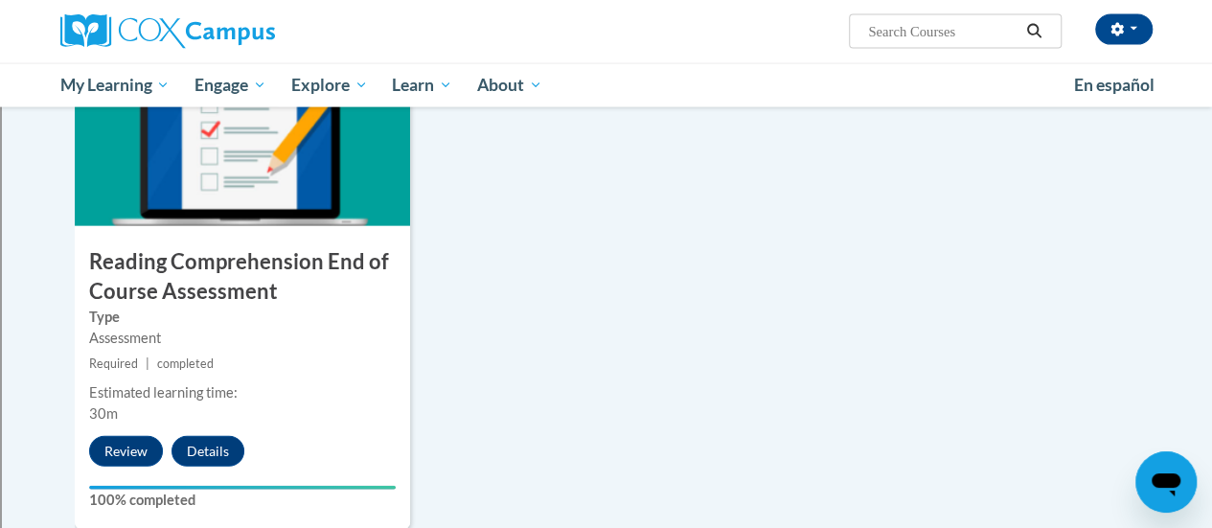
click at [196, 282] on h3 "Reading Comprehension End of Course Assessment" at bounding box center [242, 276] width 335 height 59
click at [140, 447] on button "Review" at bounding box center [126, 451] width 74 height 31
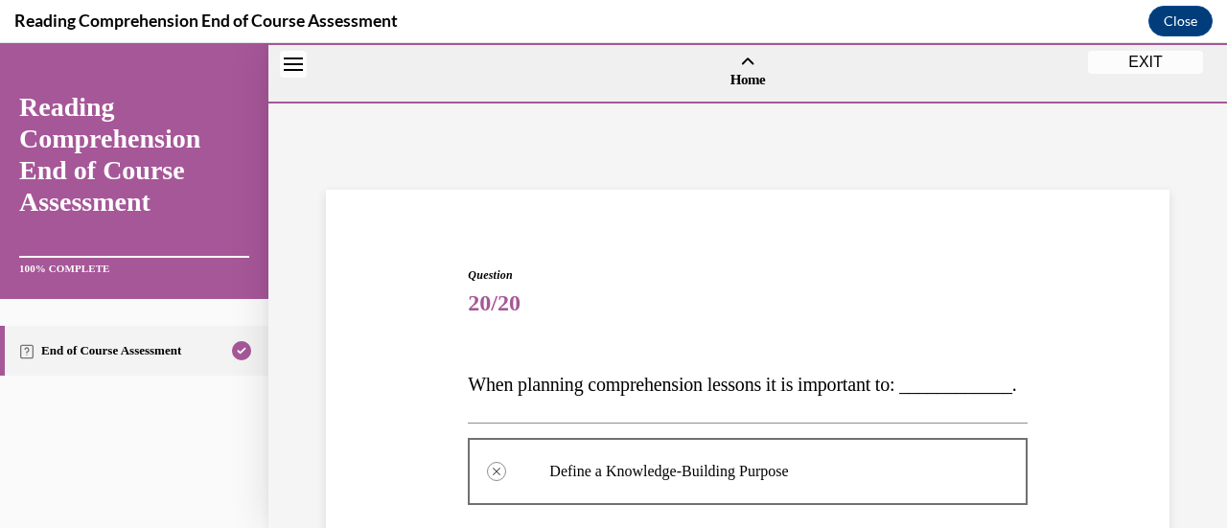
scroll to position [700, 0]
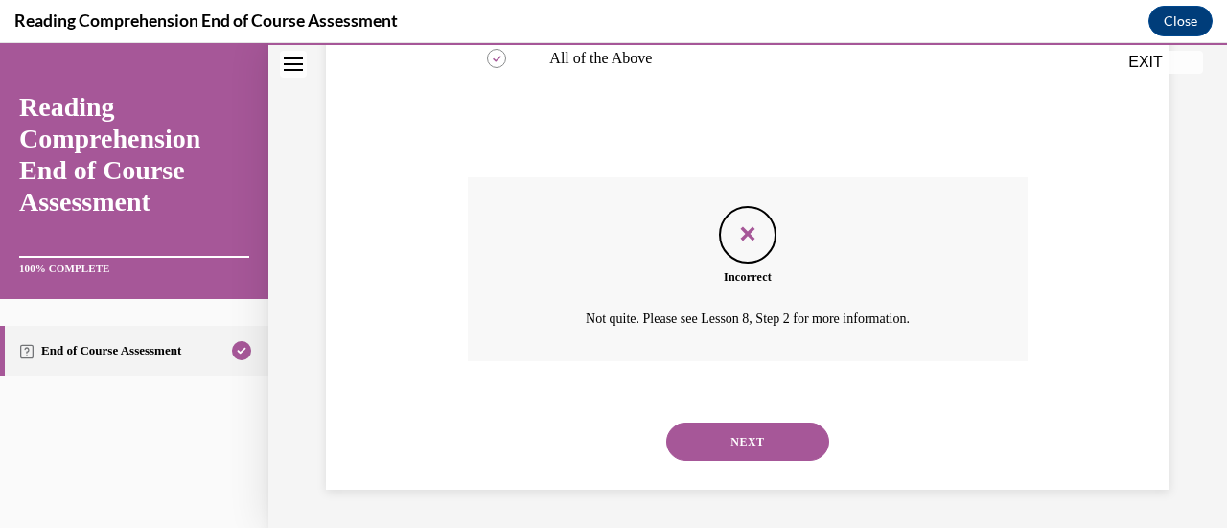
click at [1165, 58] on button "EXIT" at bounding box center [1145, 62] width 115 height 23
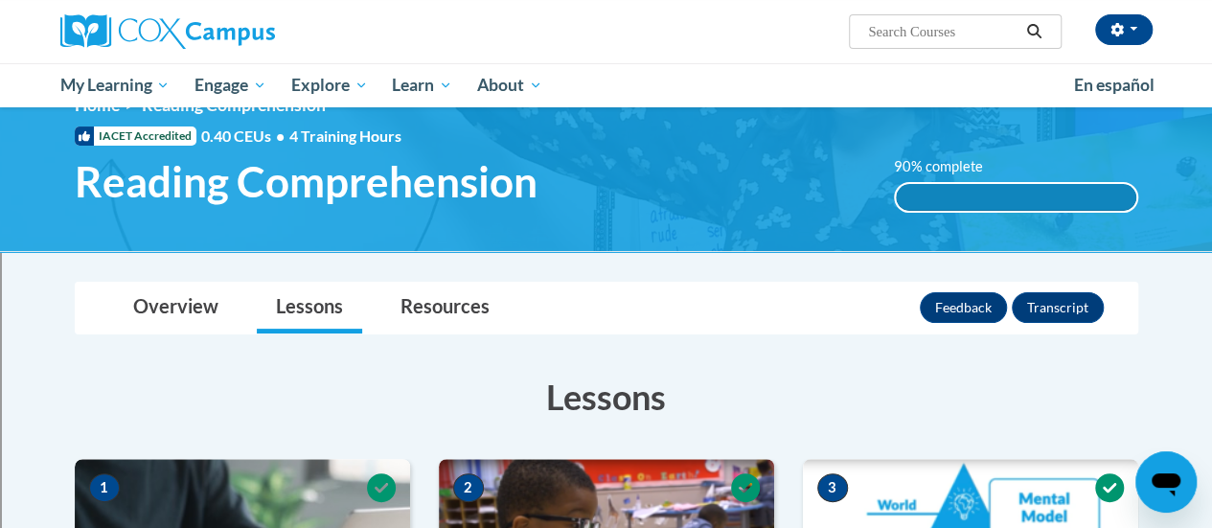
scroll to position [0, 0]
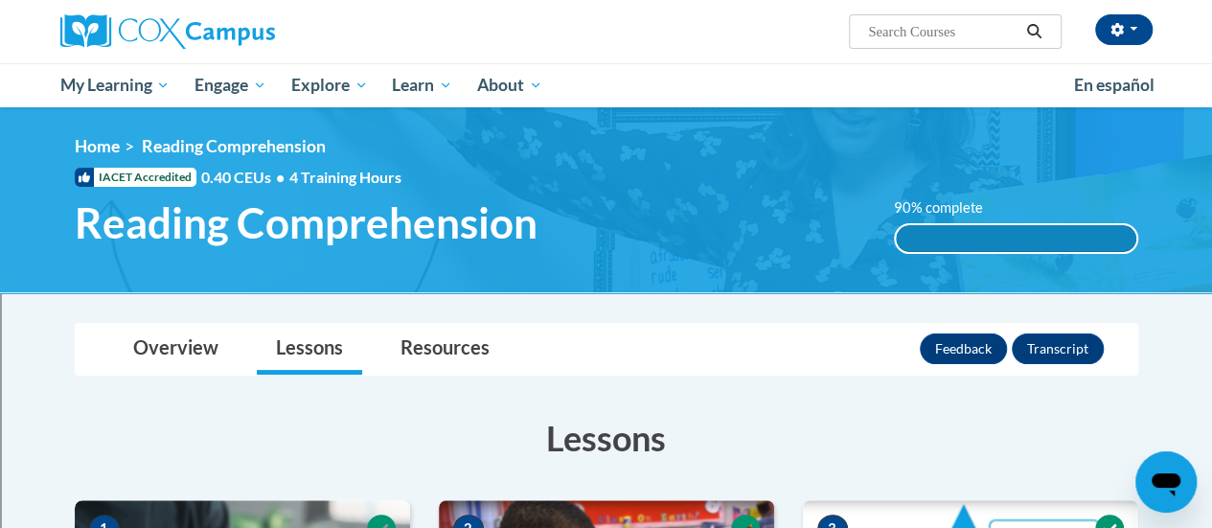
click at [919, 250] on div "90% complete" at bounding box center [1016, 238] width 241 height 27
click at [488, 214] on span "Reading Comprehension" at bounding box center [306, 222] width 463 height 51
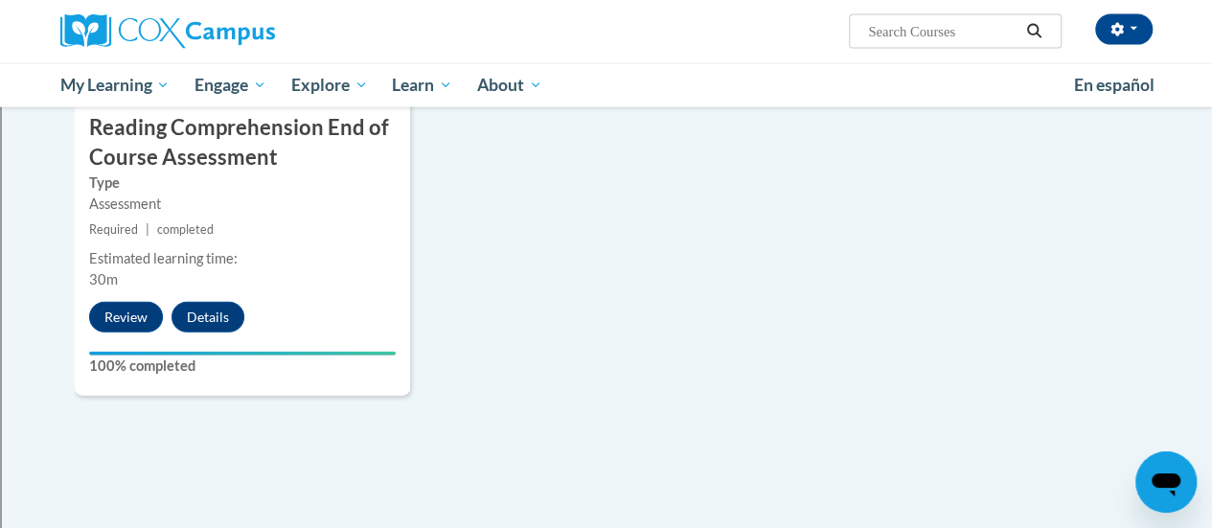
scroll to position [2218, 0]
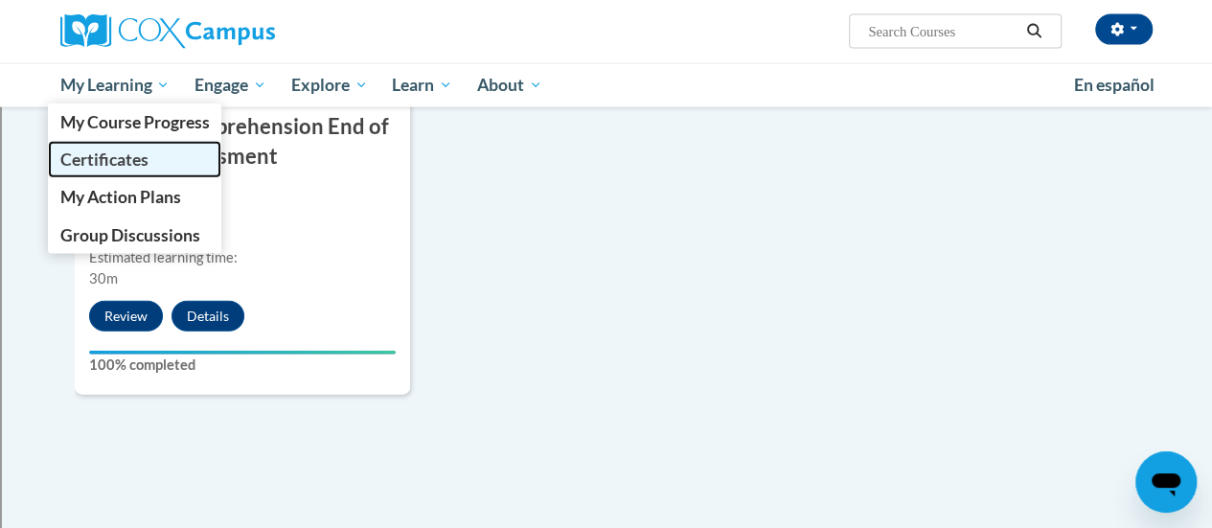
click at [147, 143] on link "Certificates" at bounding box center [135, 159] width 174 height 37
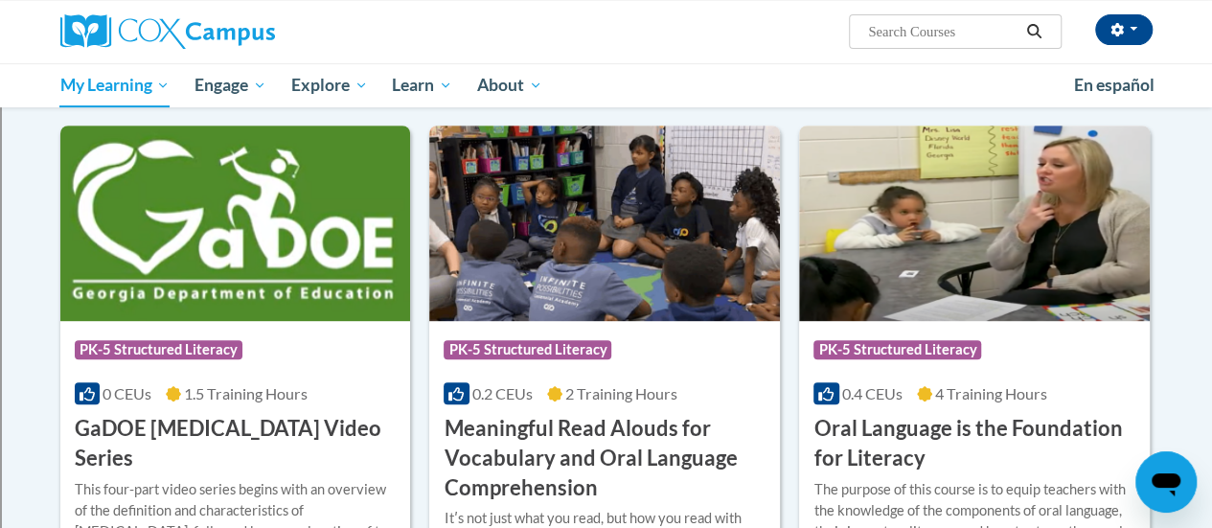
scroll to position [333, 0]
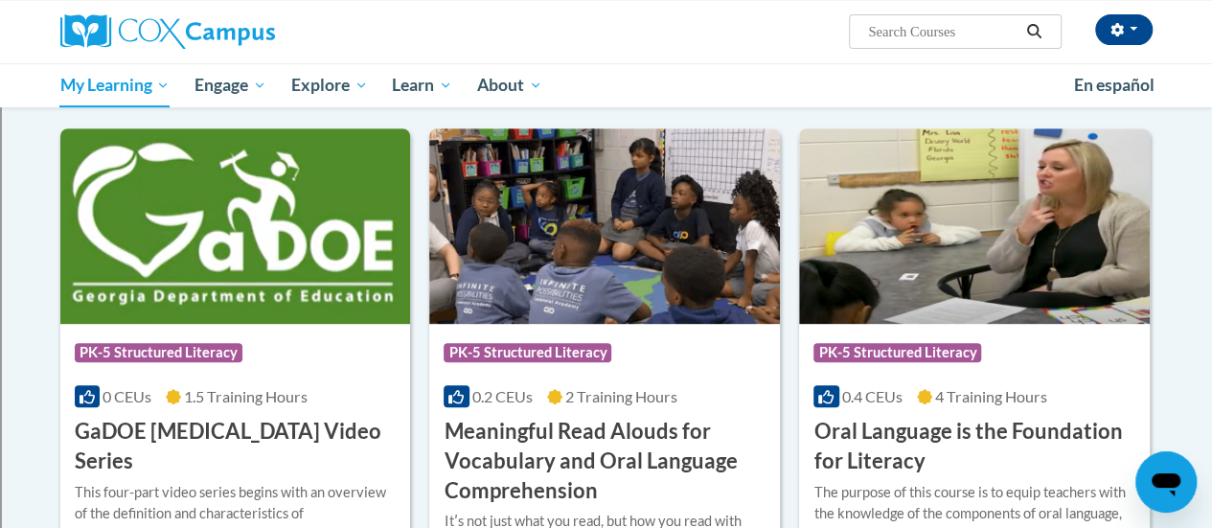
click at [865, 31] on span "Search Search..." at bounding box center [955, 31] width 212 height 35
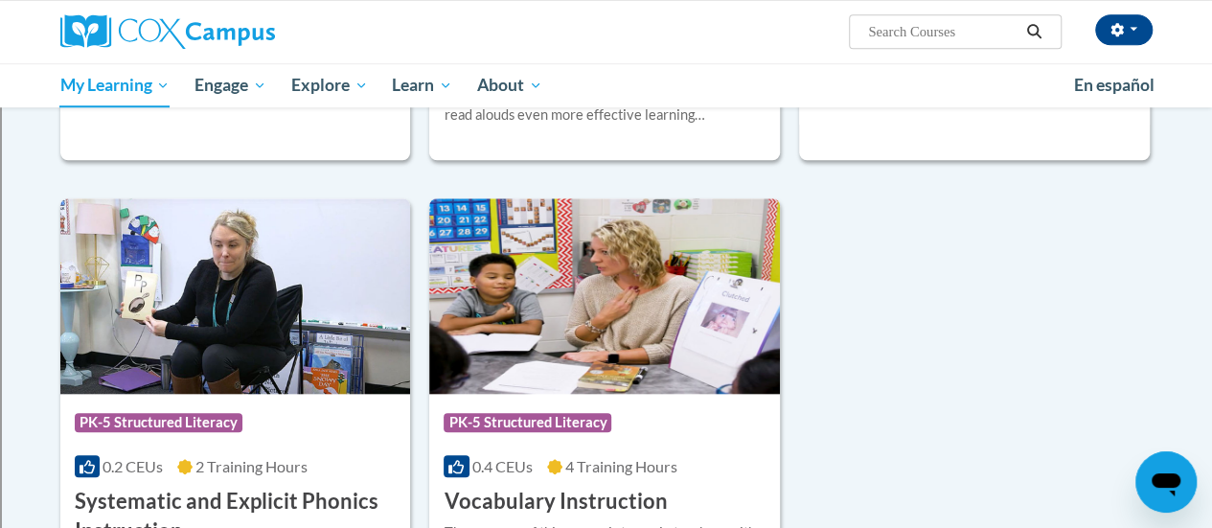
scroll to position [795, 0]
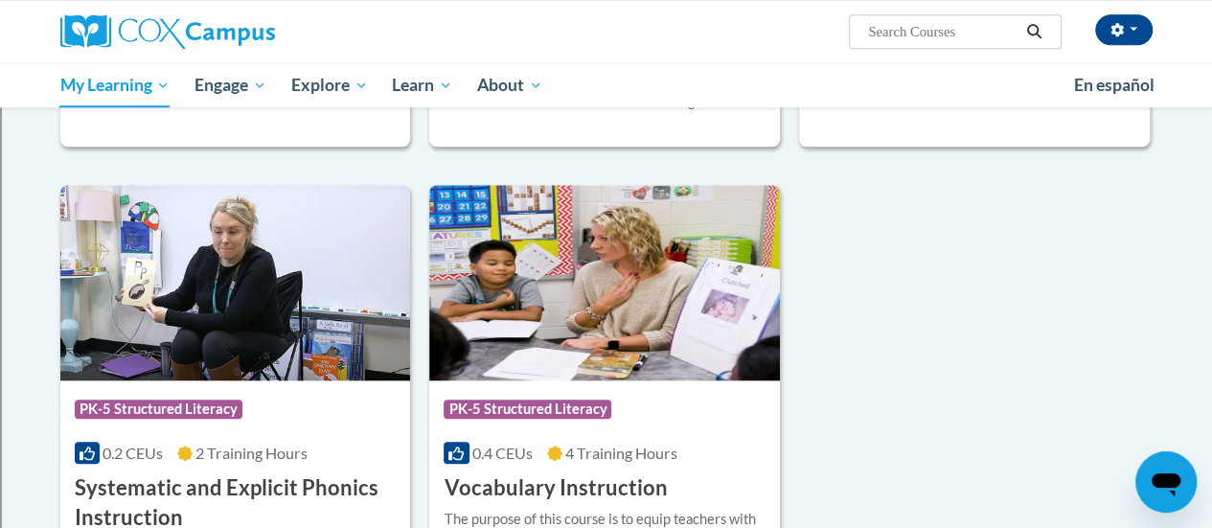
click at [879, 38] on input "Search..." at bounding box center [942, 31] width 153 height 23
type input "Respond to intervention"
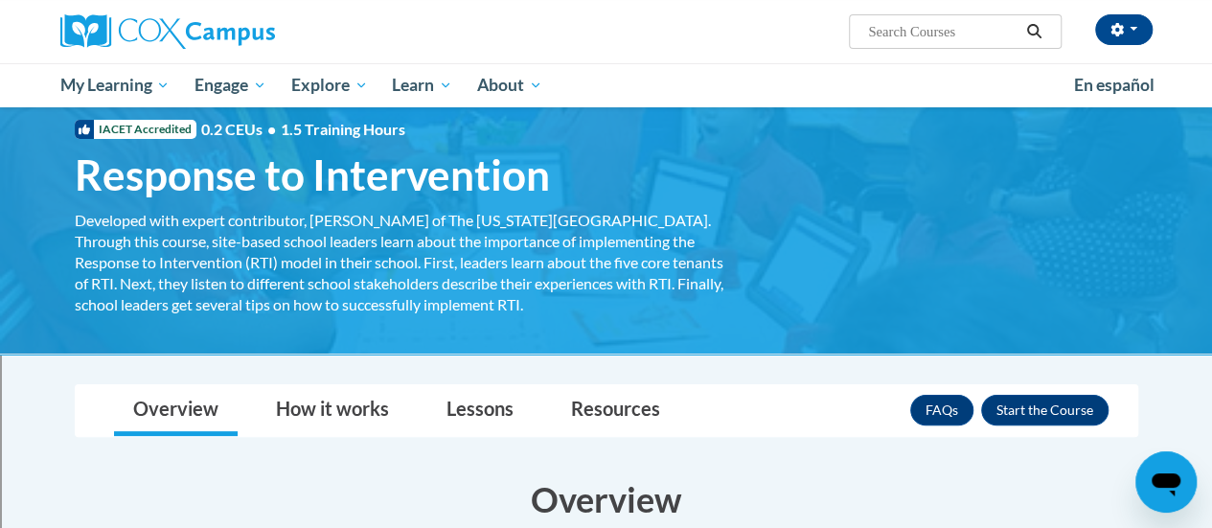
scroll to position [47, 0]
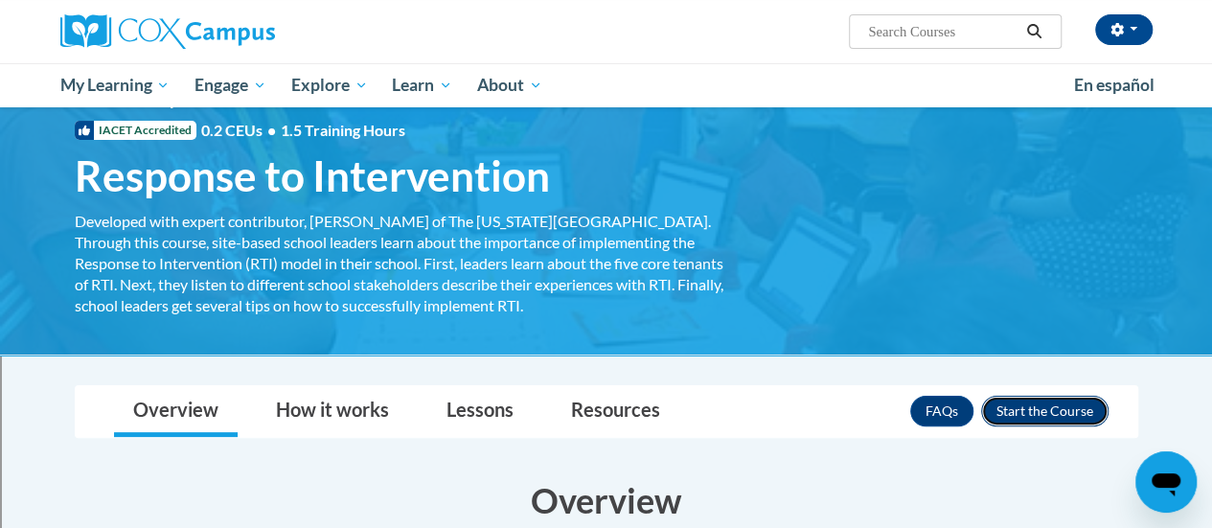
click at [1008, 419] on button "Enroll" at bounding box center [1044, 411] width 127 height 31
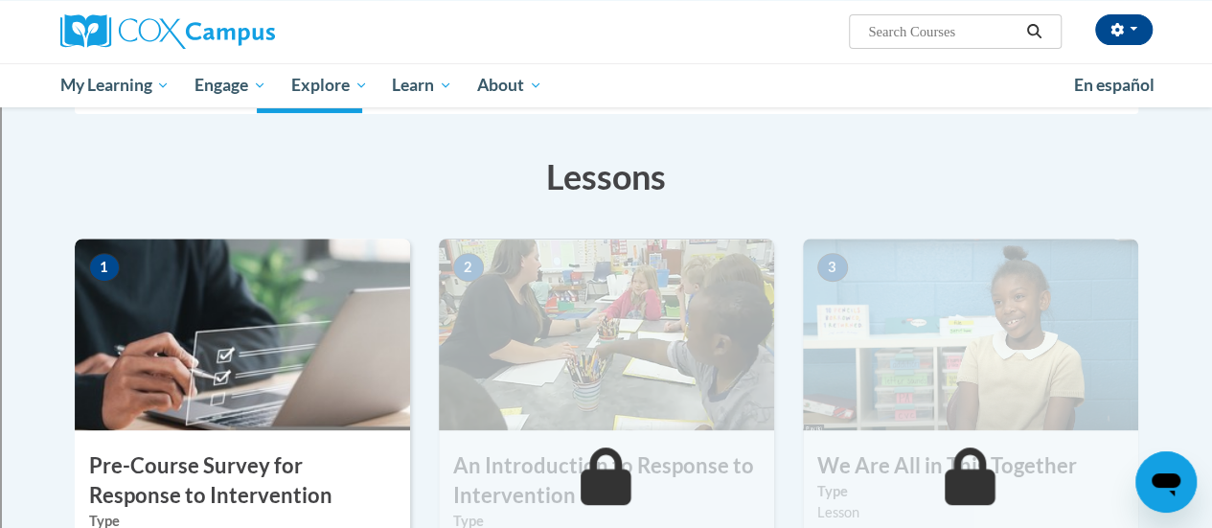
scroll to position [259, 0]
